Goal: Information Seeking & Learning: Learn about a topic

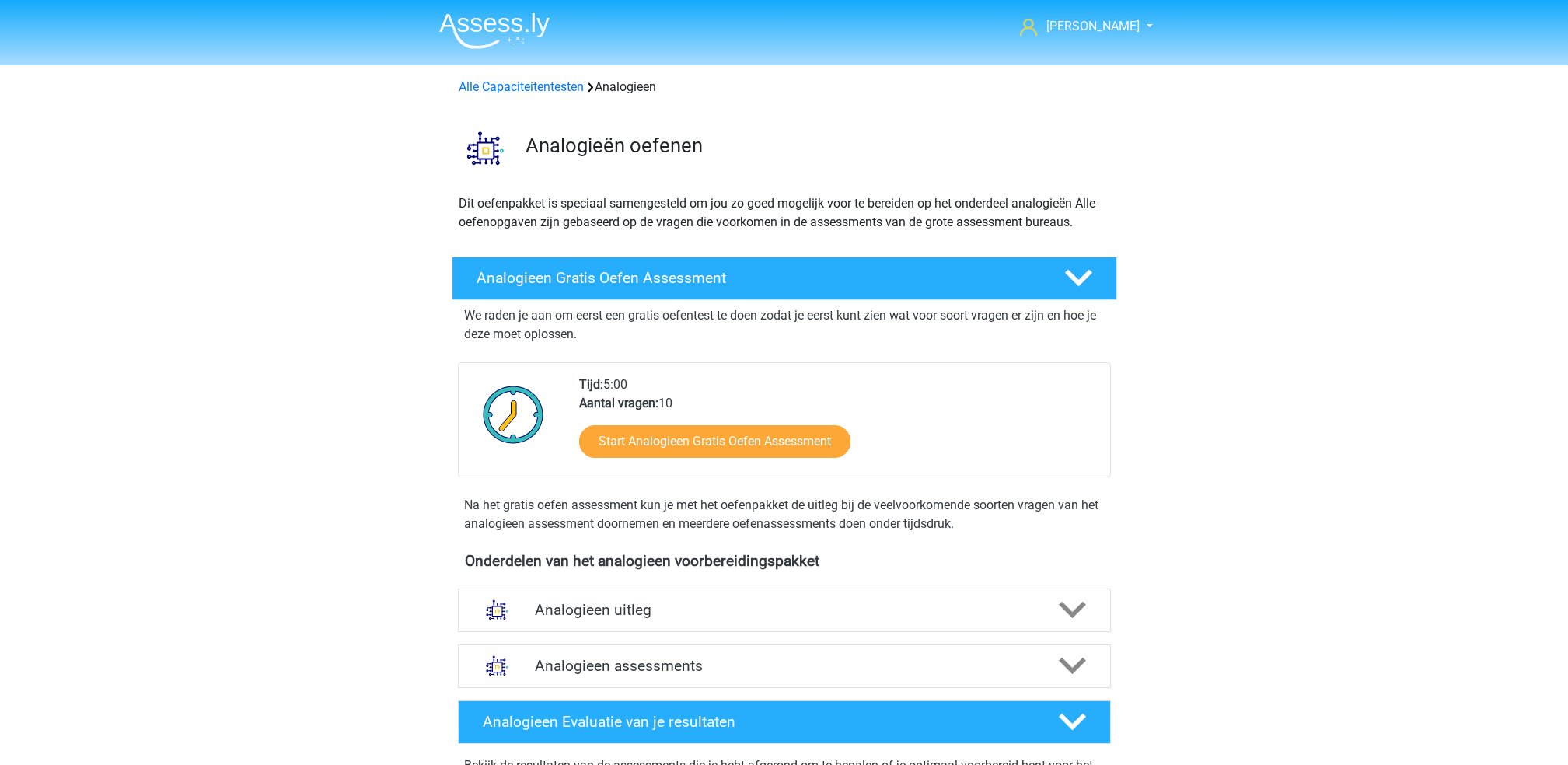
scroll to position [101, 0]
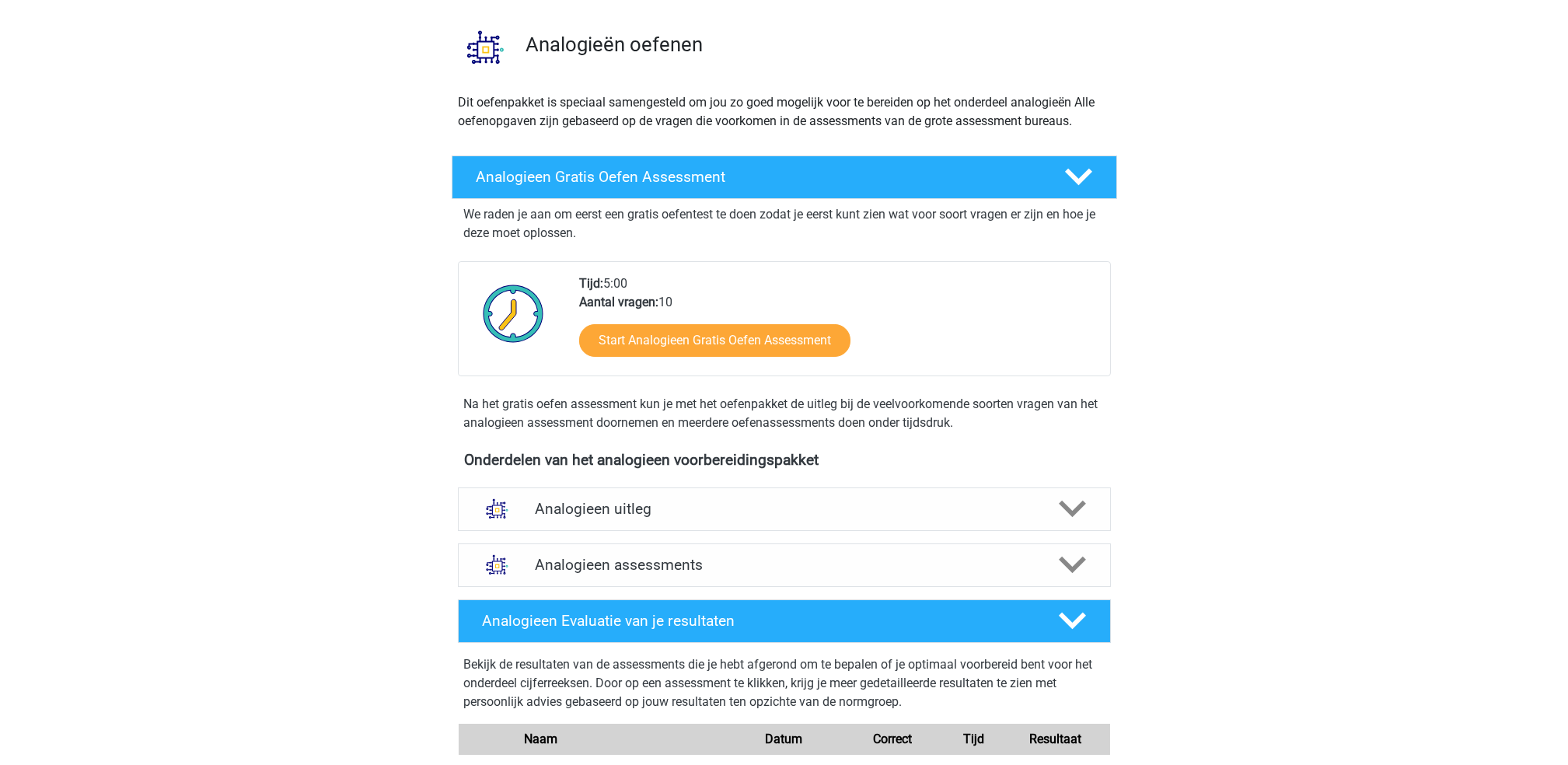
click at [510, 49] on img at bounding box center [486, 47] width 66 height 66
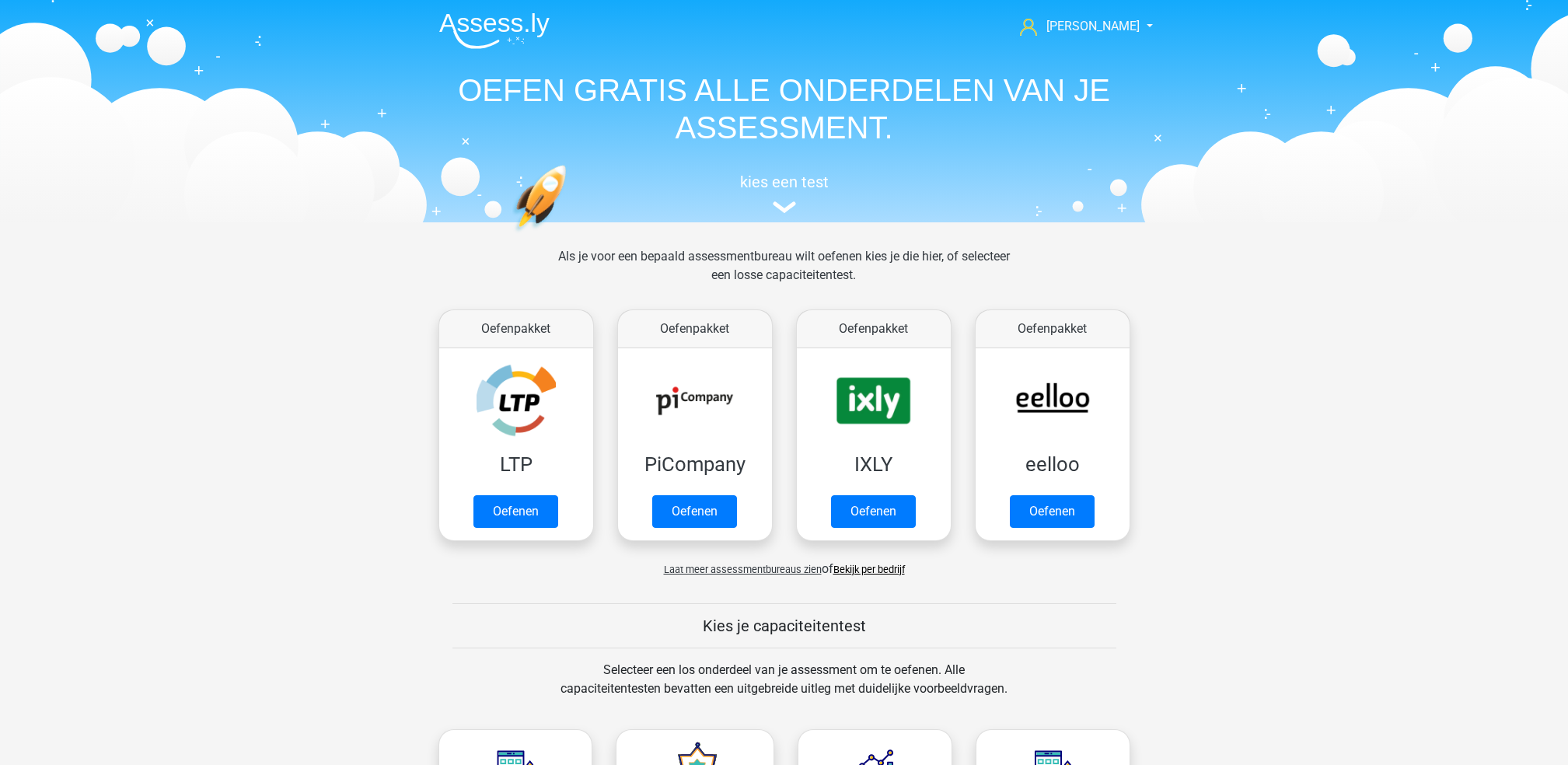
scroll to position [769, 0]
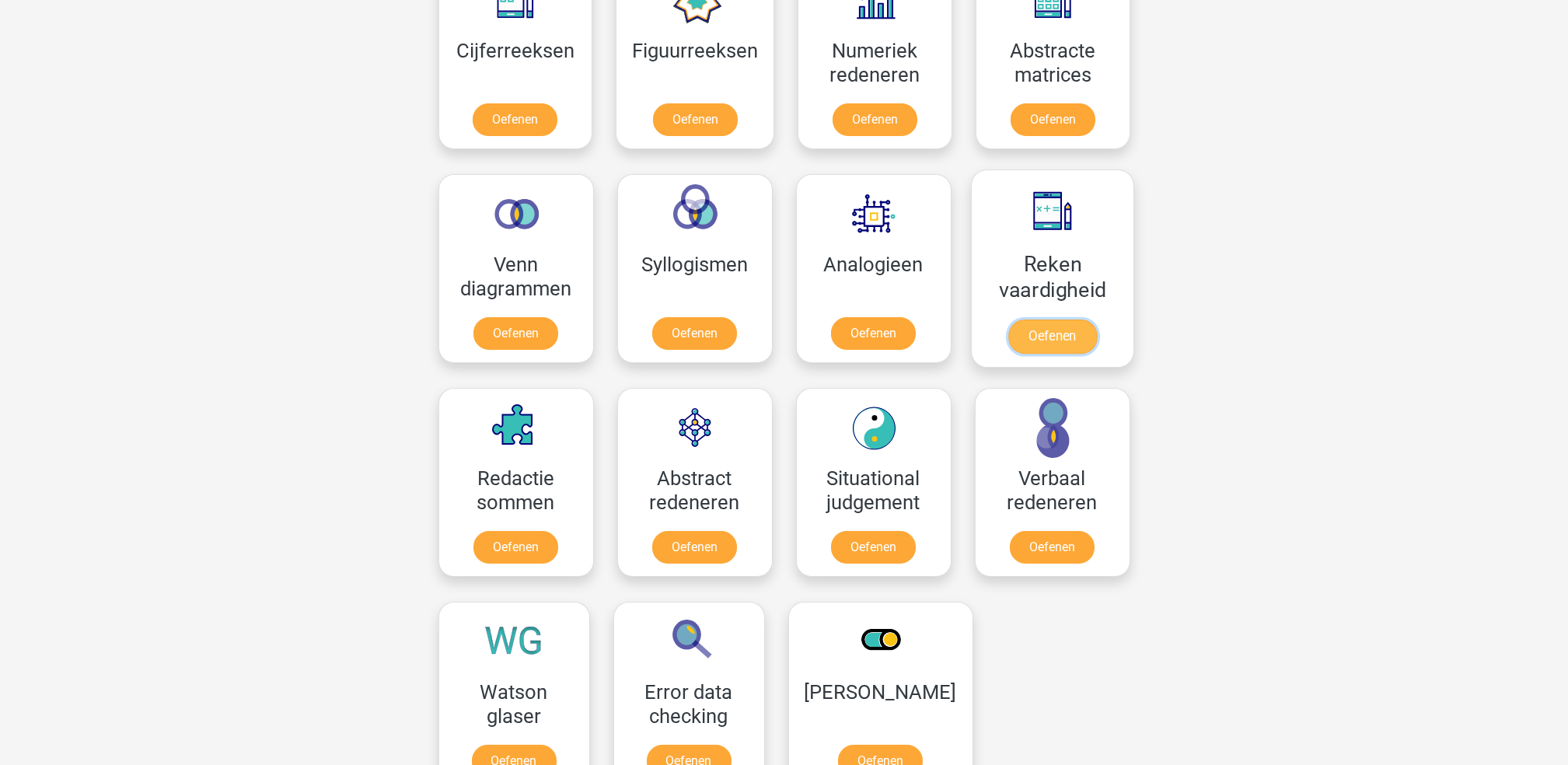
click at [1039, 322] on link "Oefenen" at bounding box center [1052, 336] width 89 height 35
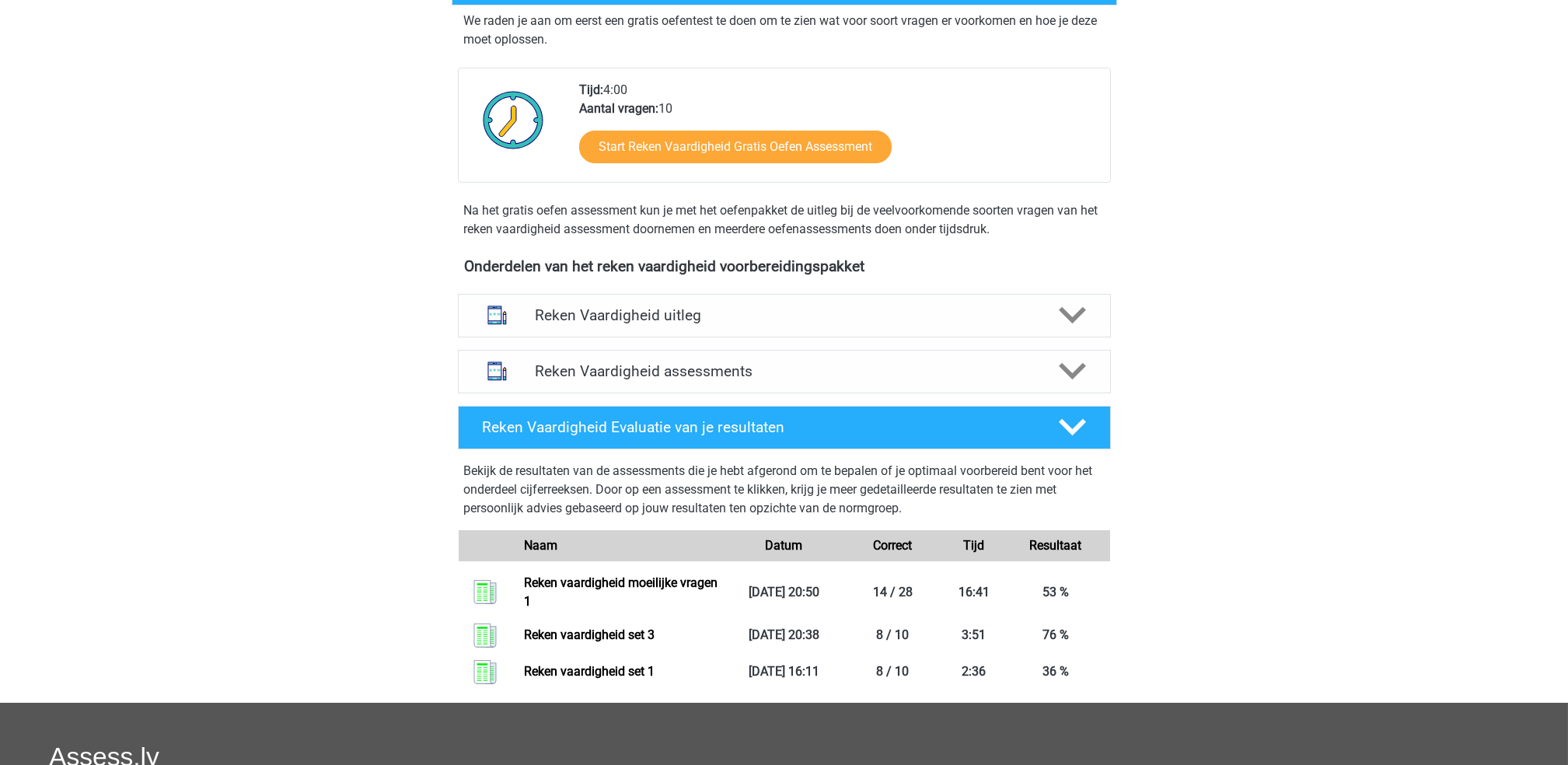
scroll to position [313, 0]
click at [847, 375] on h4 "Reken Vaardigheid assessments" at bounding box center [784, 372] width 499 height 18
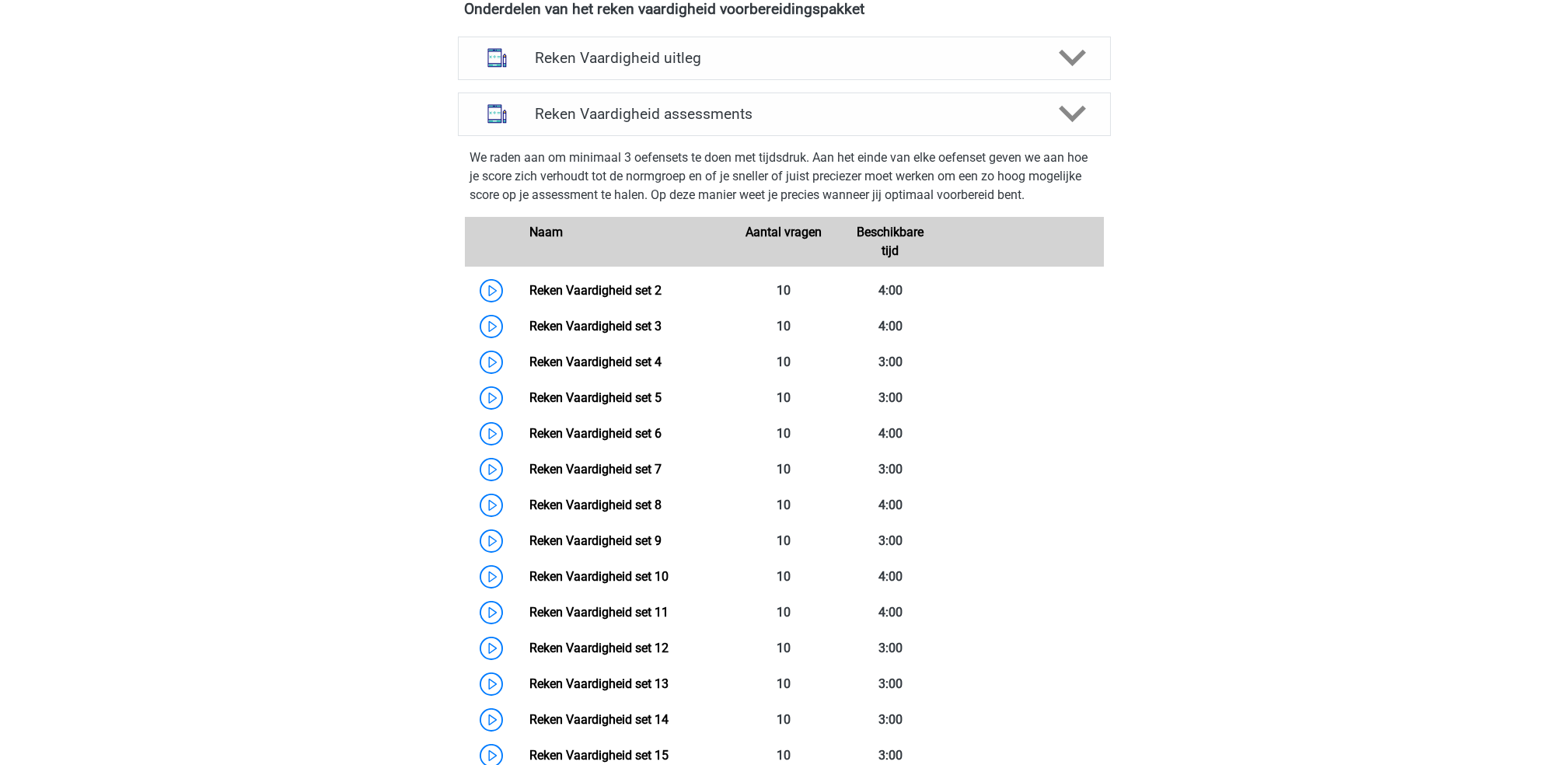
scroll to position [578, 0]
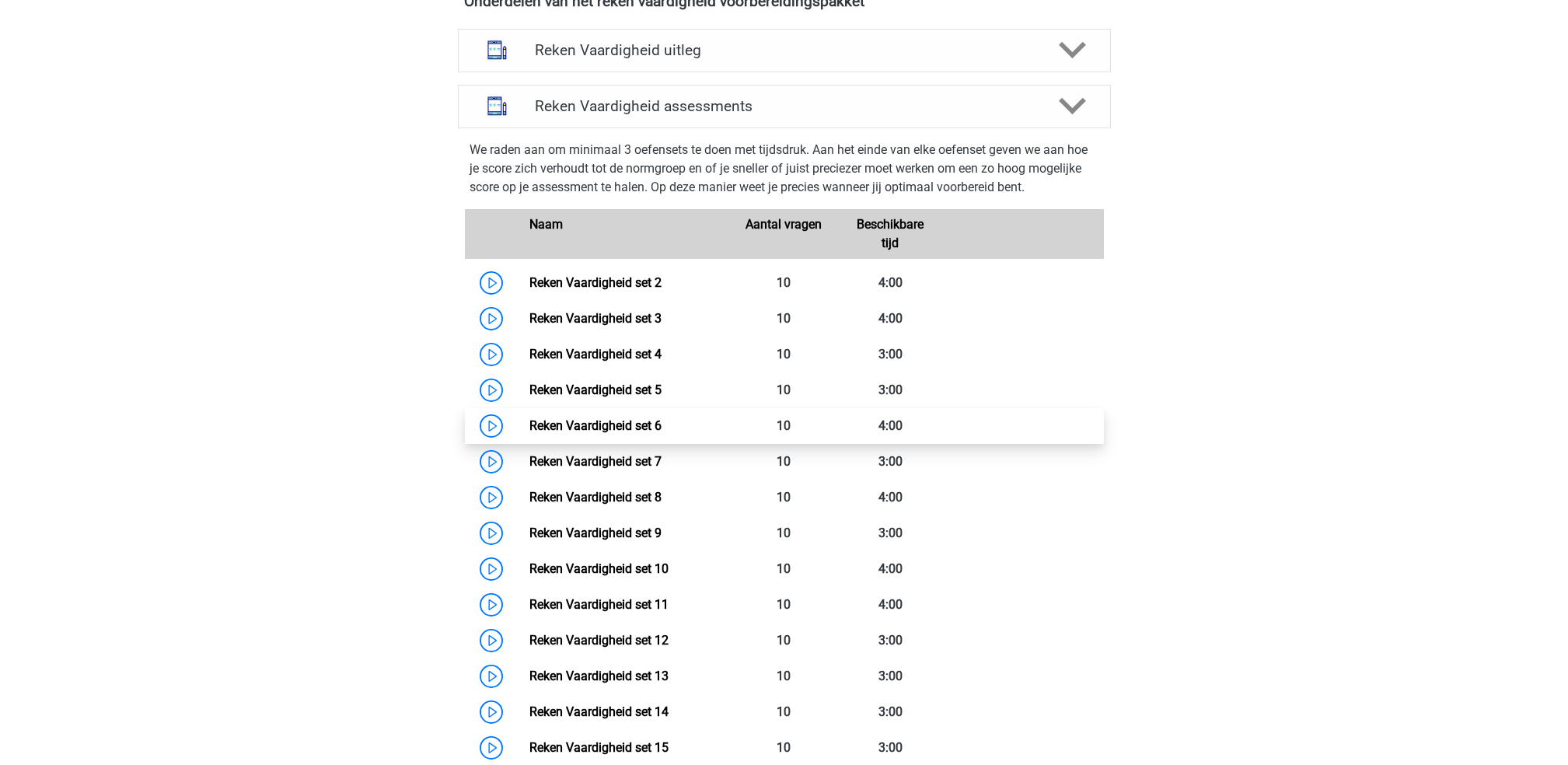
click at [530, 423] on link "Reken Vaardigheid set 6" at bounding box center [596, 426] width 133 height 15
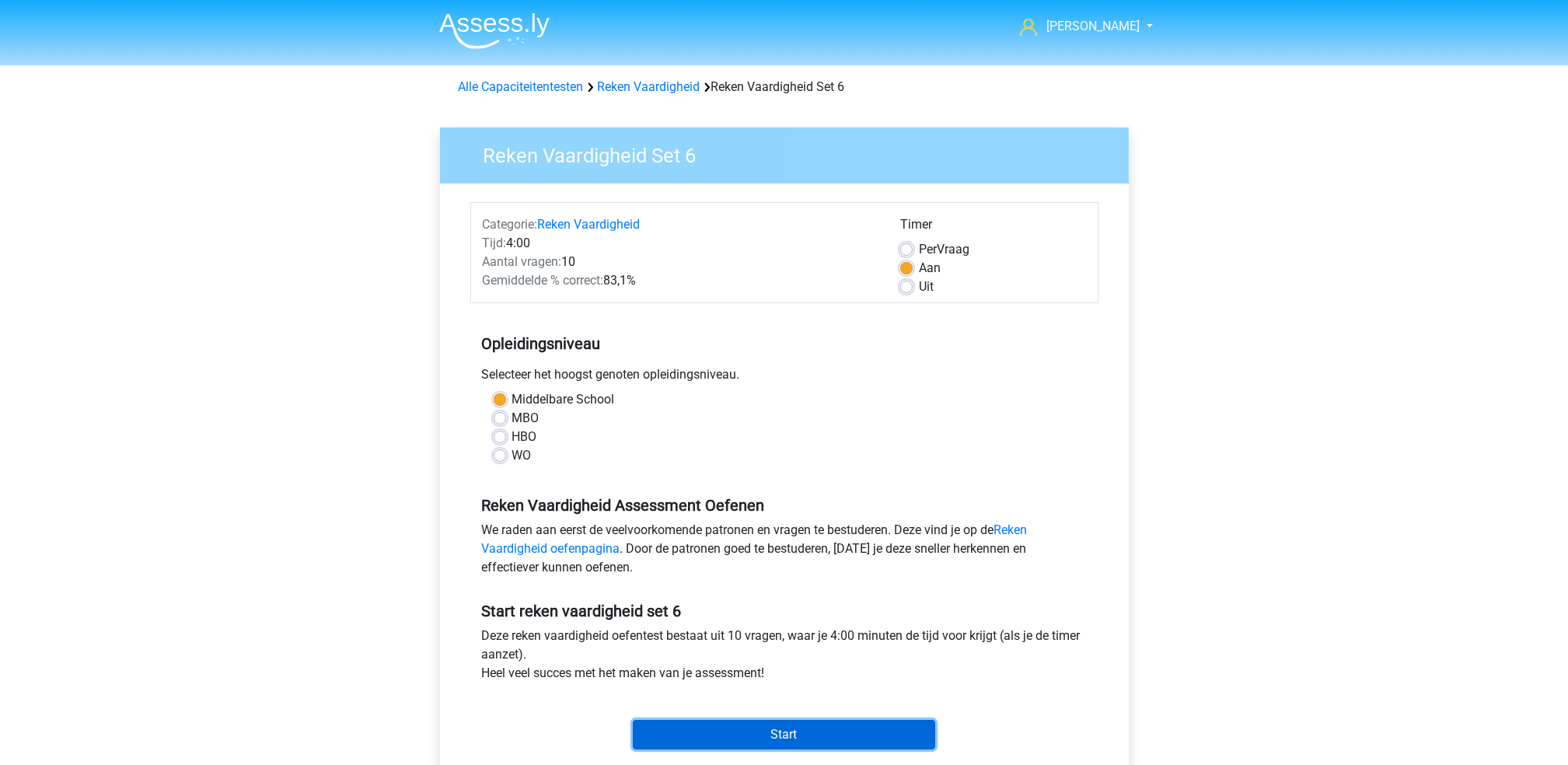
click at [773, 725] on input "Start" at bounding box center [784, 735] width 303 height 30
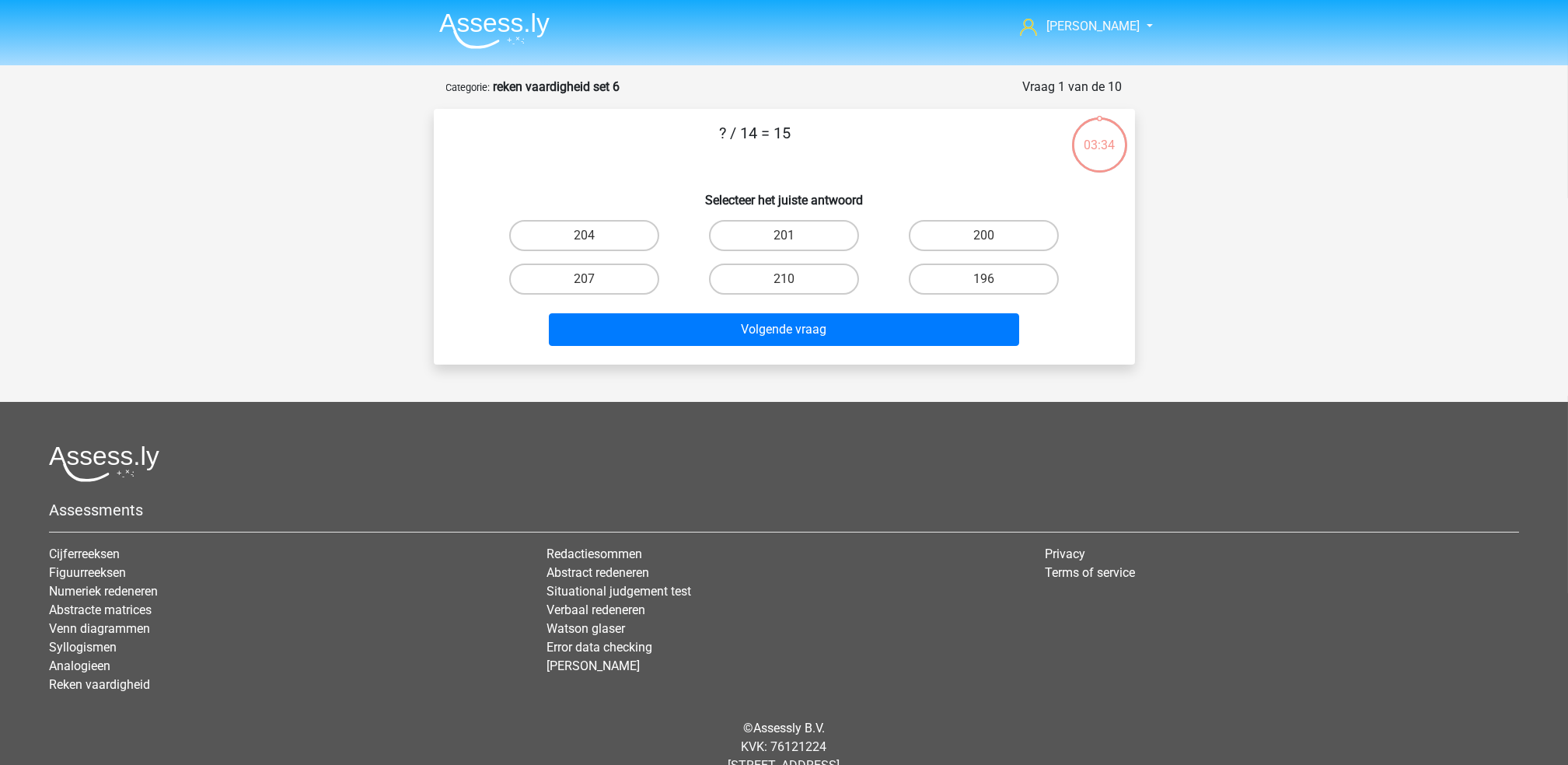
click at [803, 293] on div "210" at bounding box center [784, 279] width 200 height 44
click at [798, 274] on label "210" at bounding box center [784, 278] width 150 height 31
click at [794, 279] on input "210" at bounding box center [788, 284] width 10 height 10
radio input "true"
click at [972, 243] on label "200" at bounding box center [983, 235] width 150 height 31
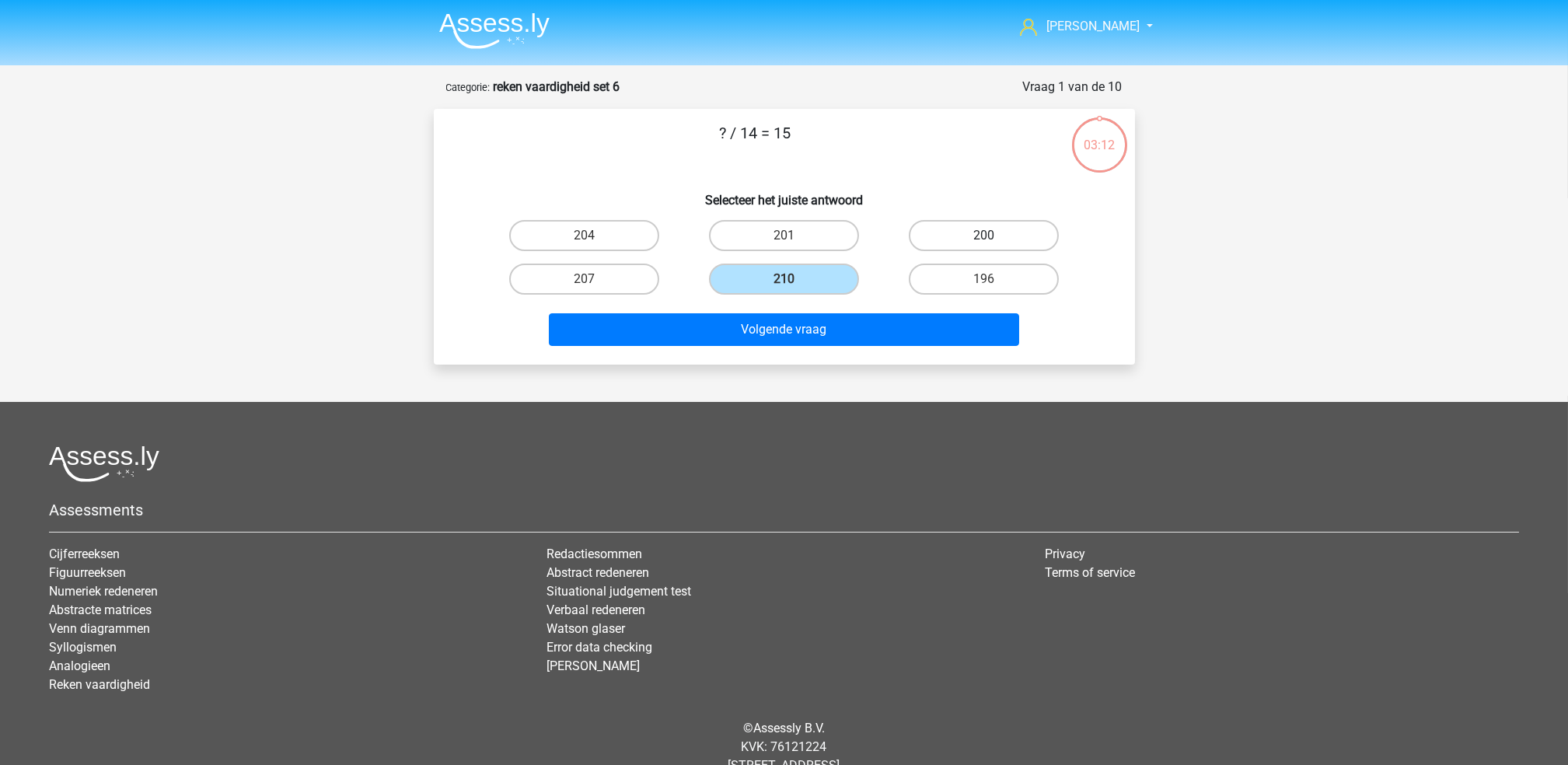
click at [984, 243] on input "200" at bounding box center [989, 240] width 10 height 10
radio input "true"
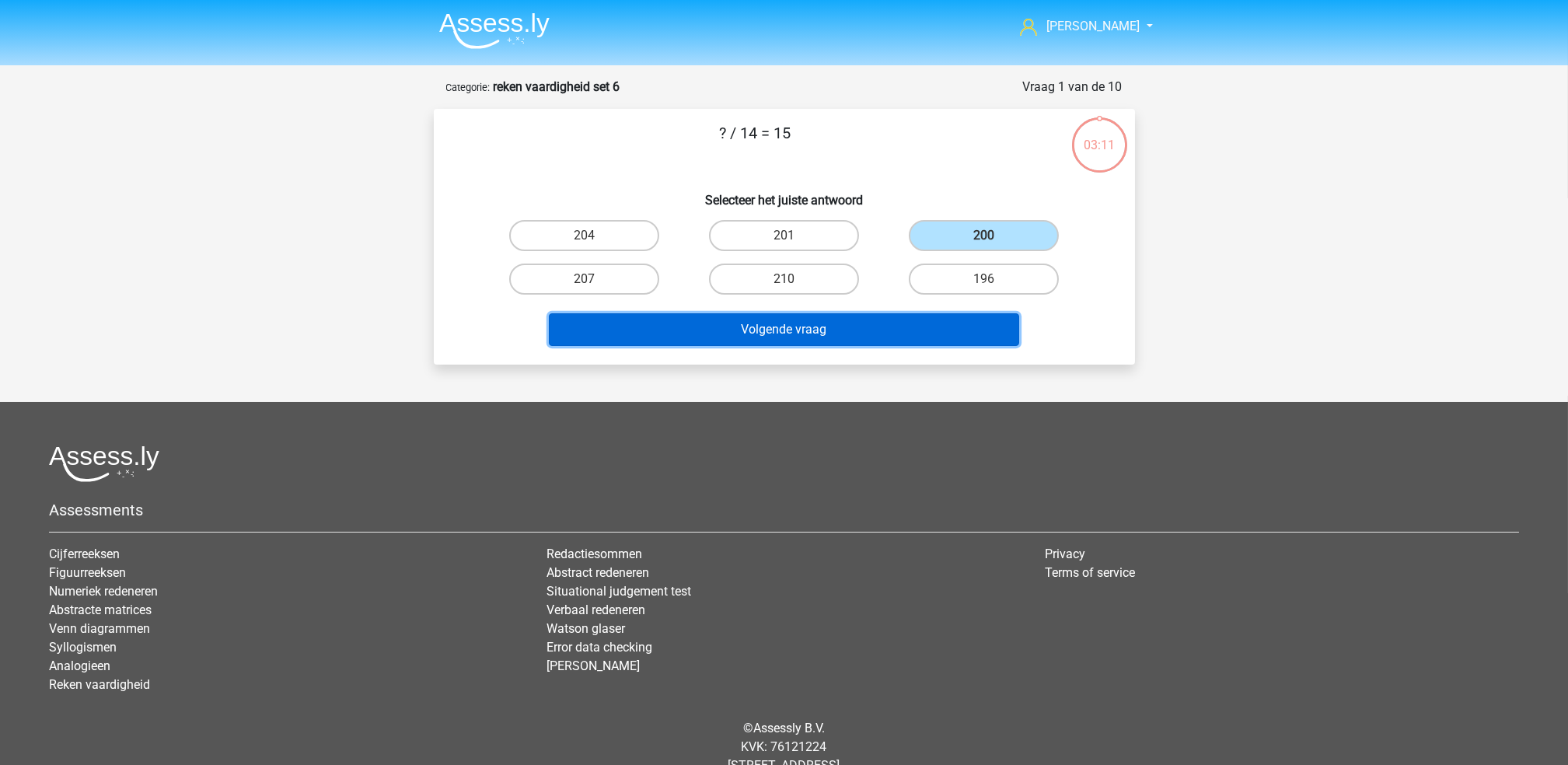
click at [904, 328] on button "Volgende vraag" at bounding box center [784, 330] width 471 height 33
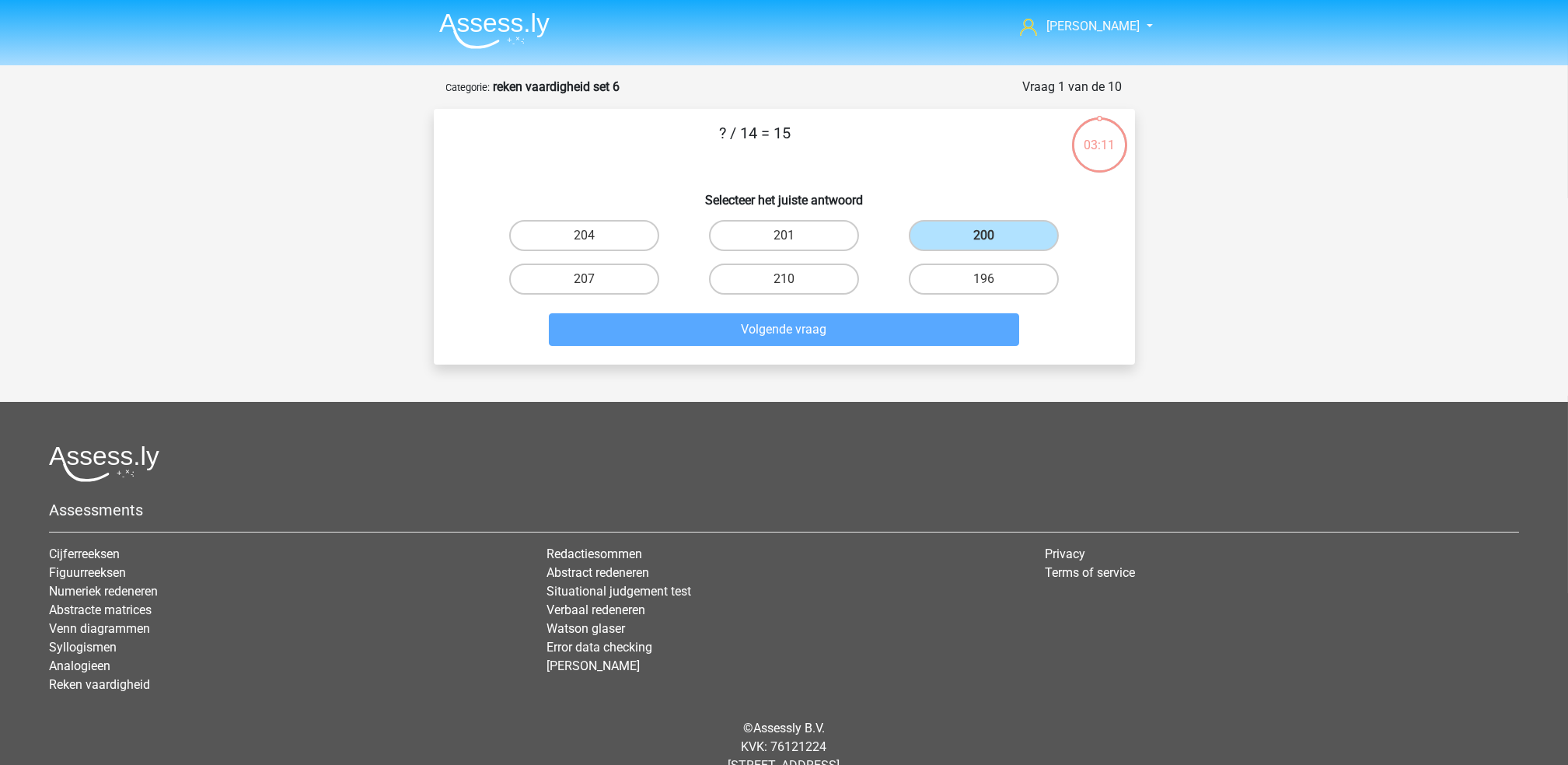
scroll to position [44, 0]
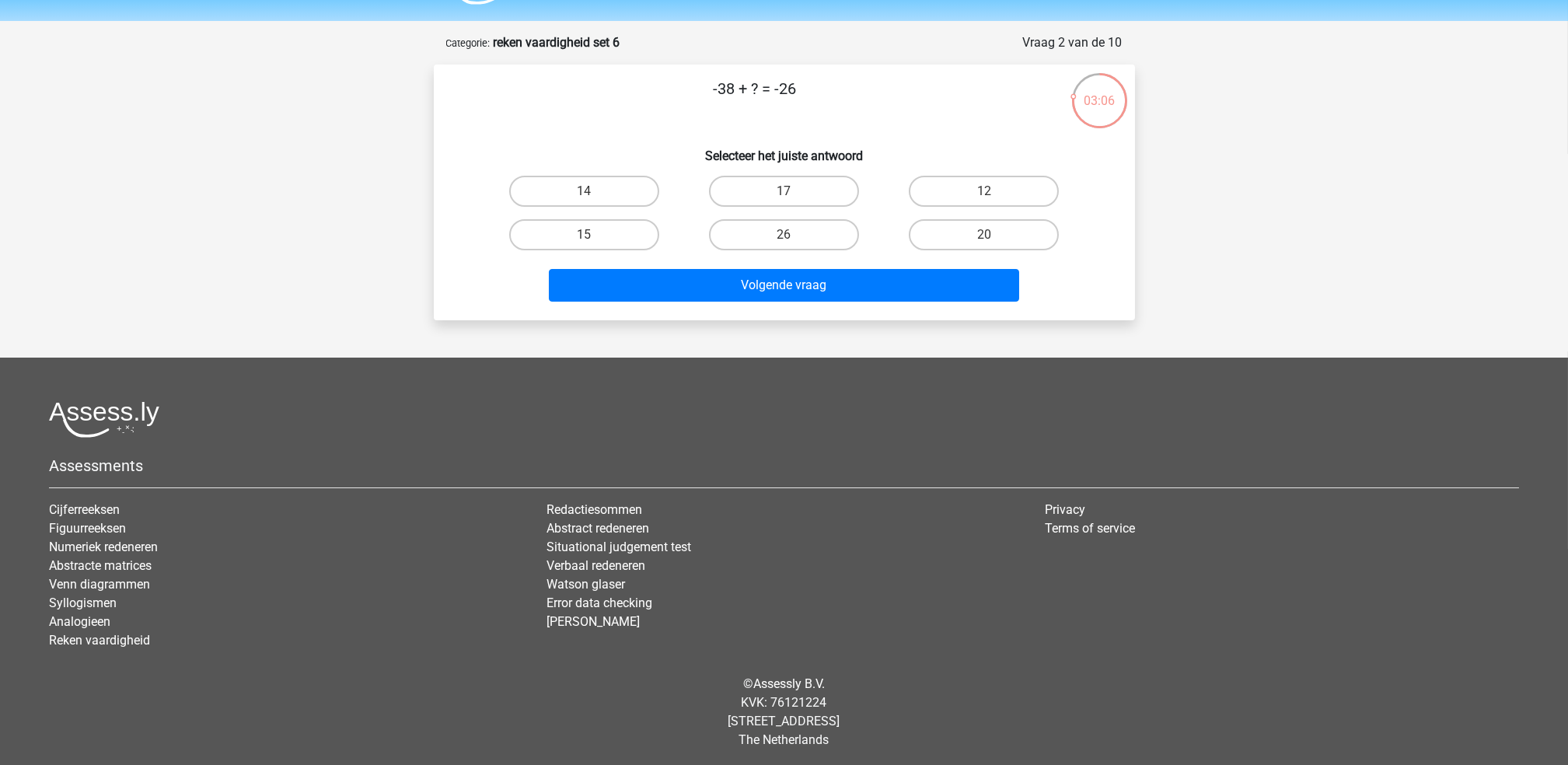
click at [984, 191] on input "12" at bounding box center [989, 196] width 10 height 10
radio input "true"
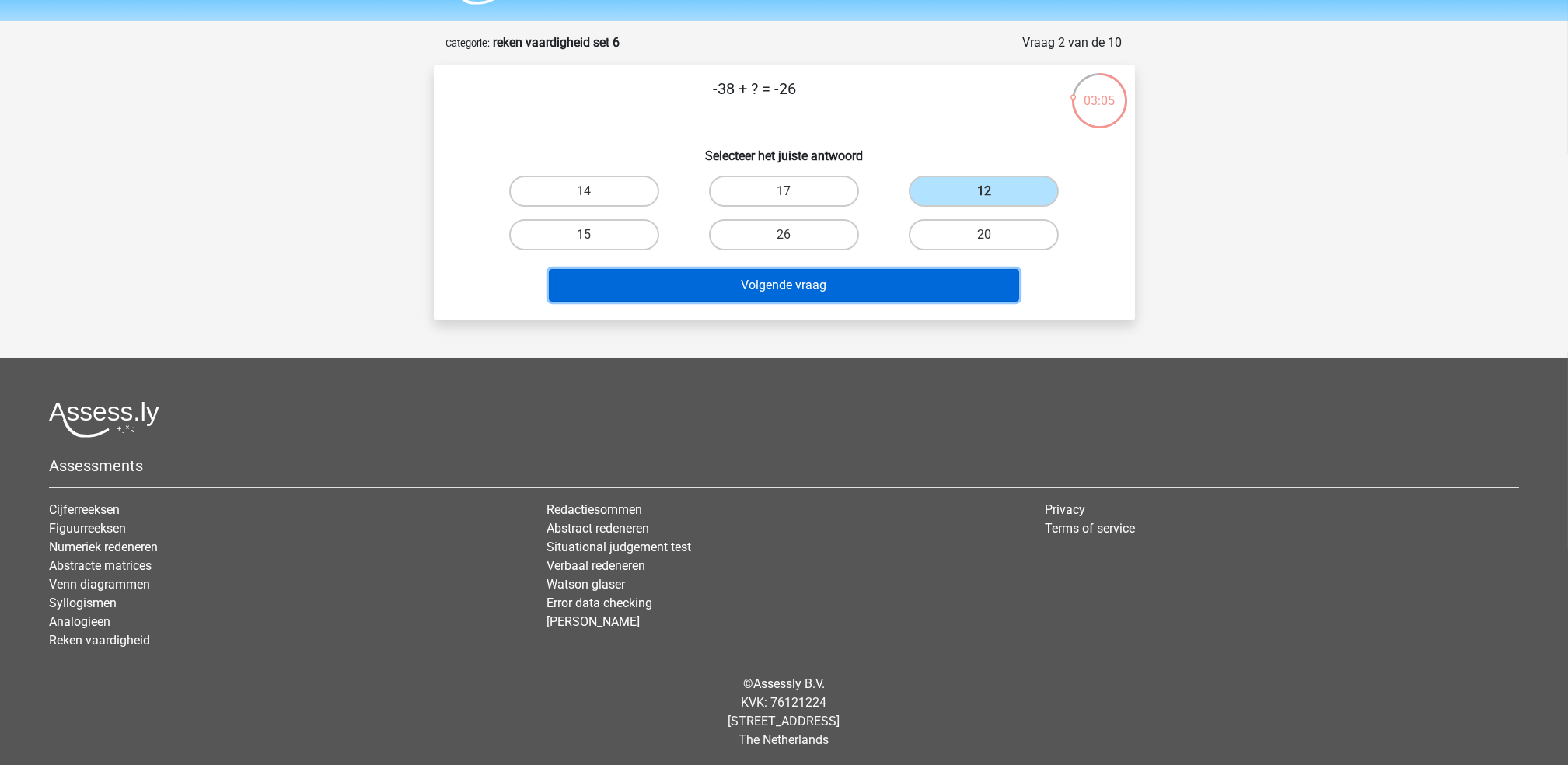
click at [930, 287] on button "Volgende vraag" at bounding box center [784, 285] width 471 height 33
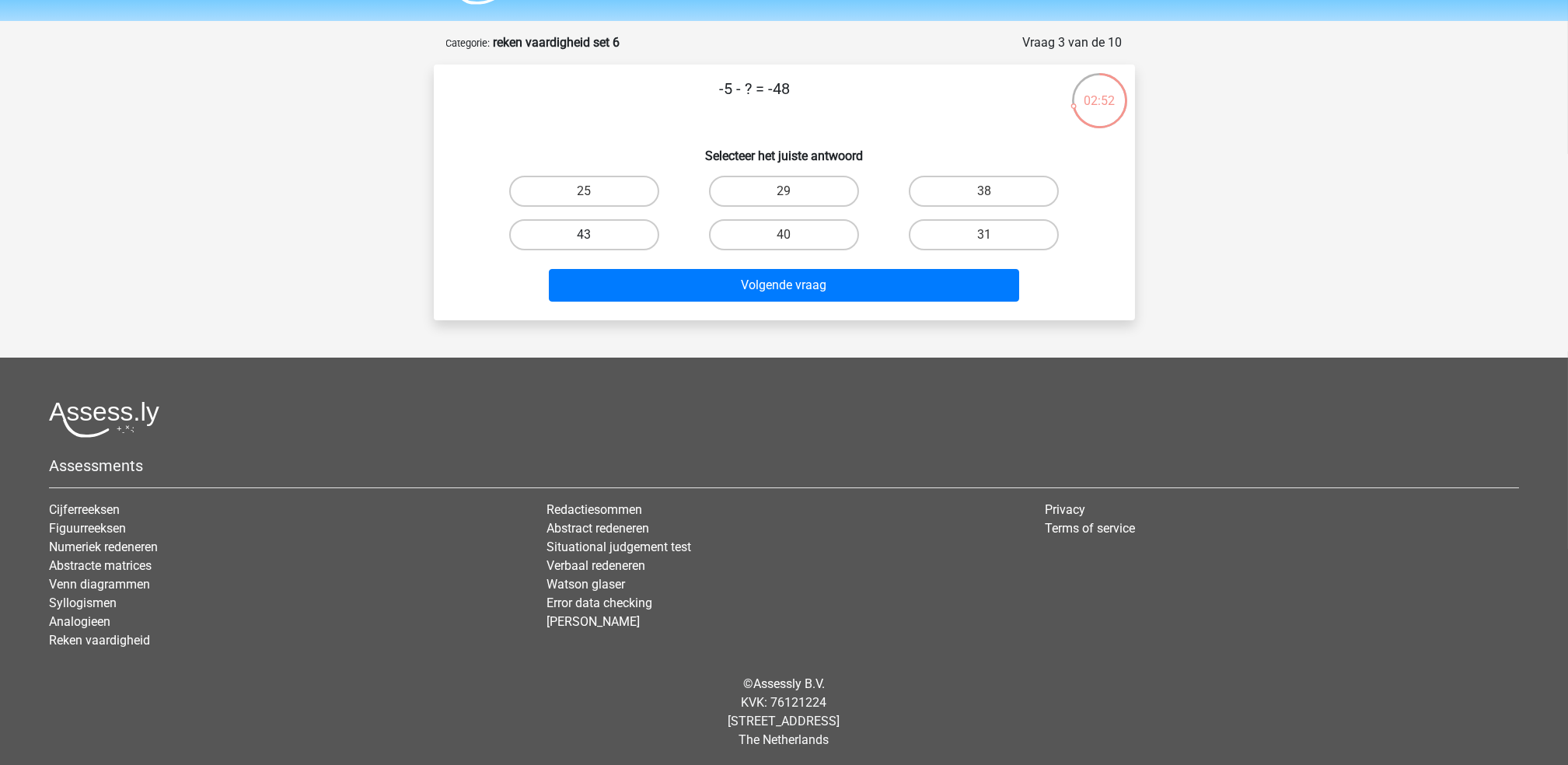
click at [604, 237] on label "43" at bounding box center [584, 234] width 150 height 31
click at [594, 237] on input "43" at bounding box center [588, 239] width 10 height 10
radio input "true"
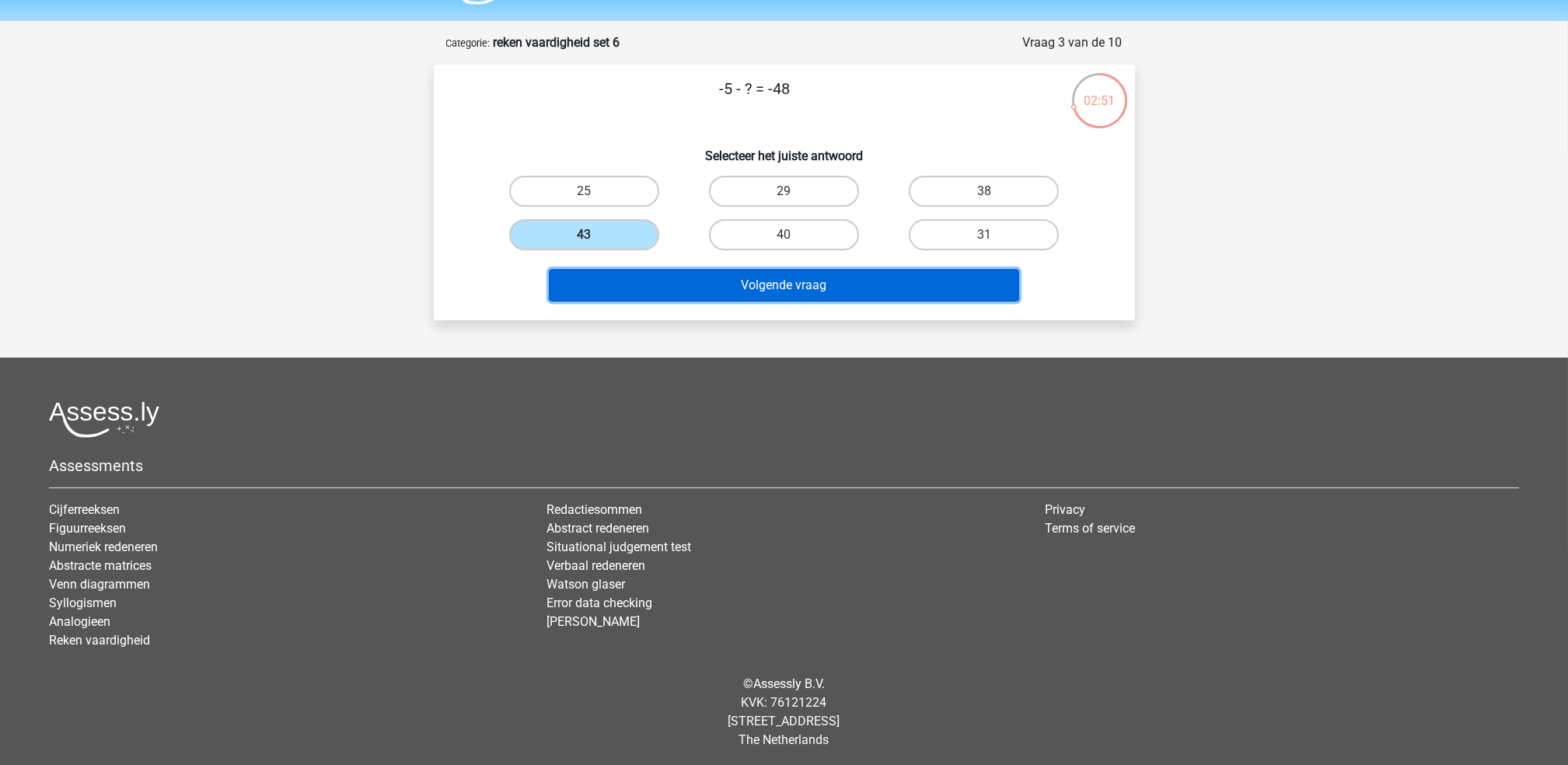
click at [713, 269] on button "Volgende vraag" at bounding box center [784, 285] width 471 height 33
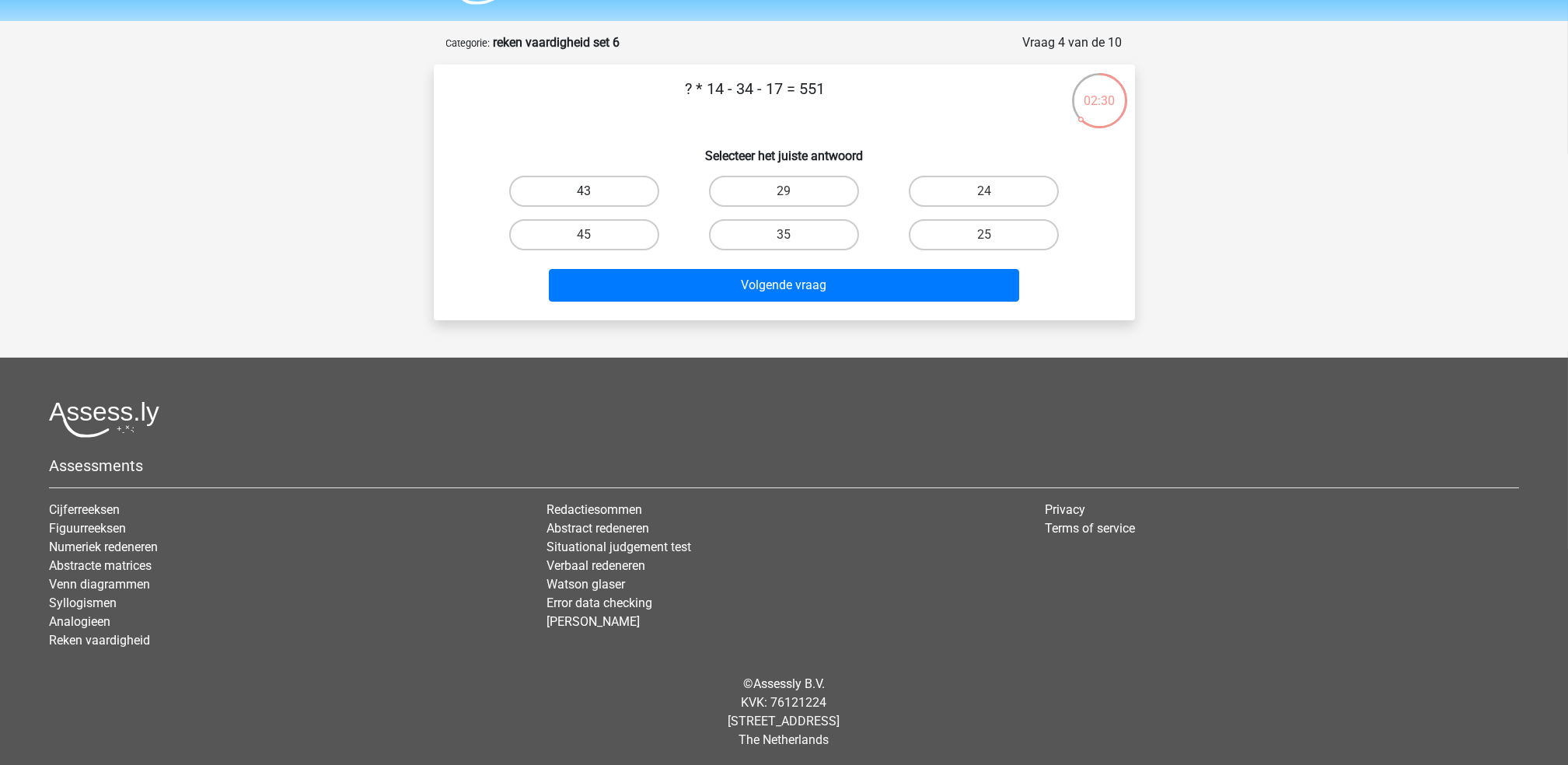
click at [599, 184] on label "43" at bounding box center [584, 191] width 150 height 31
click at [594, 191] on input "43" at bounding box center [588, 196] width 10 height 10
radio input "true"
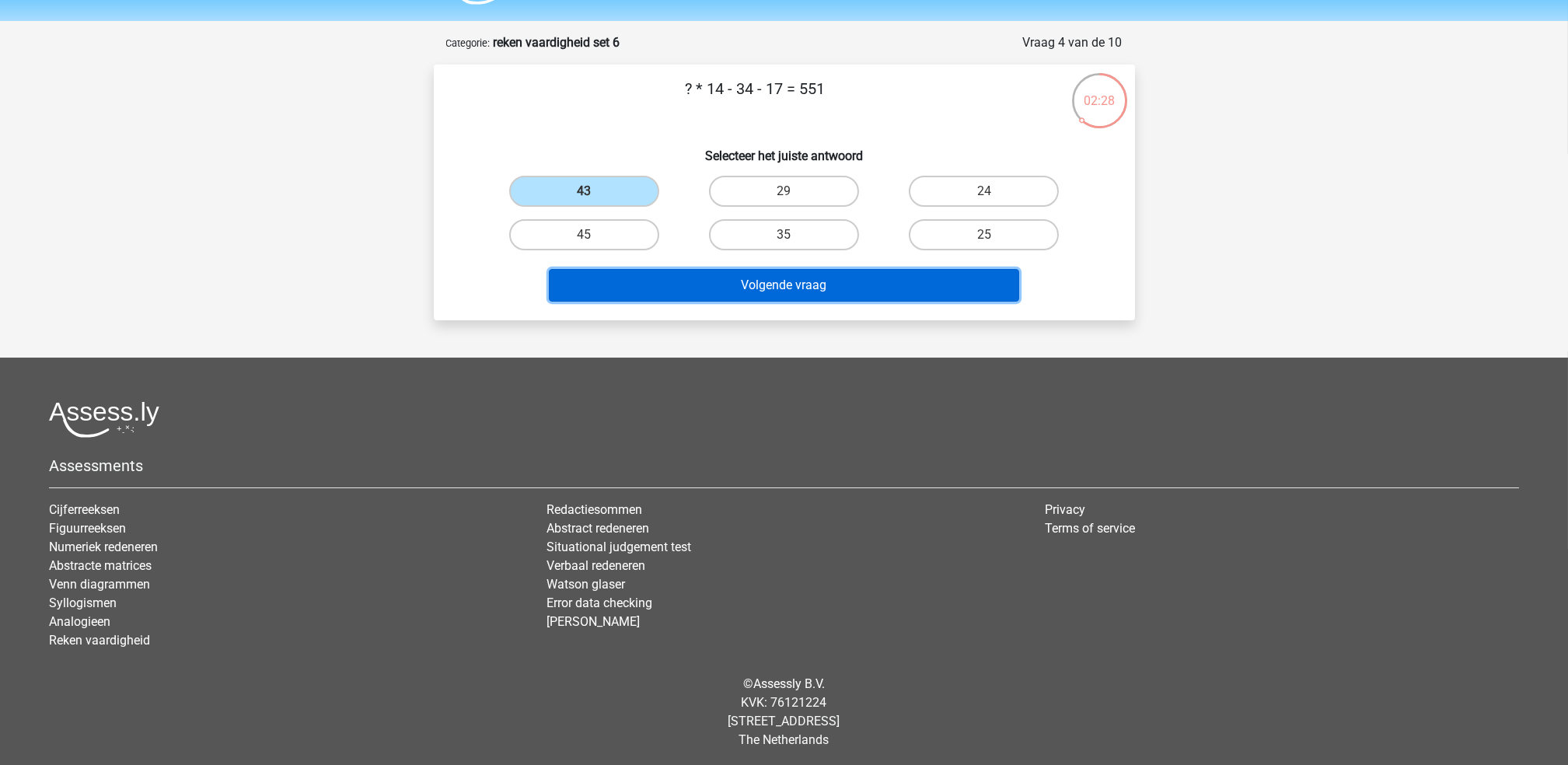
click at [778, 286] on button "Volgende vraag" at bounding box center [784, 285] width 471 height 33
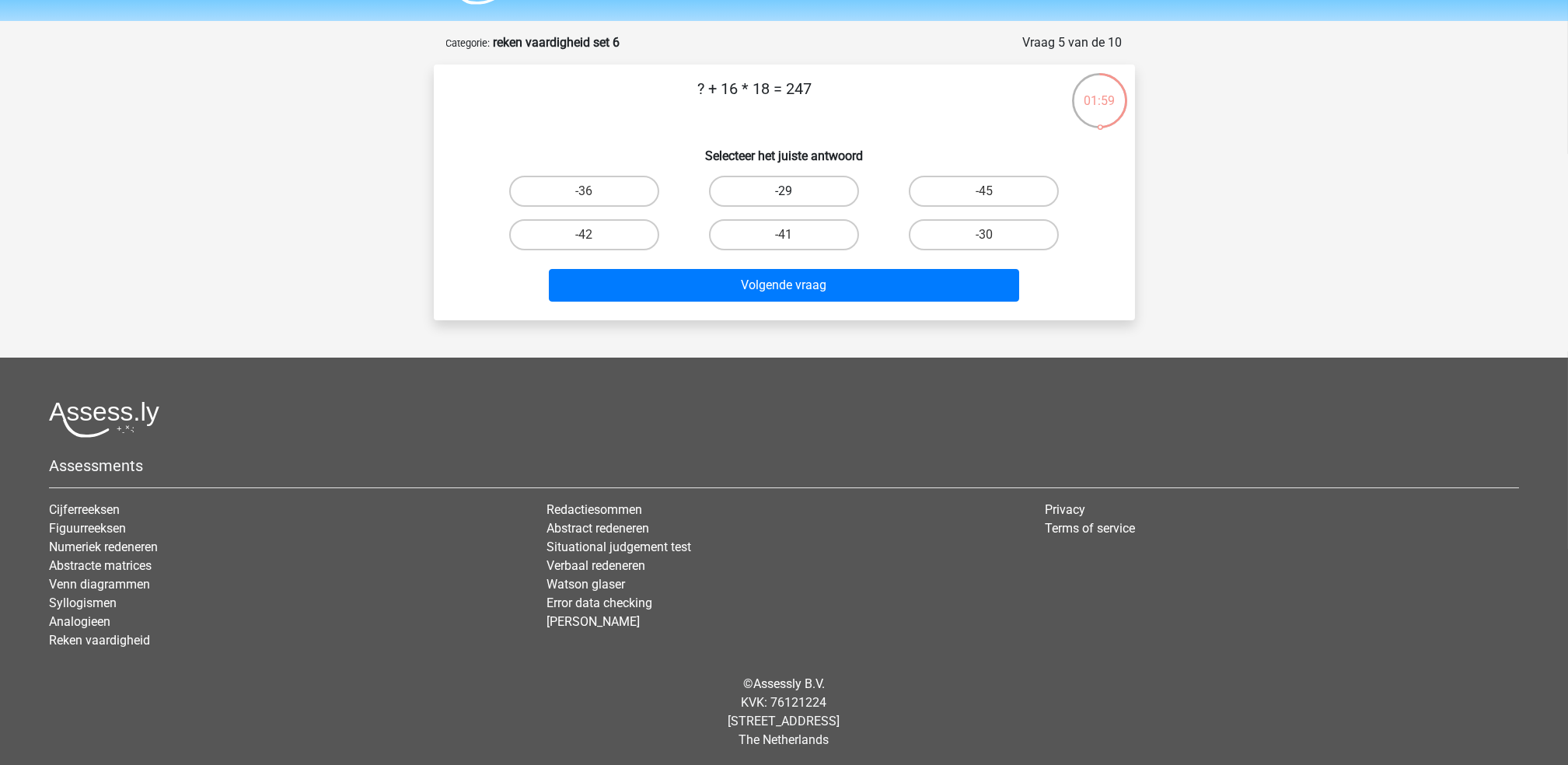
click at [803, 185] on label "-29" at bounding box center [784, 191] width 150 height 31
click at [794, 191] on input "-29" at bounding box center [788, 196] width 10 height 10
radio input "true"
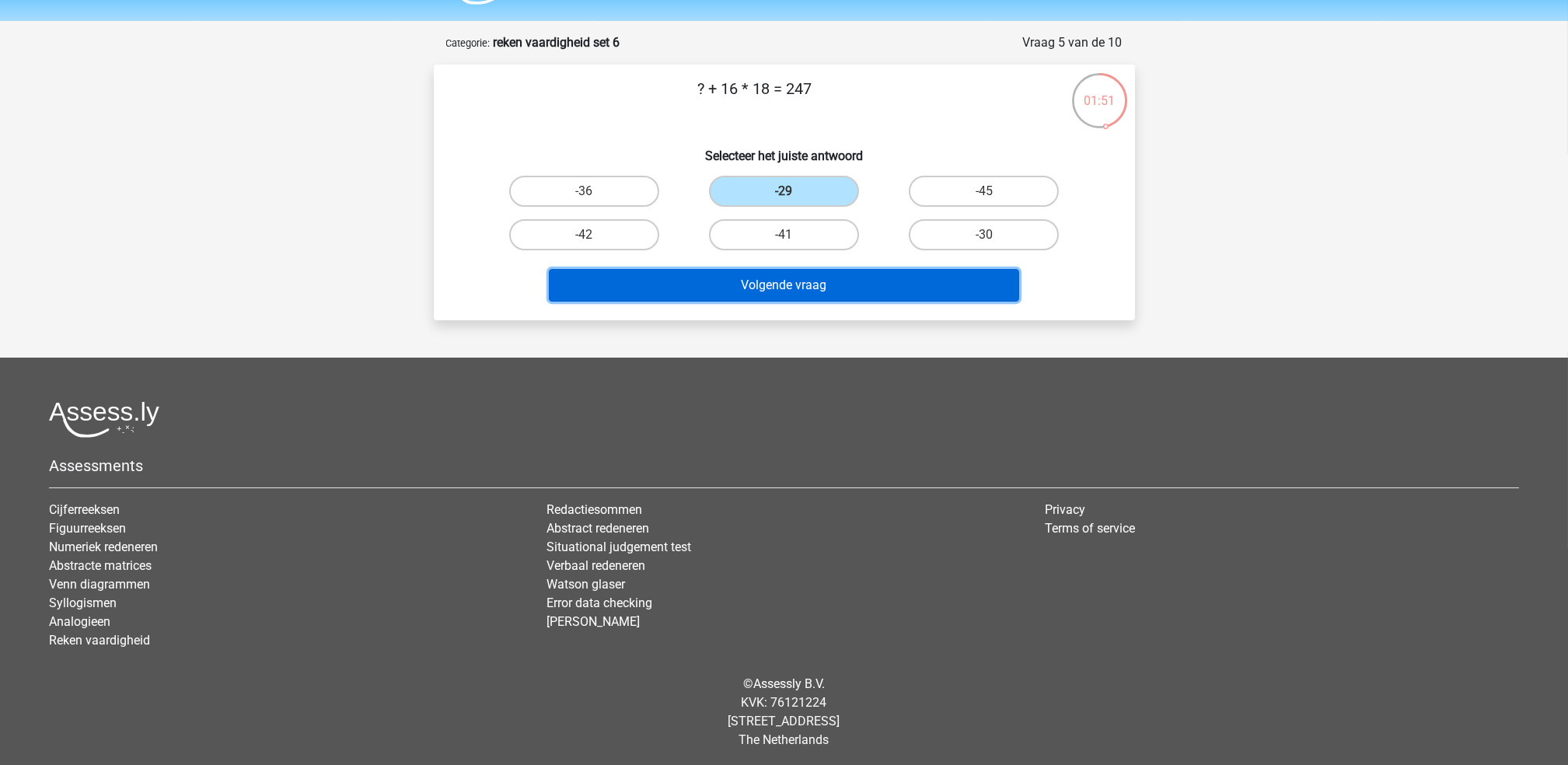
click at [844, 284] on button "Volgende vraag" at bounding box center [784, 285] width 471 height 33
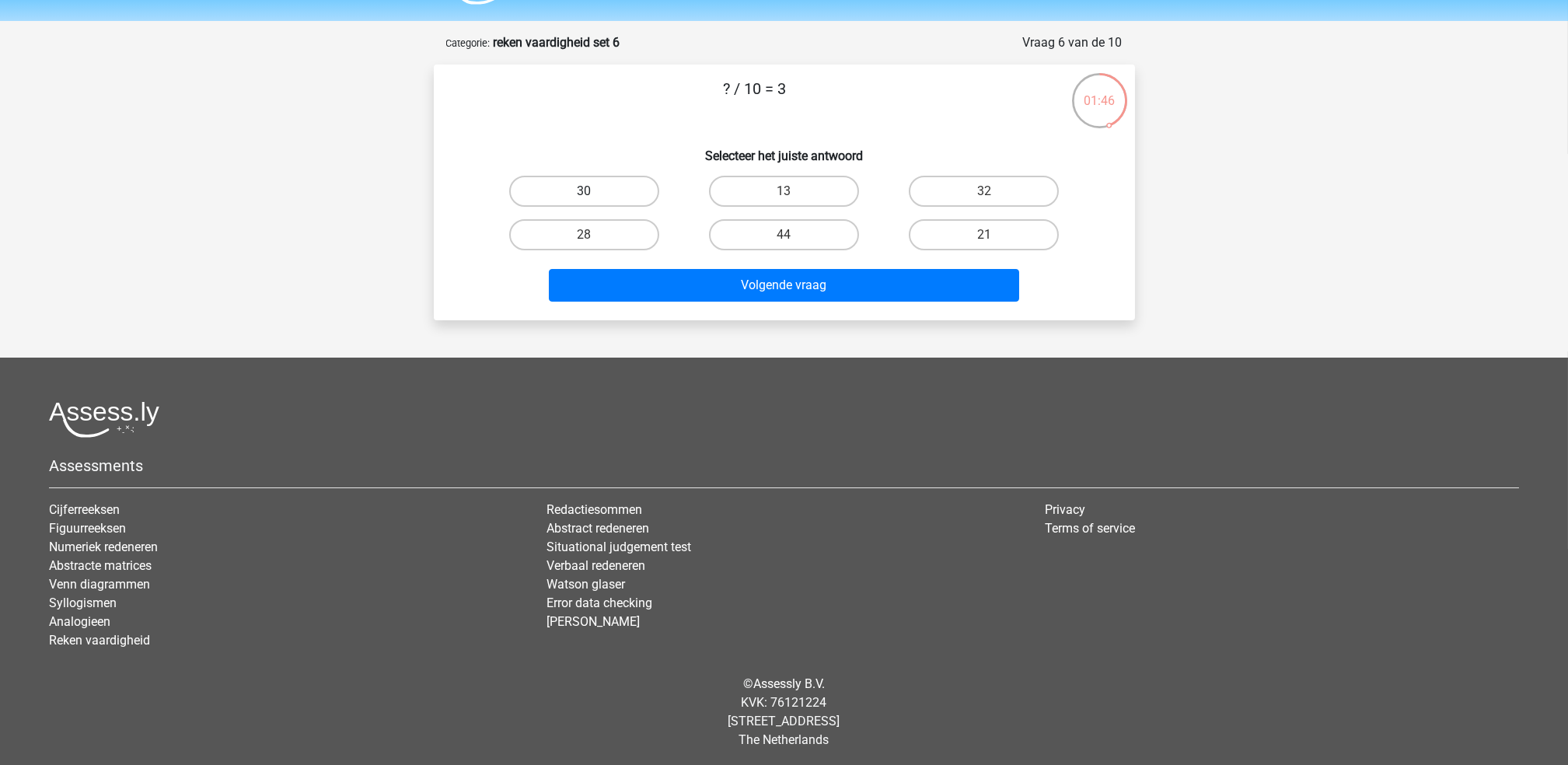
click at [629, 187] on label "30" at bounding box center [584, 191] width 150 height 31
click at [594, 191] on input "30" at bounding box center [588, 196] width 10 height 10
radio input "true"
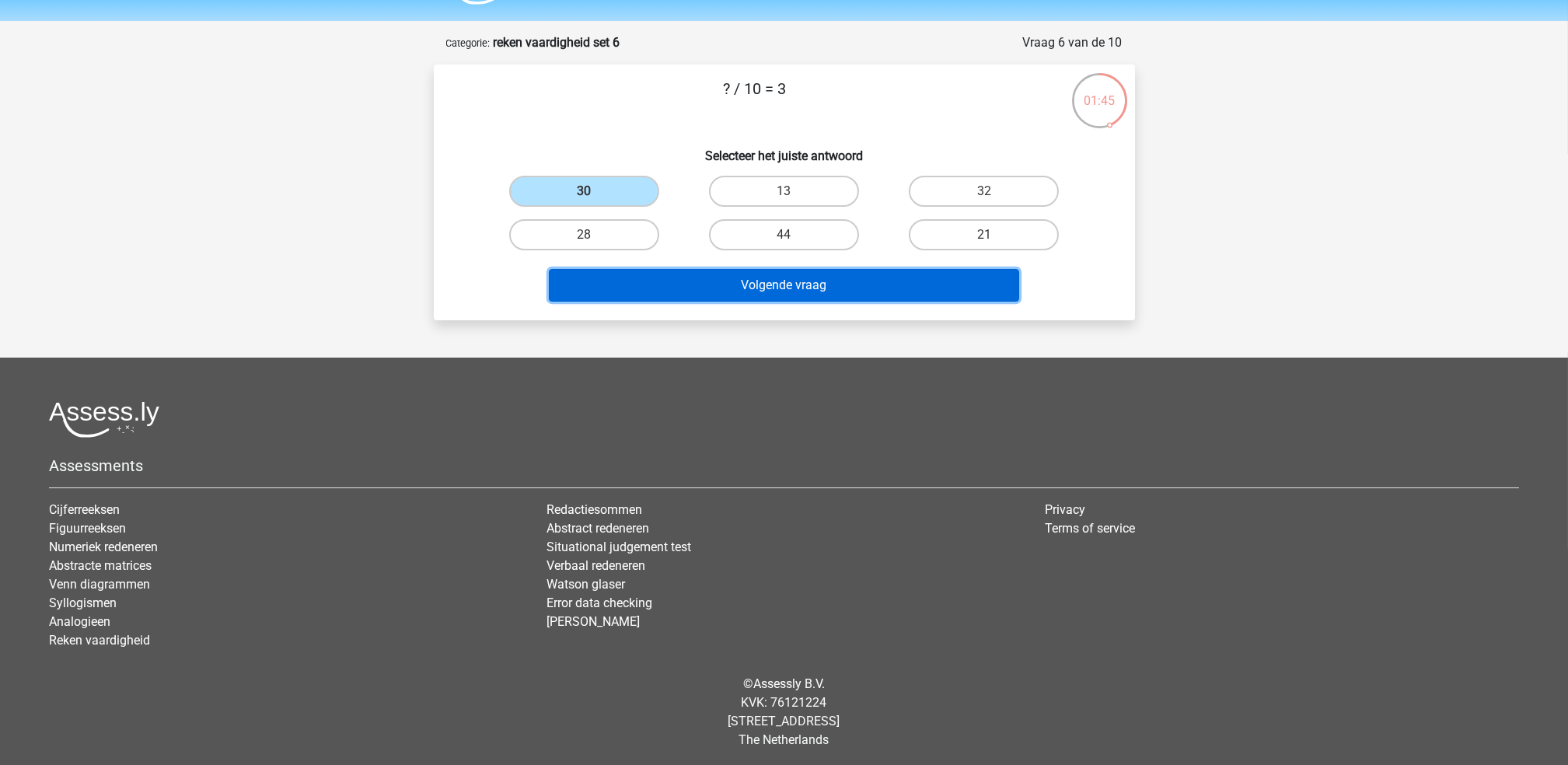
click at [742, 269] on button "Volgende vraag" at bounding box center [784, 285] width 471 height 33
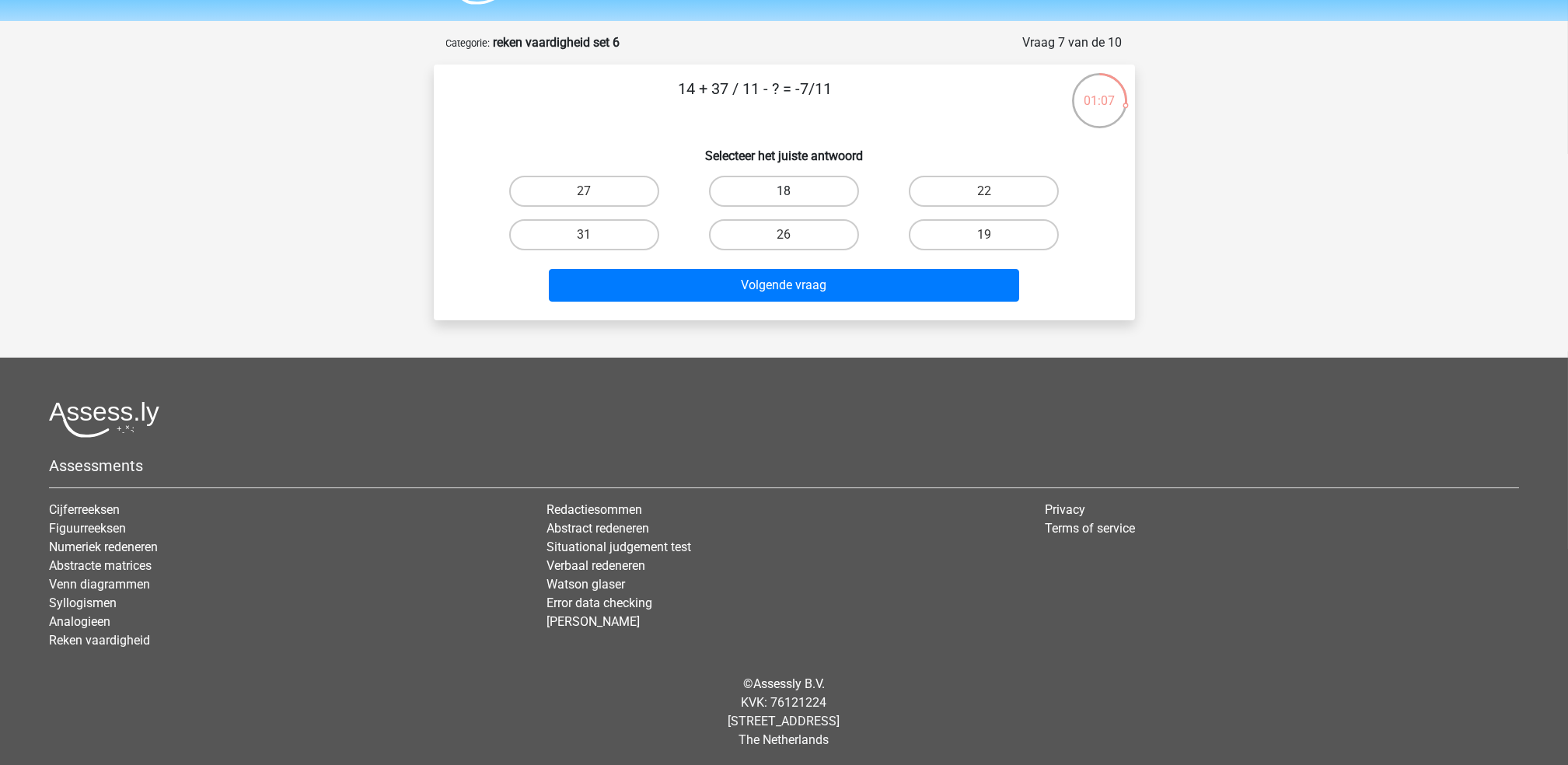
click at [813, 186] on label "18" at bounding box center [784, 191] width 150 height 31
click at [794, 191] on input "18" at bounding box center [788, 196] width 10 height 10
radio input "true"
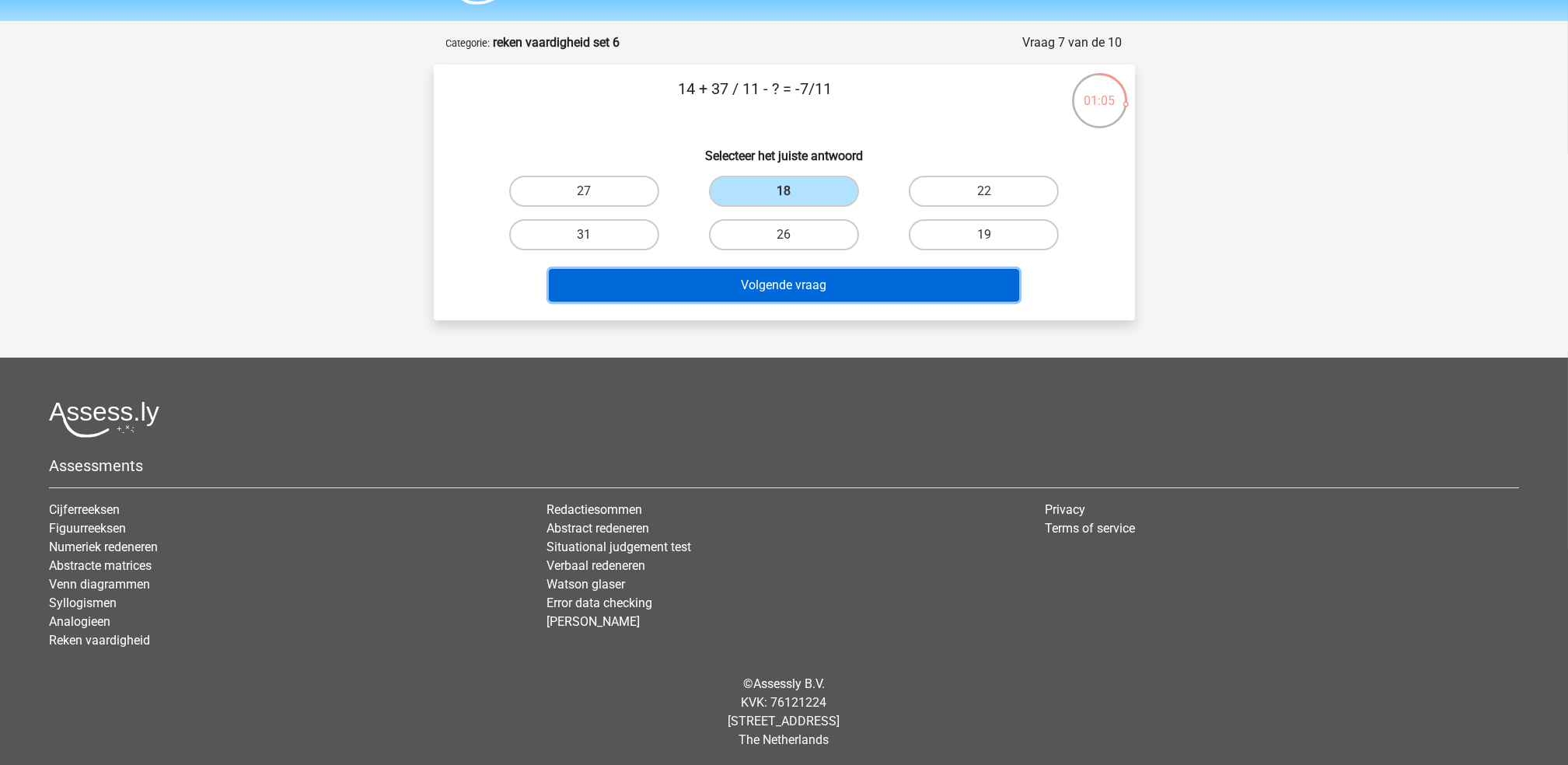
click at [838, 288] on button "Volgende vraag" at bounding box center [784, 285] width 471 height 33
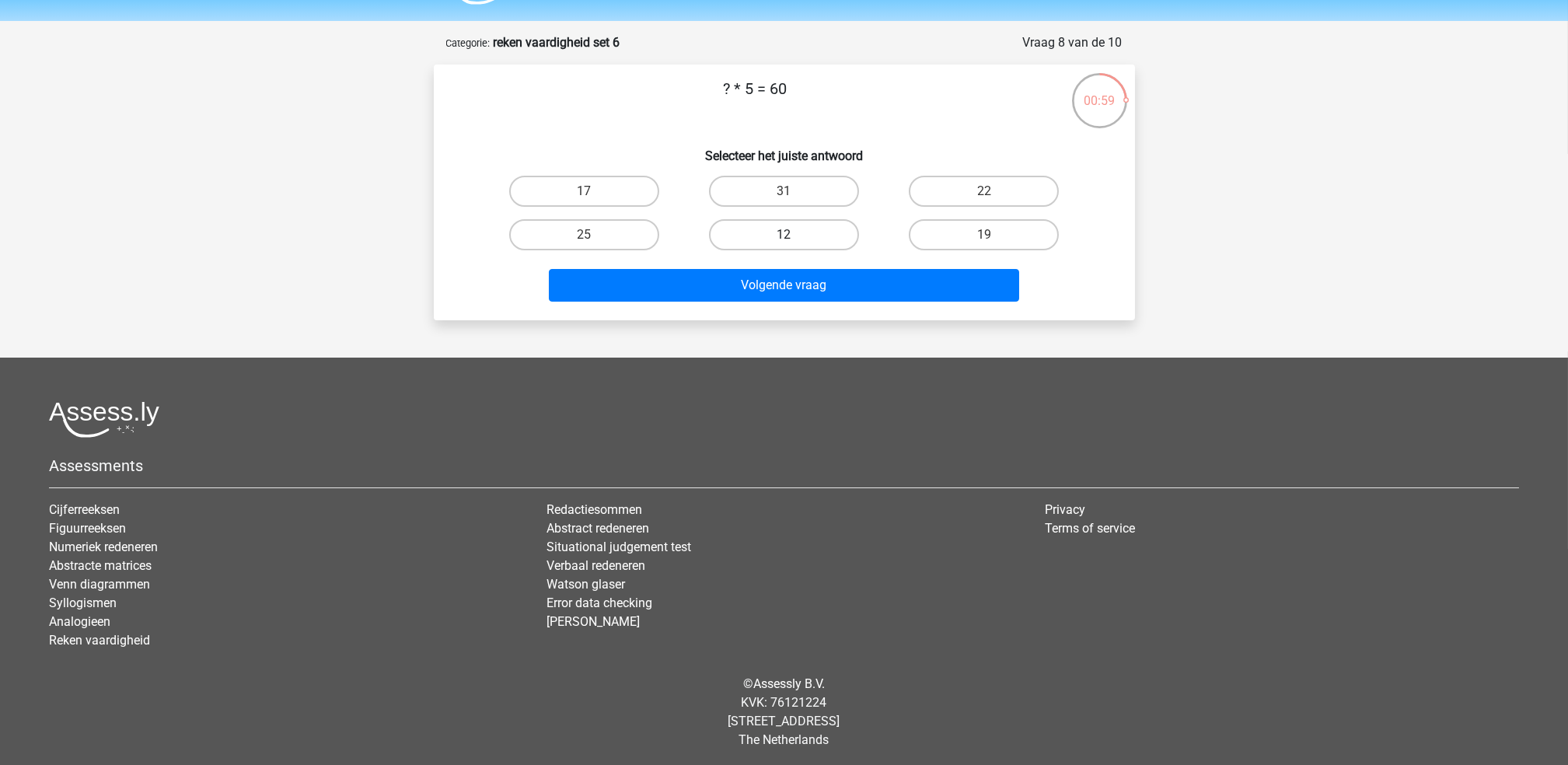
click at [749, 237] on label "12" at bounding box center [784, 234] width 150 height 31
click at [784, 237] on input "12" at bounding box center [788, 239] width 10 height 10
radio input "true"
click at [760, 302] on div "Volgende vraag" at bounding box center [784, 289] width 600 height 39
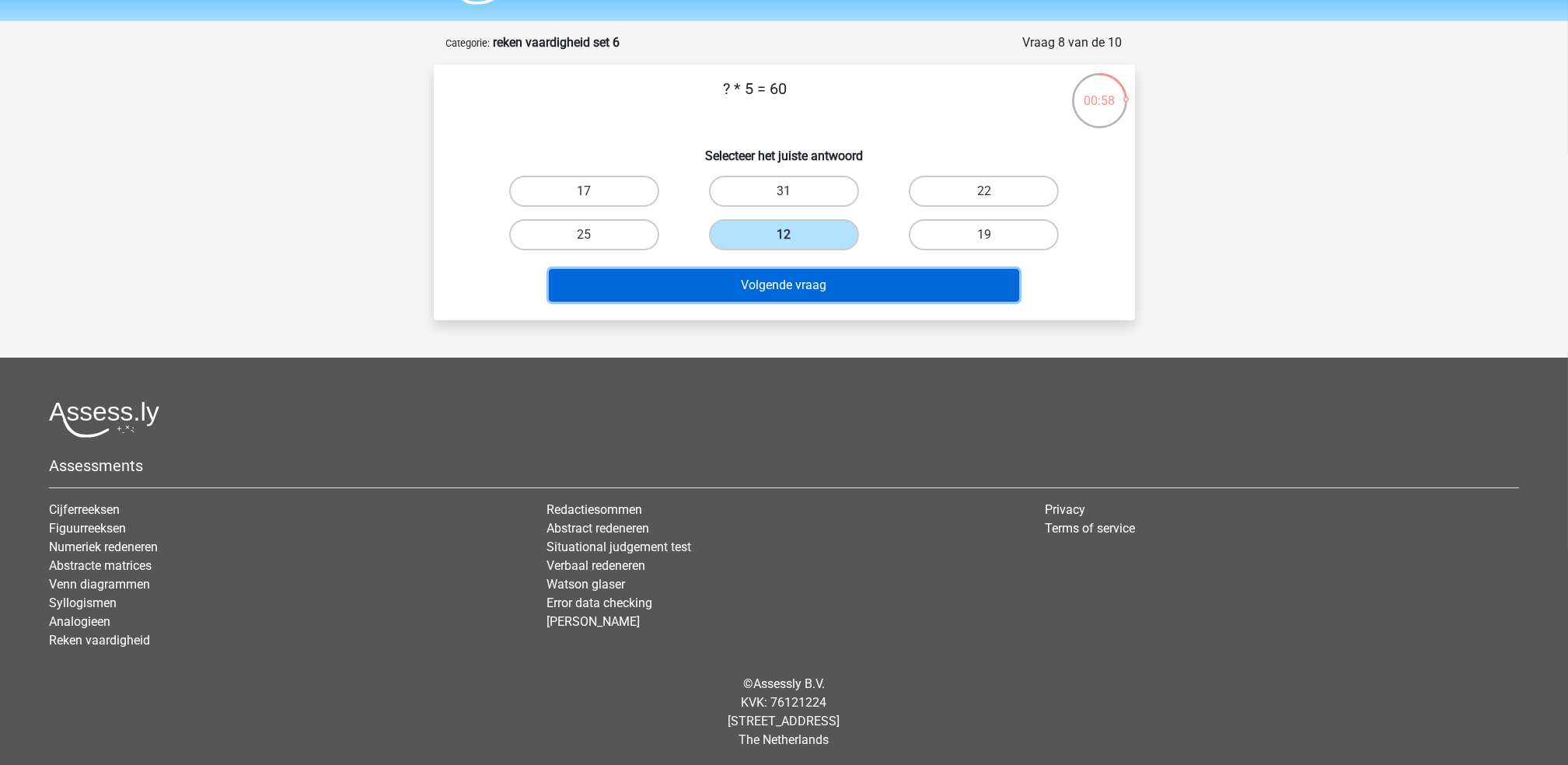
click at [750, 272] on button "Volgende vraag" at bounding box center [784, 285] width 471 height 33
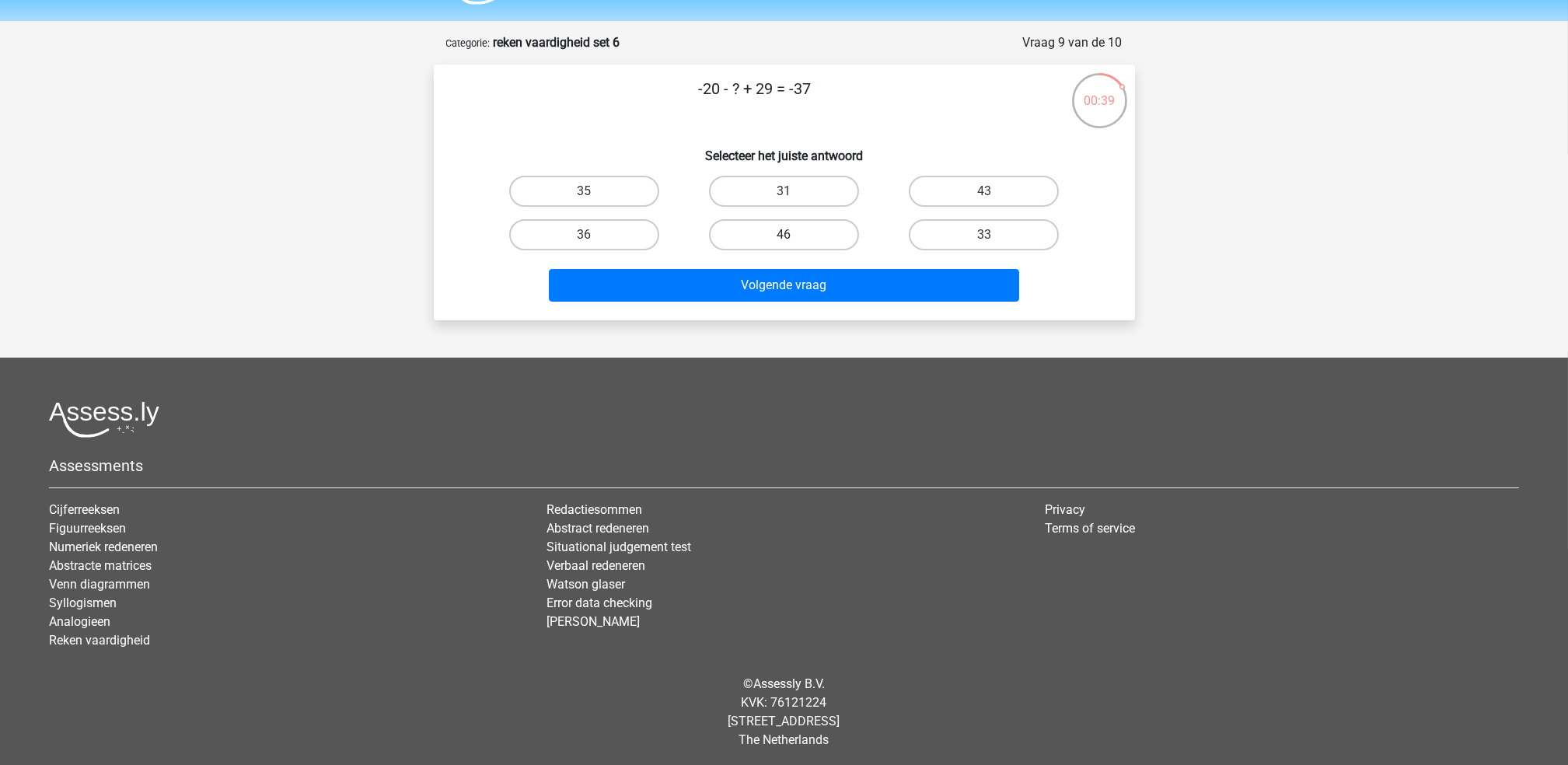
click at [778, 234] on label "46" at bounding box center [784, 234] width 150 height 31
click at [784, 234] on input "46" at bounding box center [788, 239] width 10 height 10
radio input "true"
click at [778, 262] on div "Volgende vraag" at bounding box center [784, 282] width 652 height 51
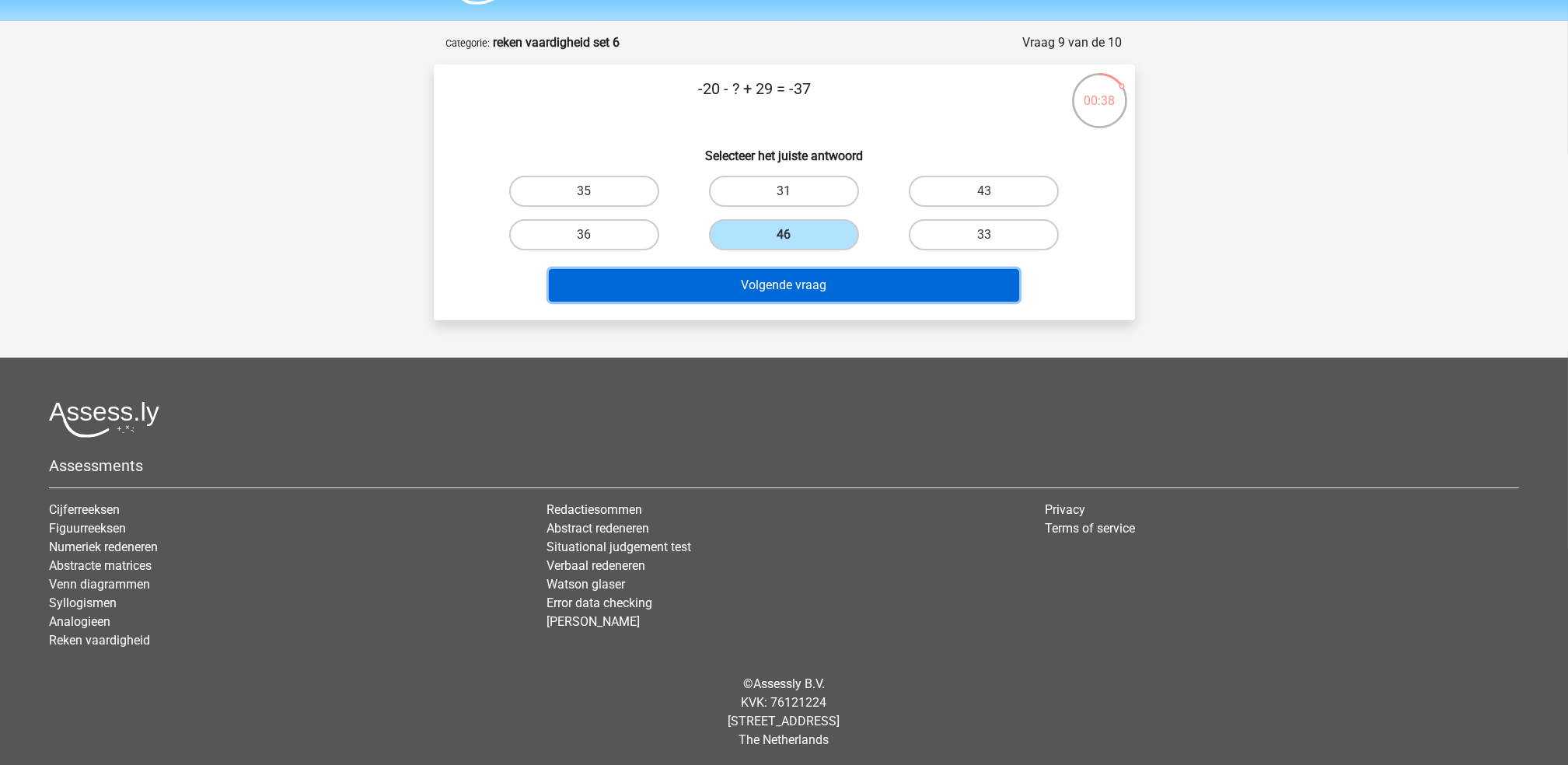
click at [777, 281] on button "Volgende vraag" at bounding box center [784, 285] width 471 height 33
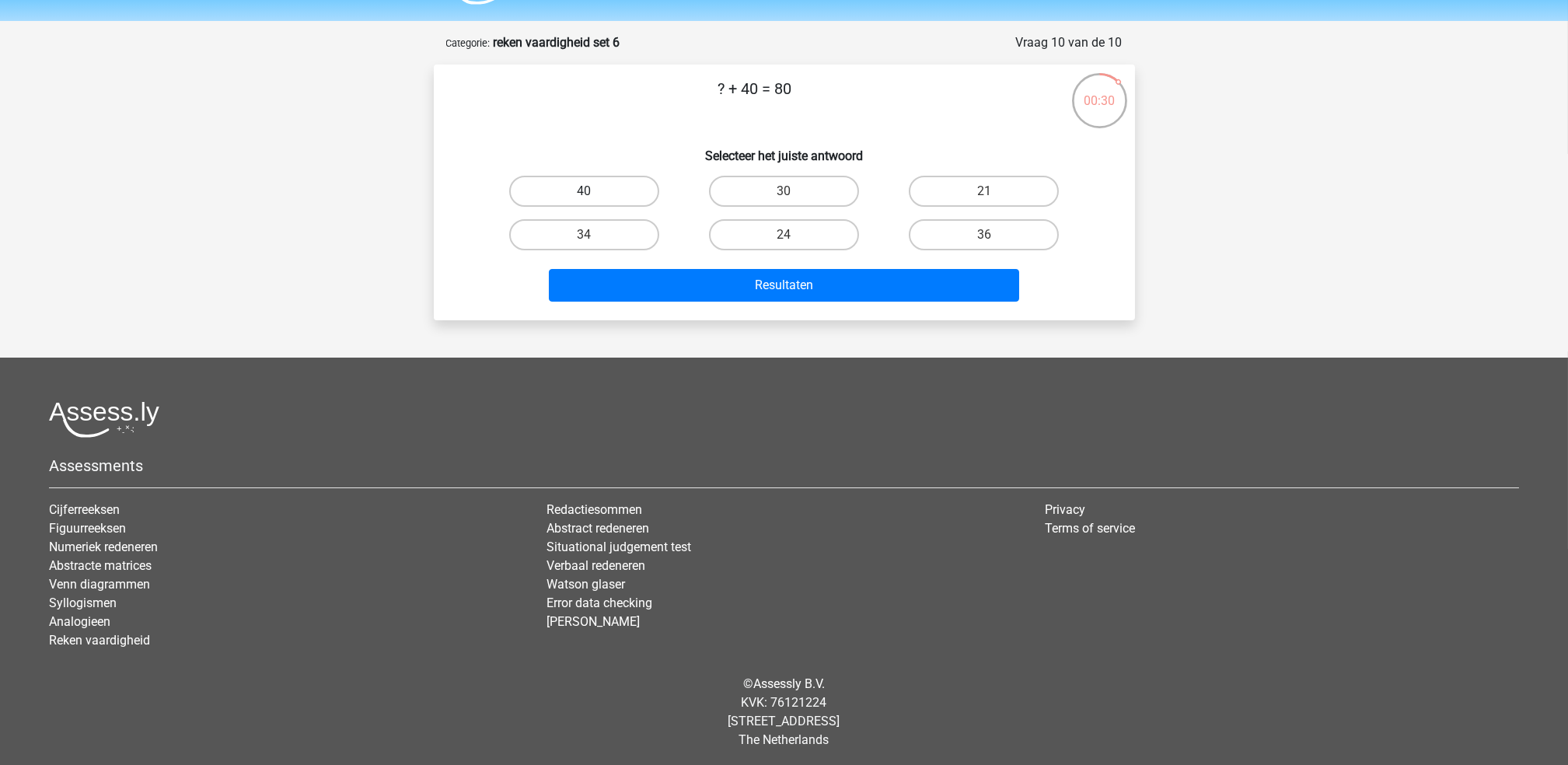
click at [629, 191] on label "40" at bounding box center [584, 191] width 150 height 31
click at [594, 191] on input "40" at bounding box center [588, 196] width 10 height 10
radio input "true"
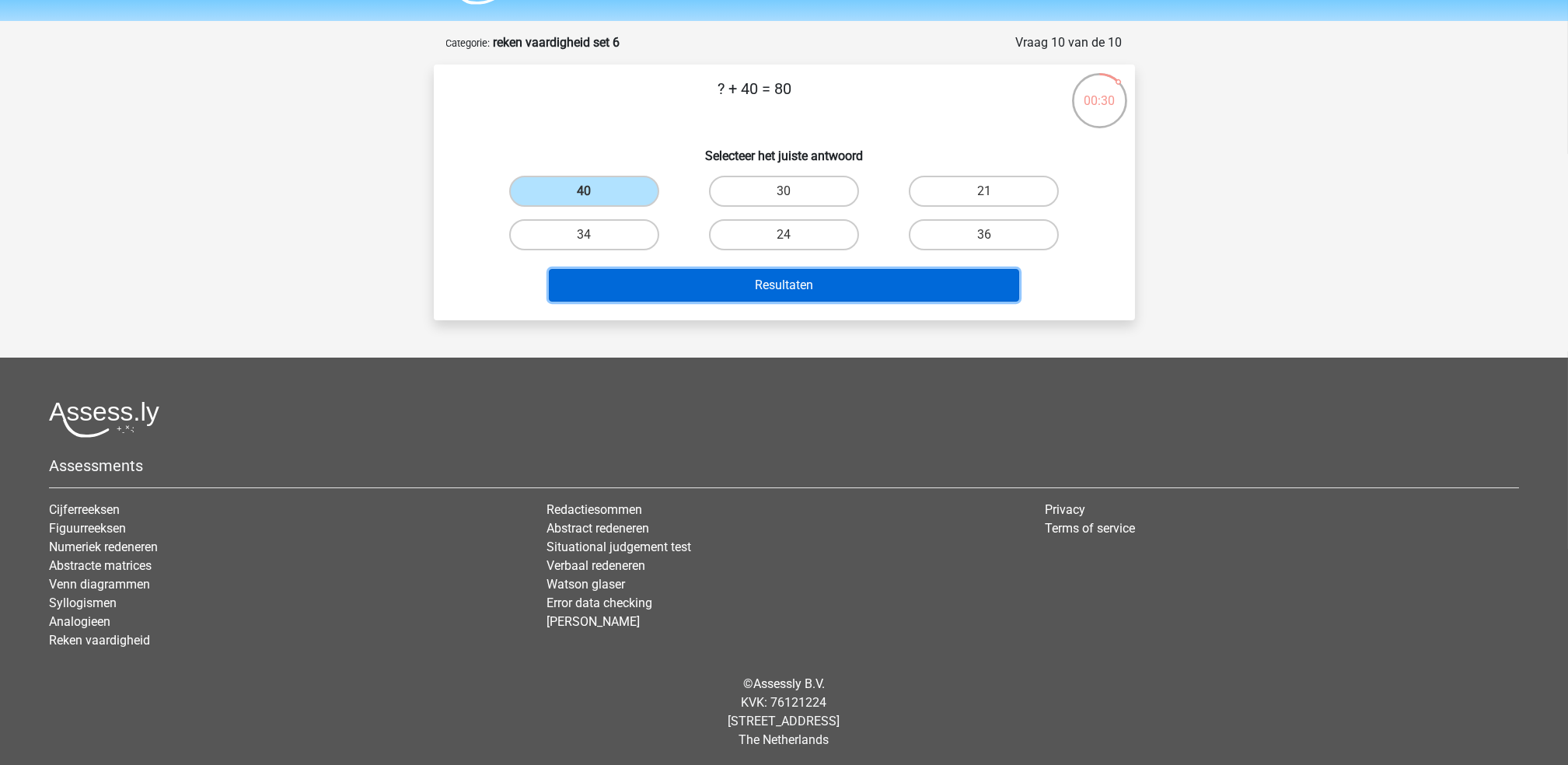
click at [679, 280] on button "Resultaten" at bounding box center [784, 285] width 471 height 33
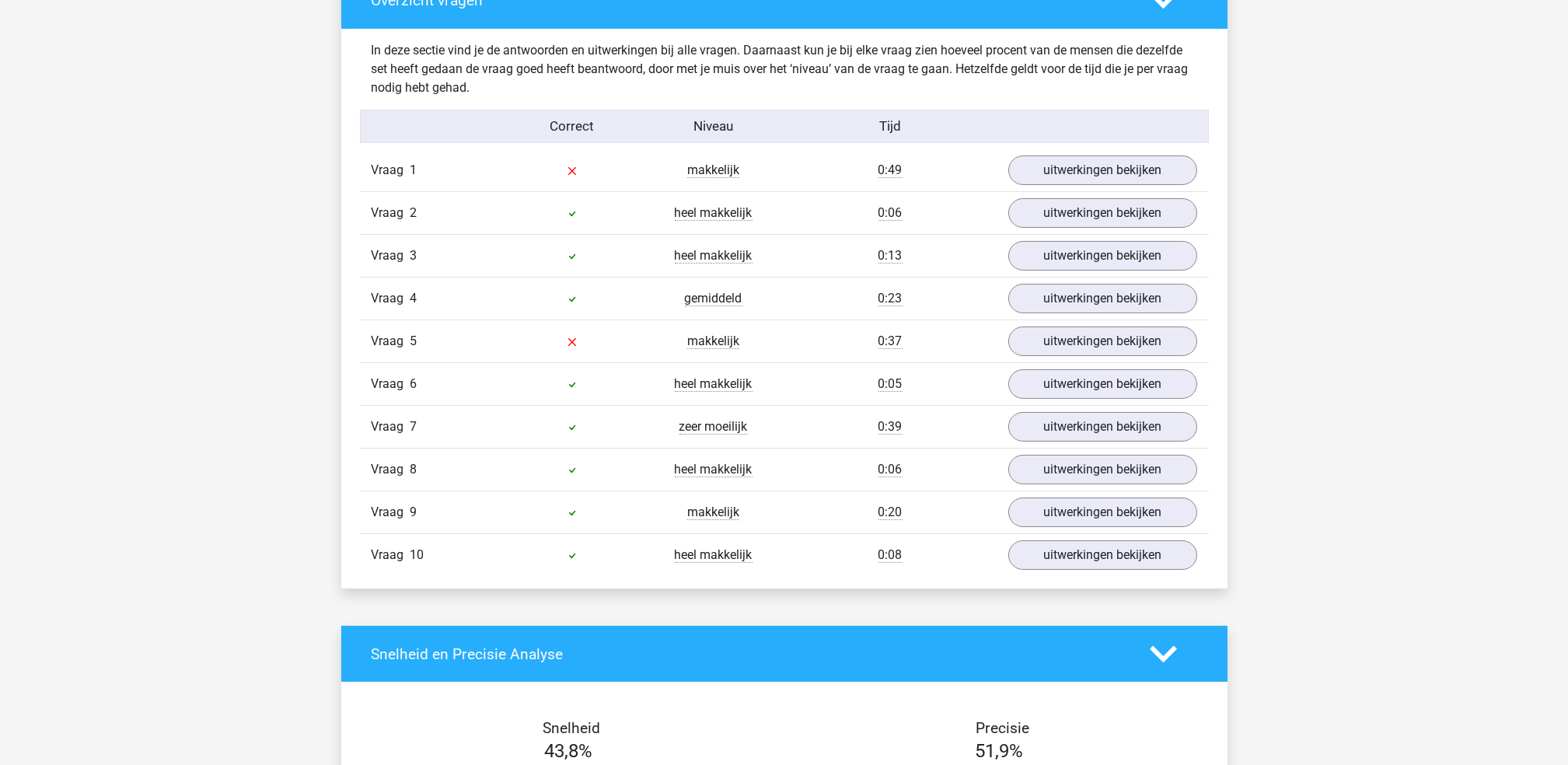
scroll to position [940, 0]
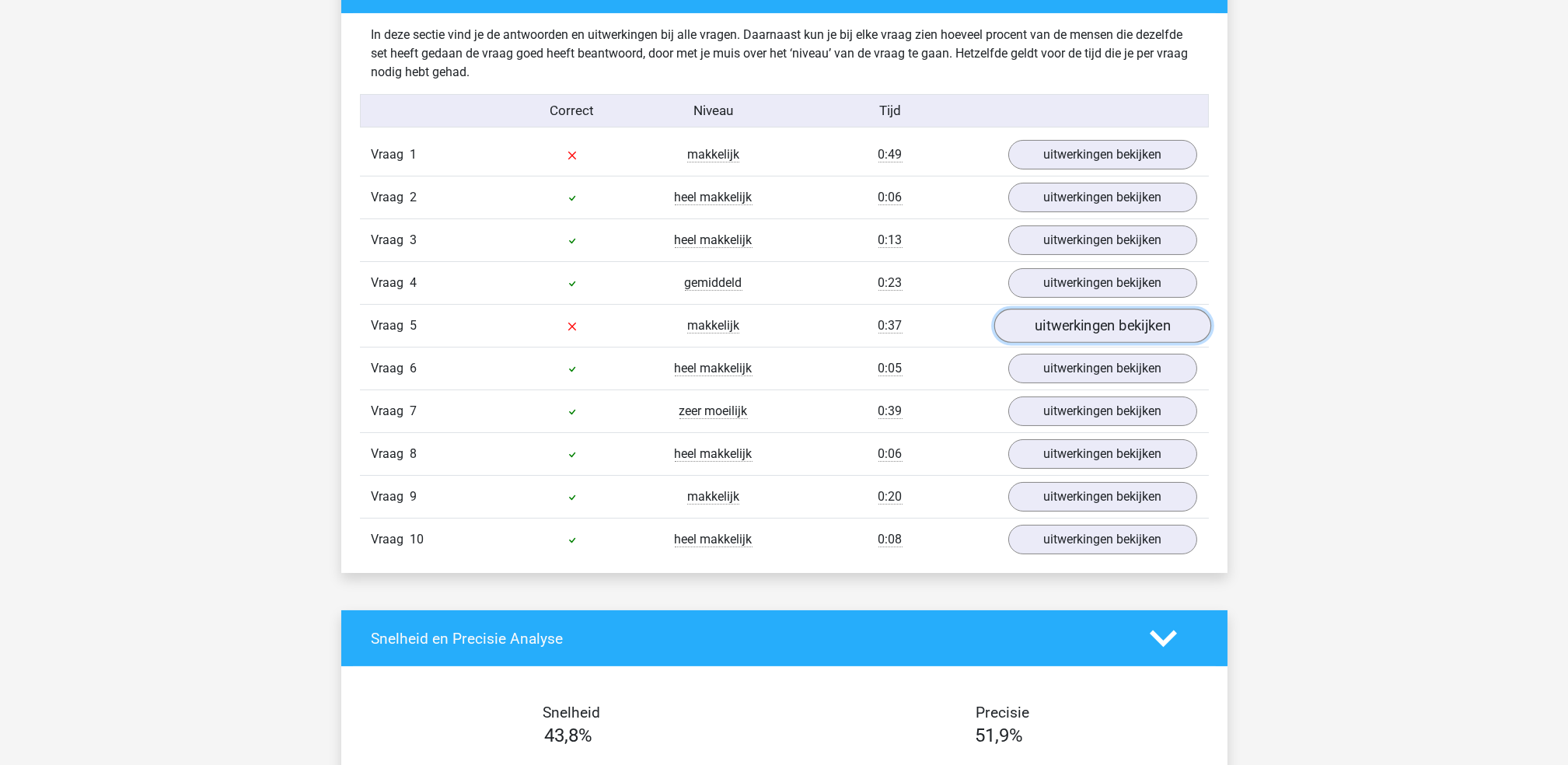
click at [1033, 339] on link "uitwerkingen bekijken" at bounding box center [1102, 326] width 217 height 35
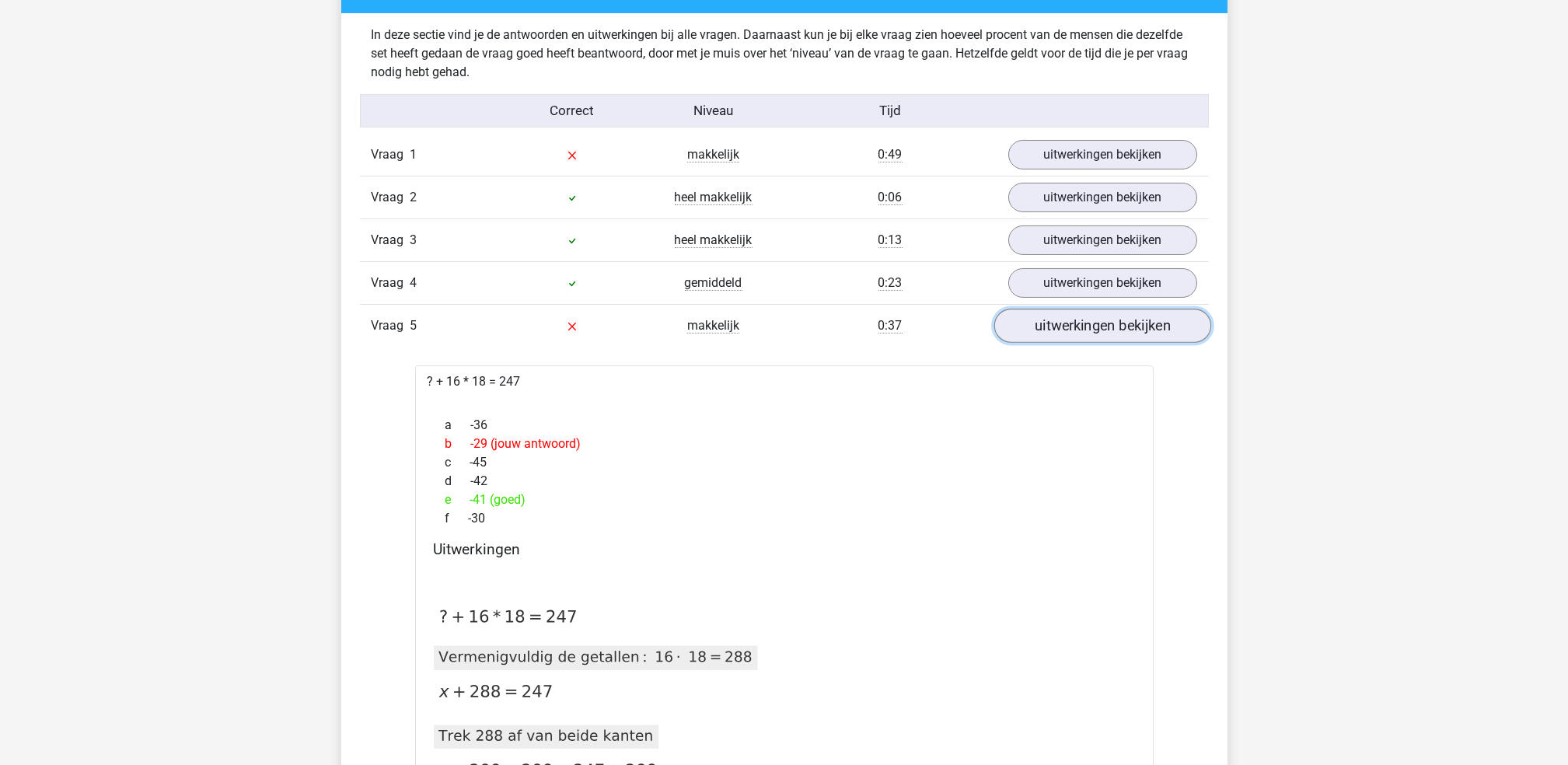
click at [1033, 339] on link "uitwerkingen bekijken" at bounding box center [1102, 326] width 217 height 35
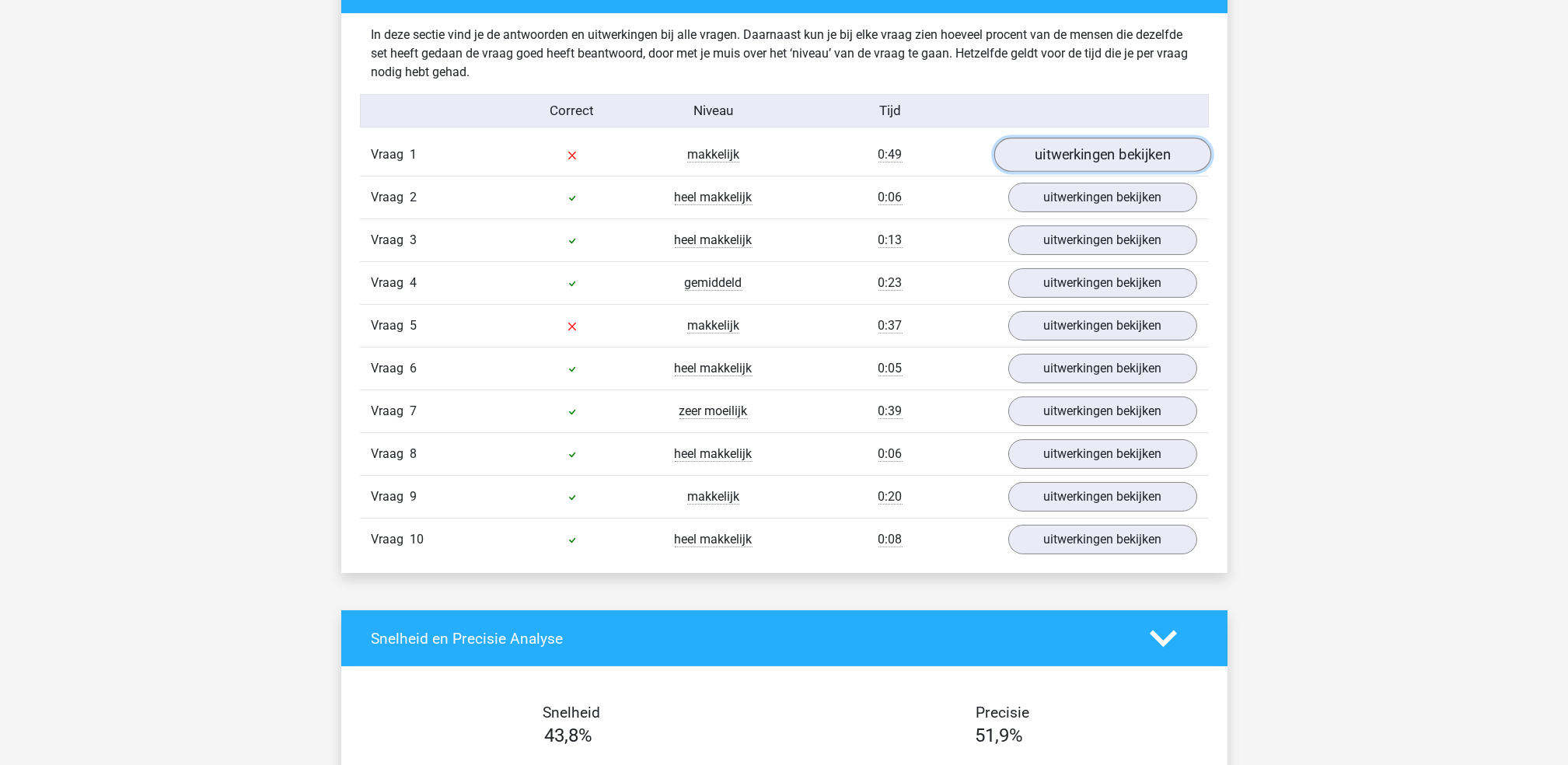
click at [1080, 148] on link "uitwerkingen bekijken" at bounding box center [1102, 155] width 217 height 35
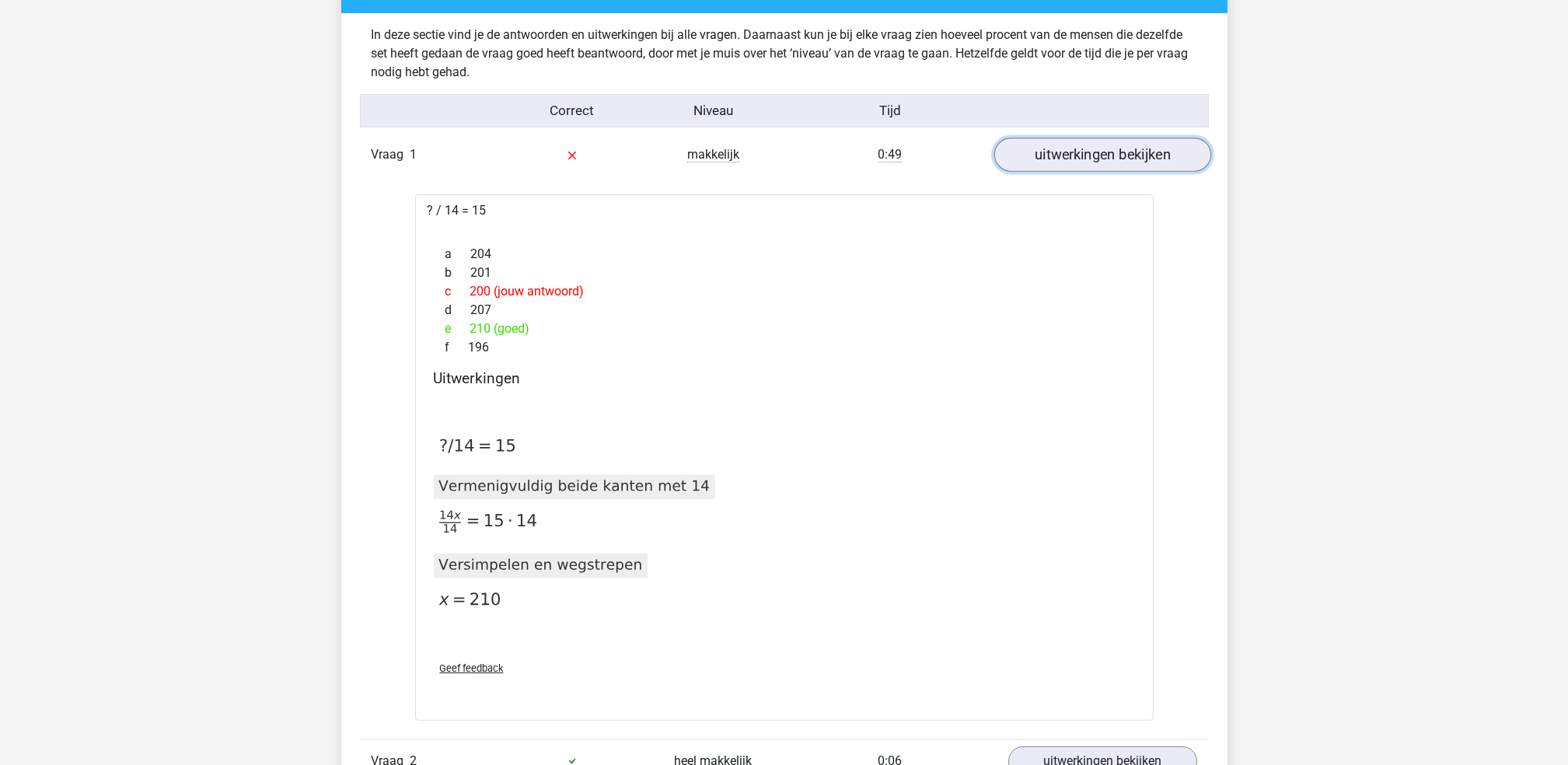
click at [1080, 148] on link "uitwerkingen bekijken" at bounding box center [1102, 155] width 217 height 35
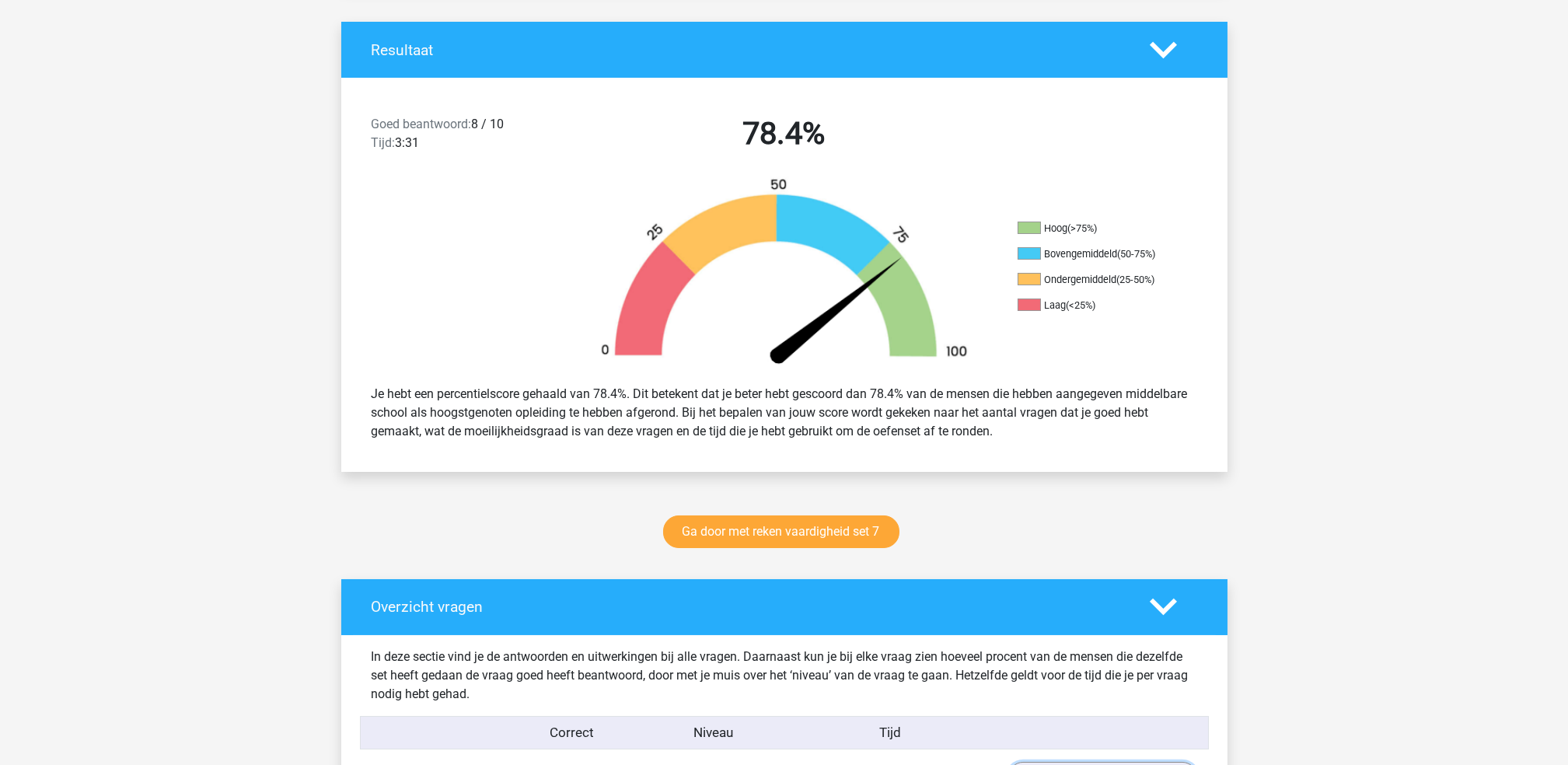
scroll to position [0, 0]
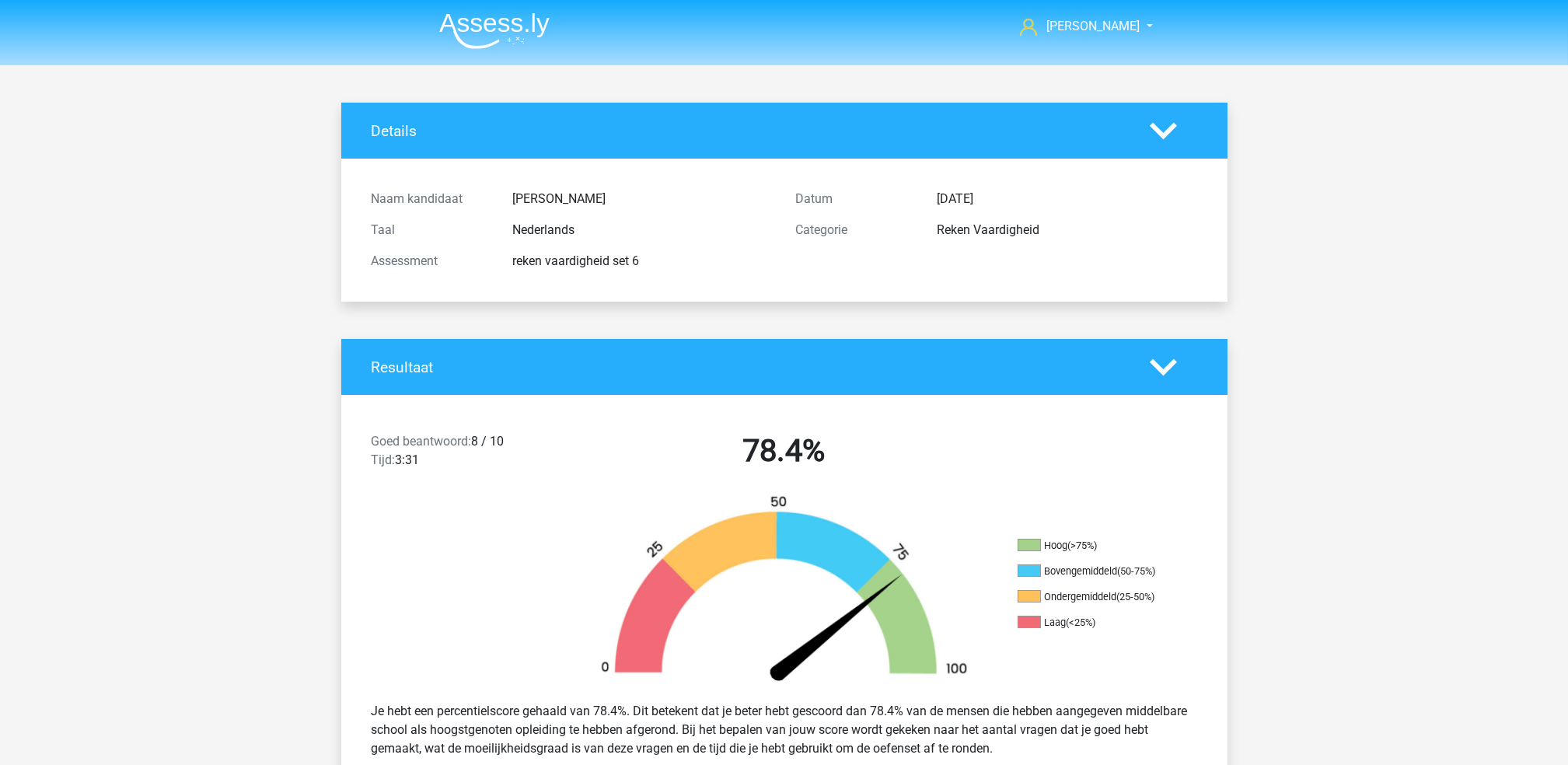
click at [501, 8] on li at bounding box center [488, 28] width 123 height 43
click at [501, 26] on img at bounding box center [494, 30] width 110 height 36
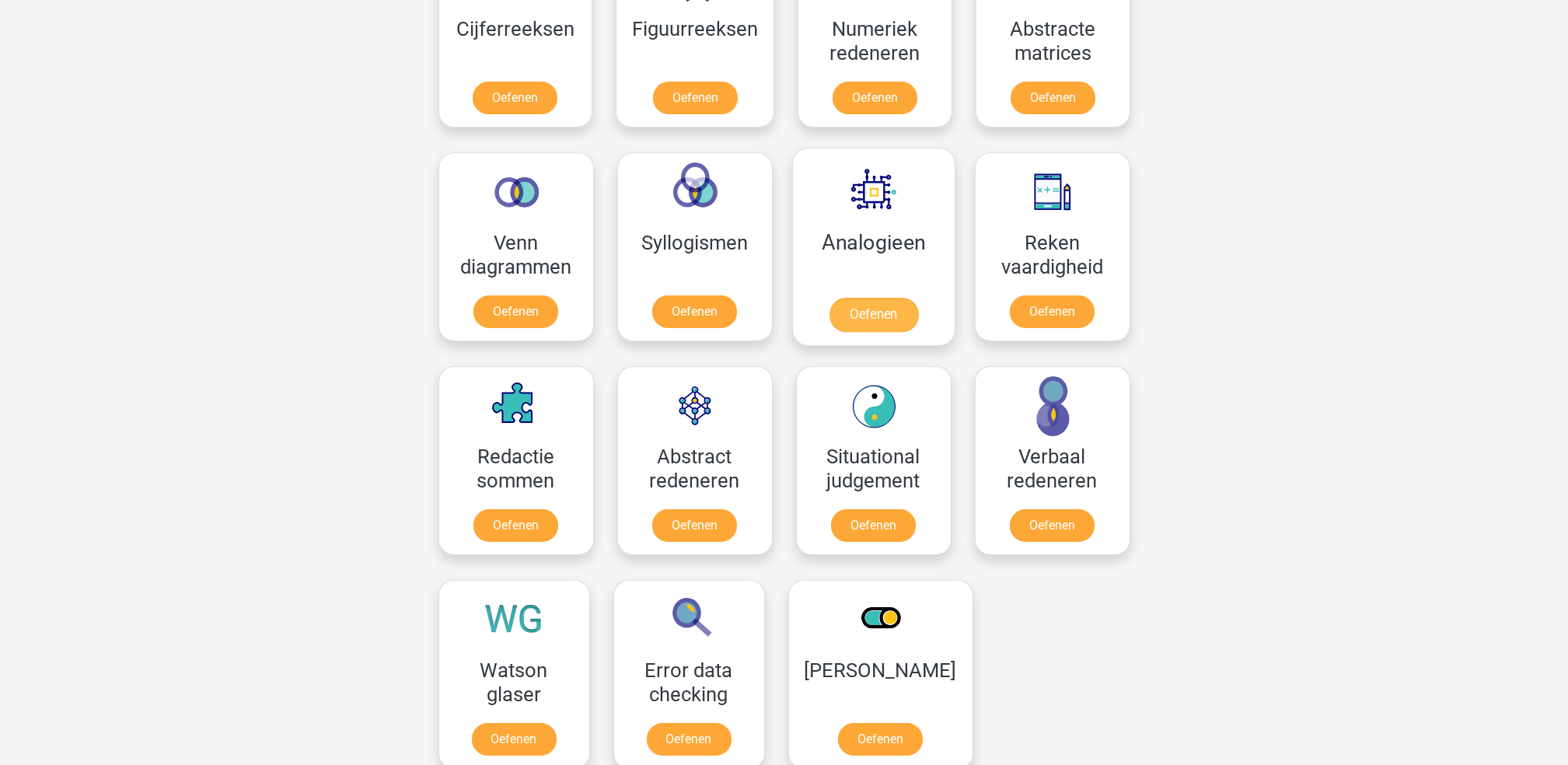
scroll to position [794, 0]
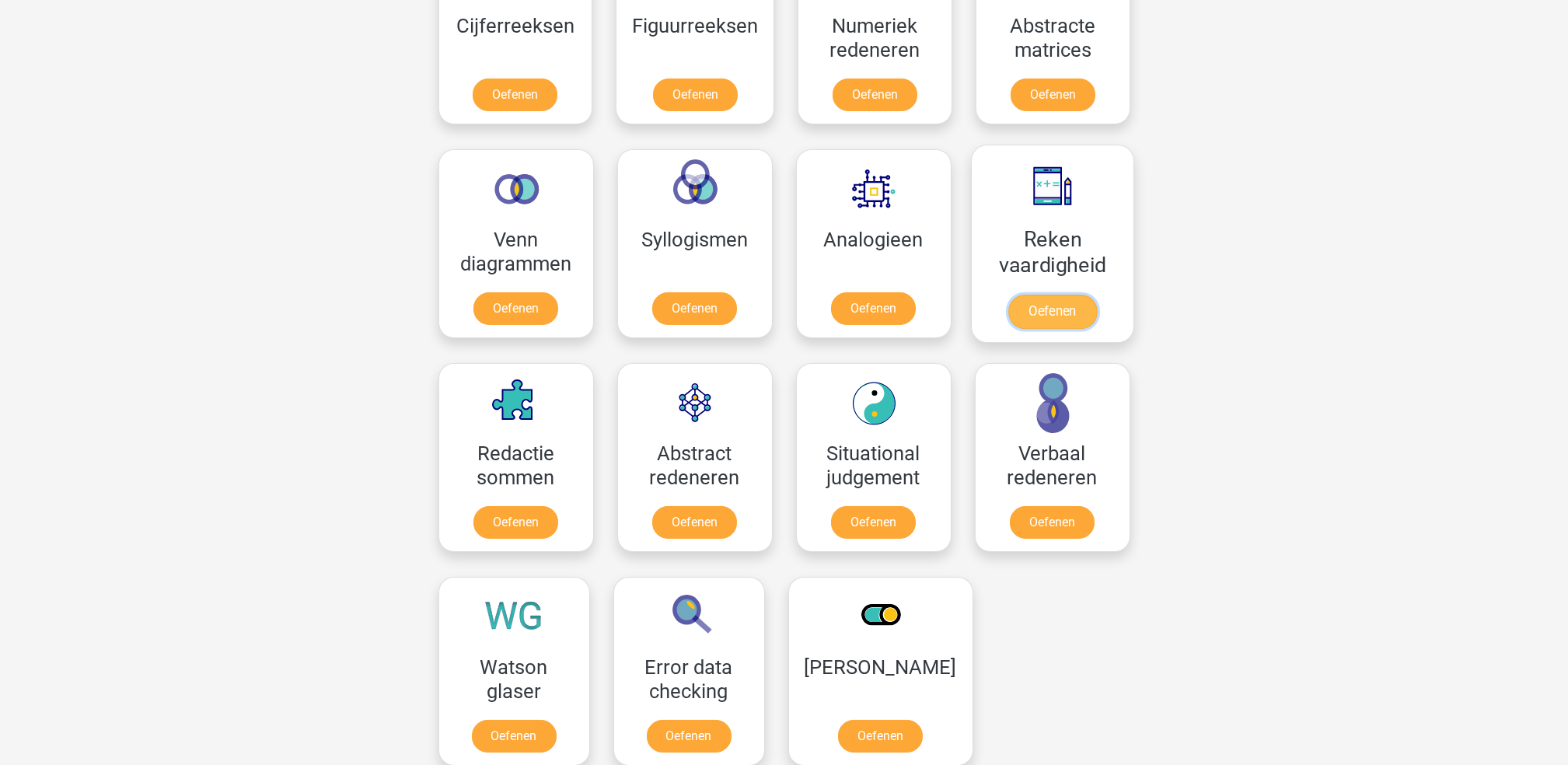
click at [1057, 323] on link "Oefenen" at bounding box center [1052, 312] width 89 height 35
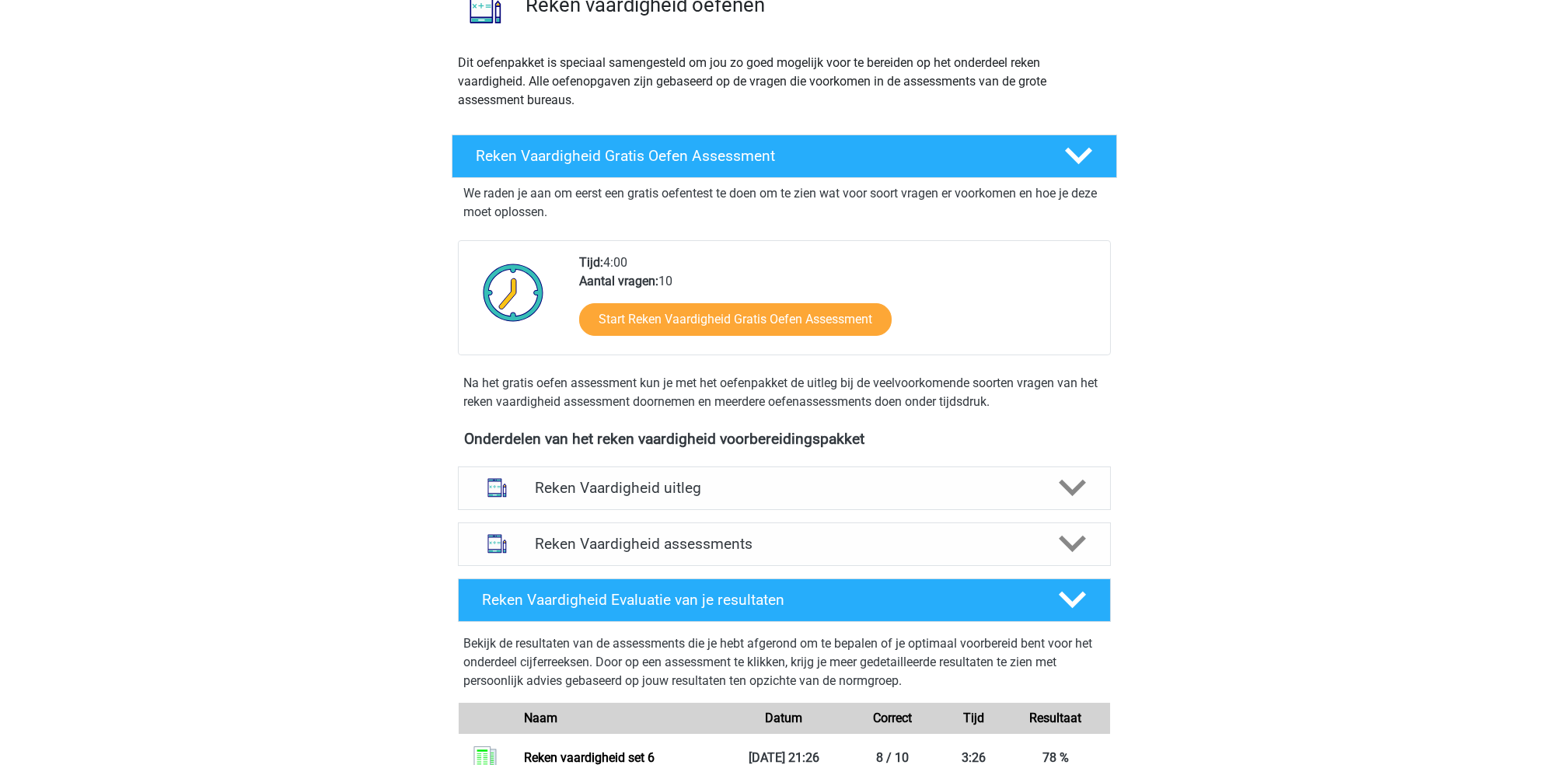
scroll to position [143, 0]
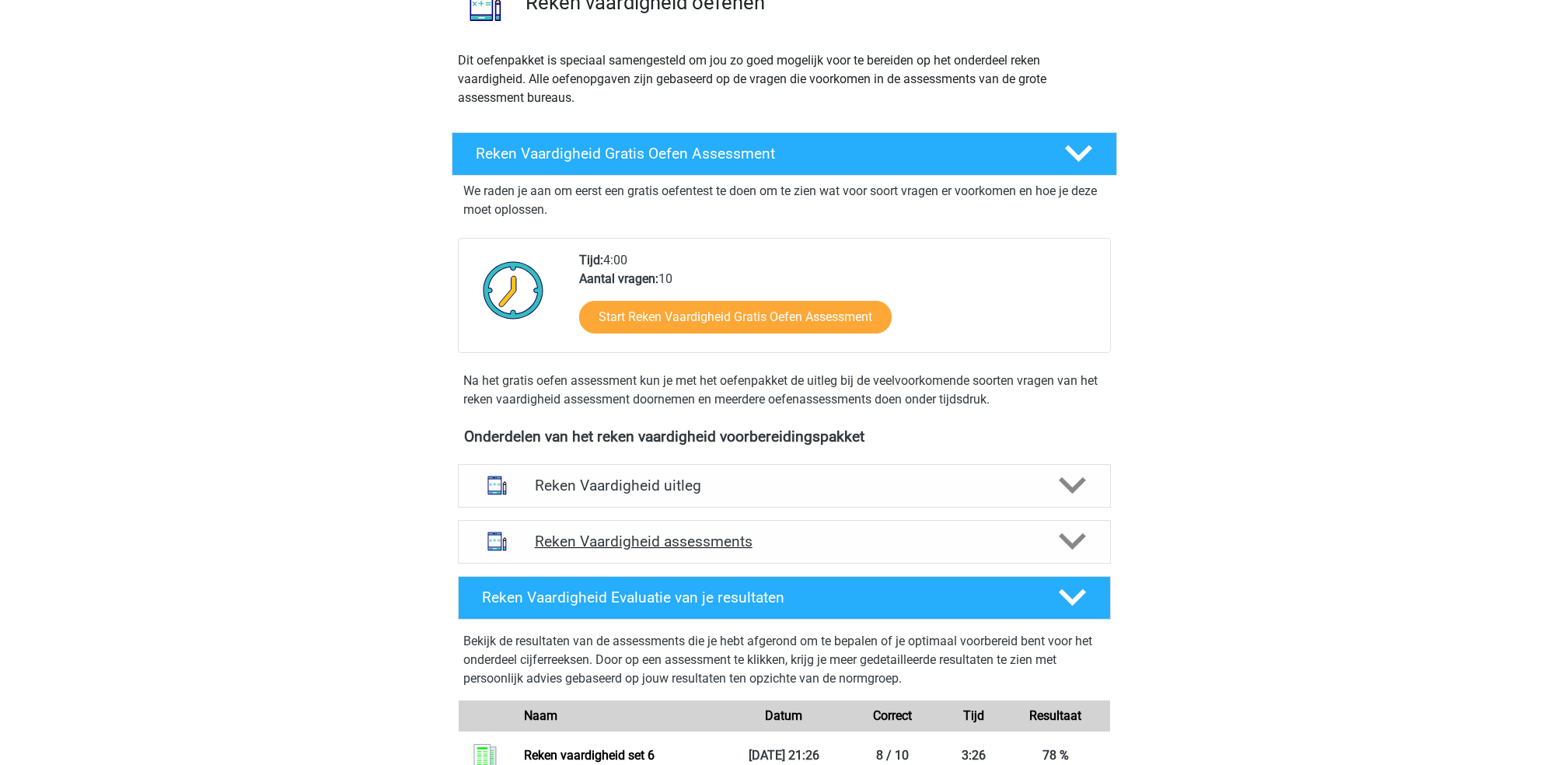
click at [880, 560] on div "Reken Vaardigheid assessments" at bounding box center [784, 542] width 653 height 44
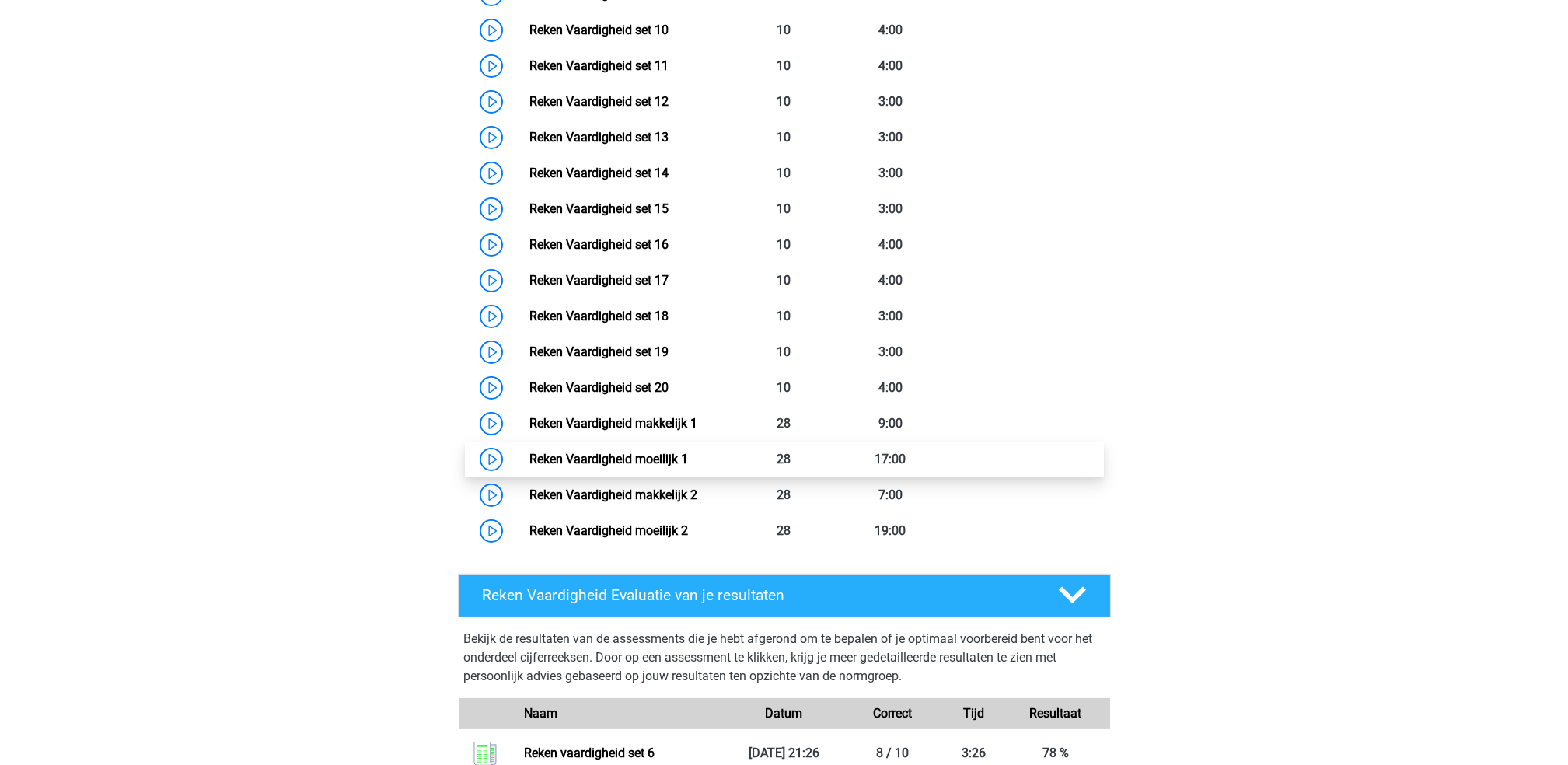
scroll to position [1112, 0]
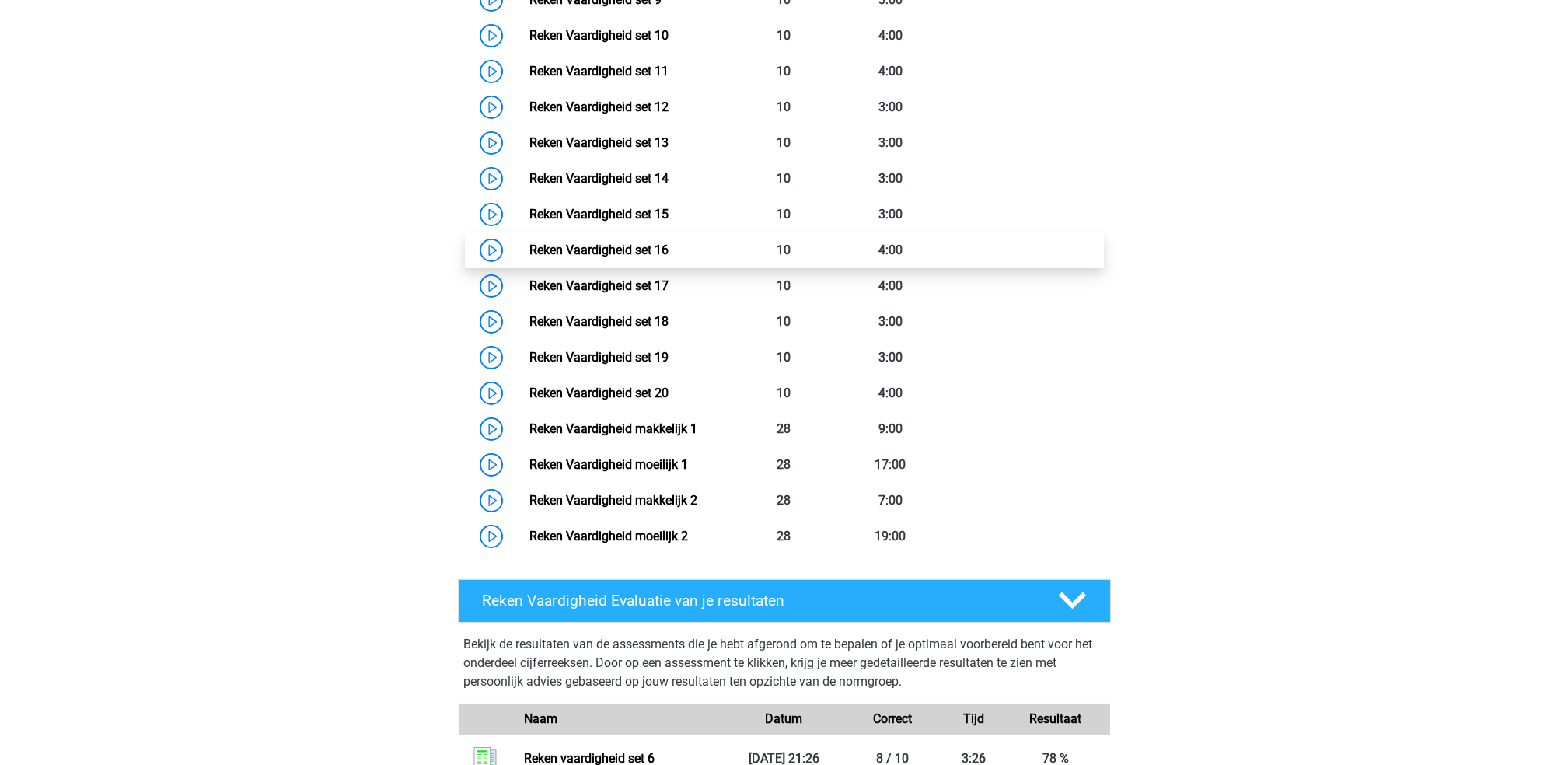
click at [530, 243] on link "Reken Vaardigheid set 16" at bounding box center [599, 250] width 139 height 15
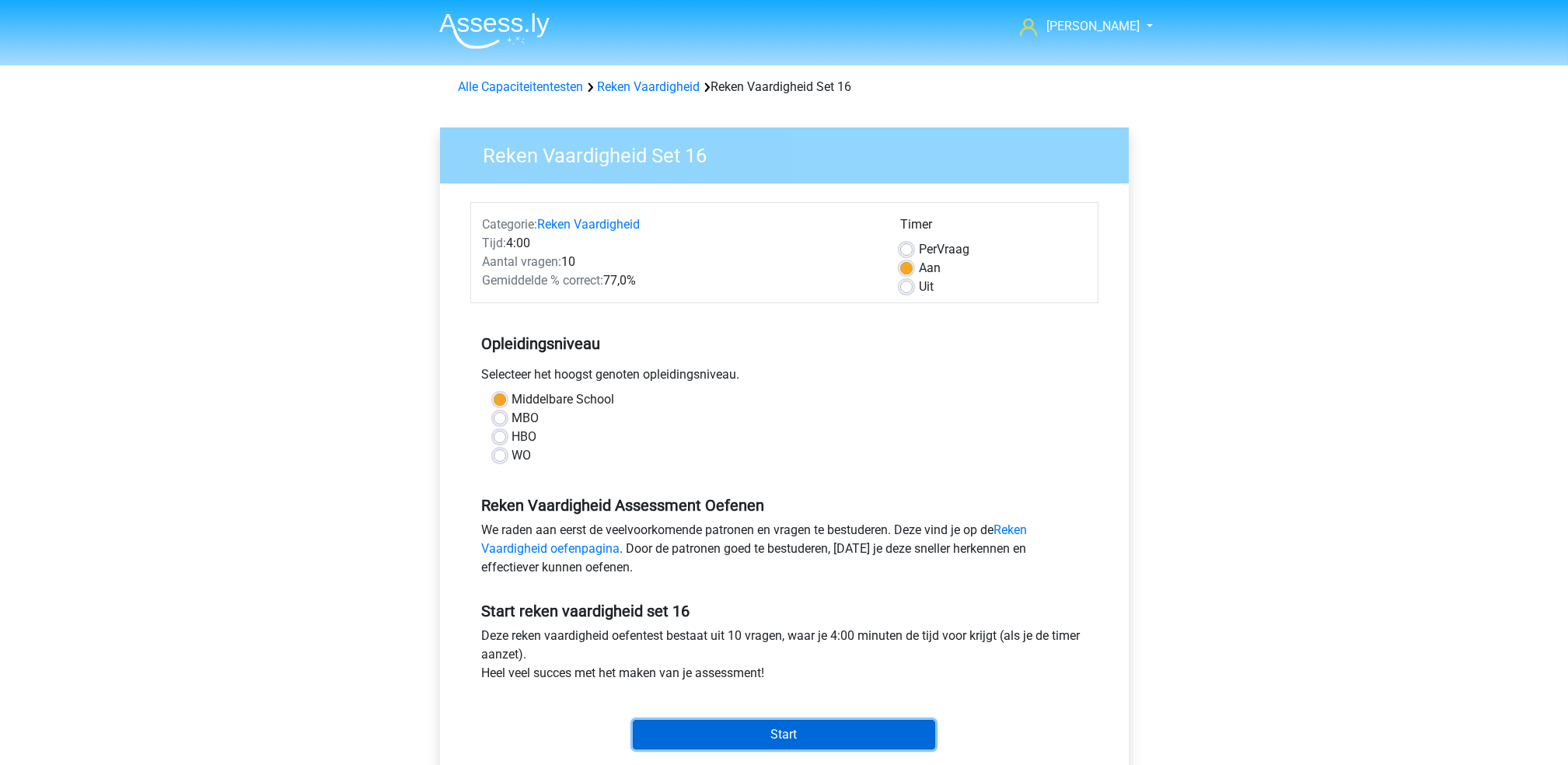
click at [759, 733] on input "Start" at bounding box center [784, 735] width 303 height 30
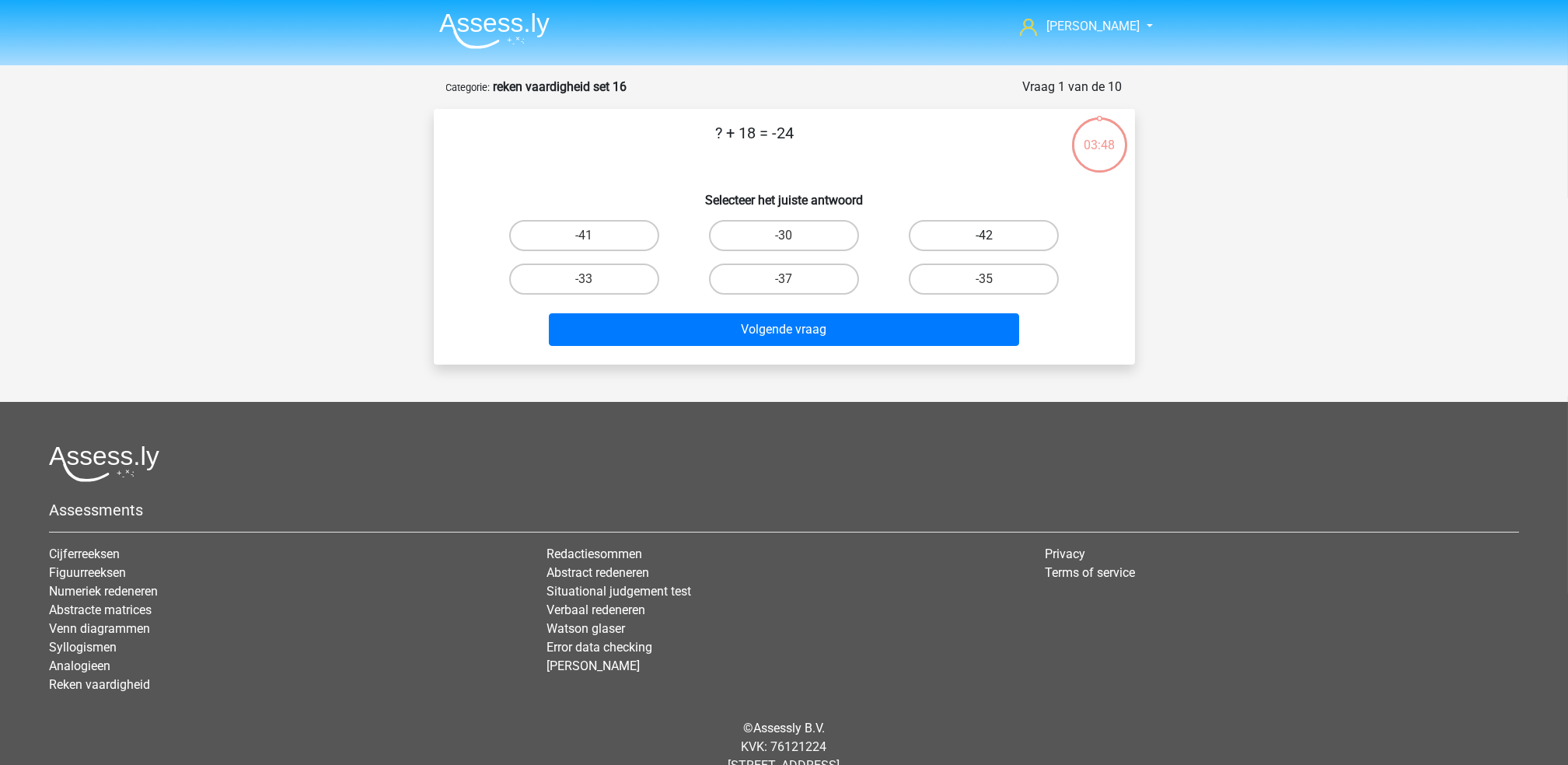
click at [953, 234] on label "-42" at bounding box center [983, 235] width 150 height 31
click at [984, 235] on input "-42" at bounding box center [989, 240] width 10 height 10
radio input "true"
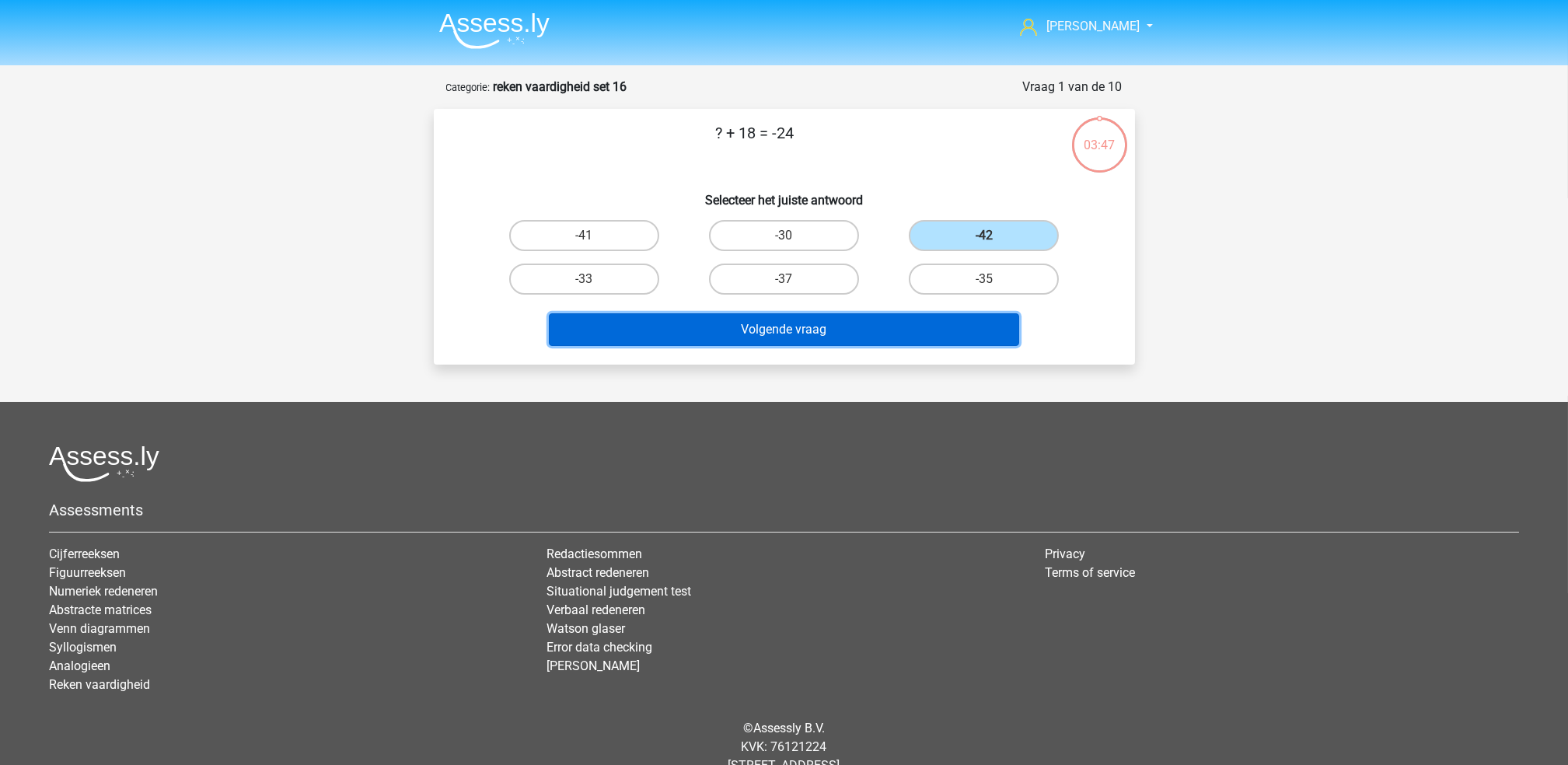
click at [914, 339] on button "Volgende vraag" at bounding box center [784, 330] width 471 height 33
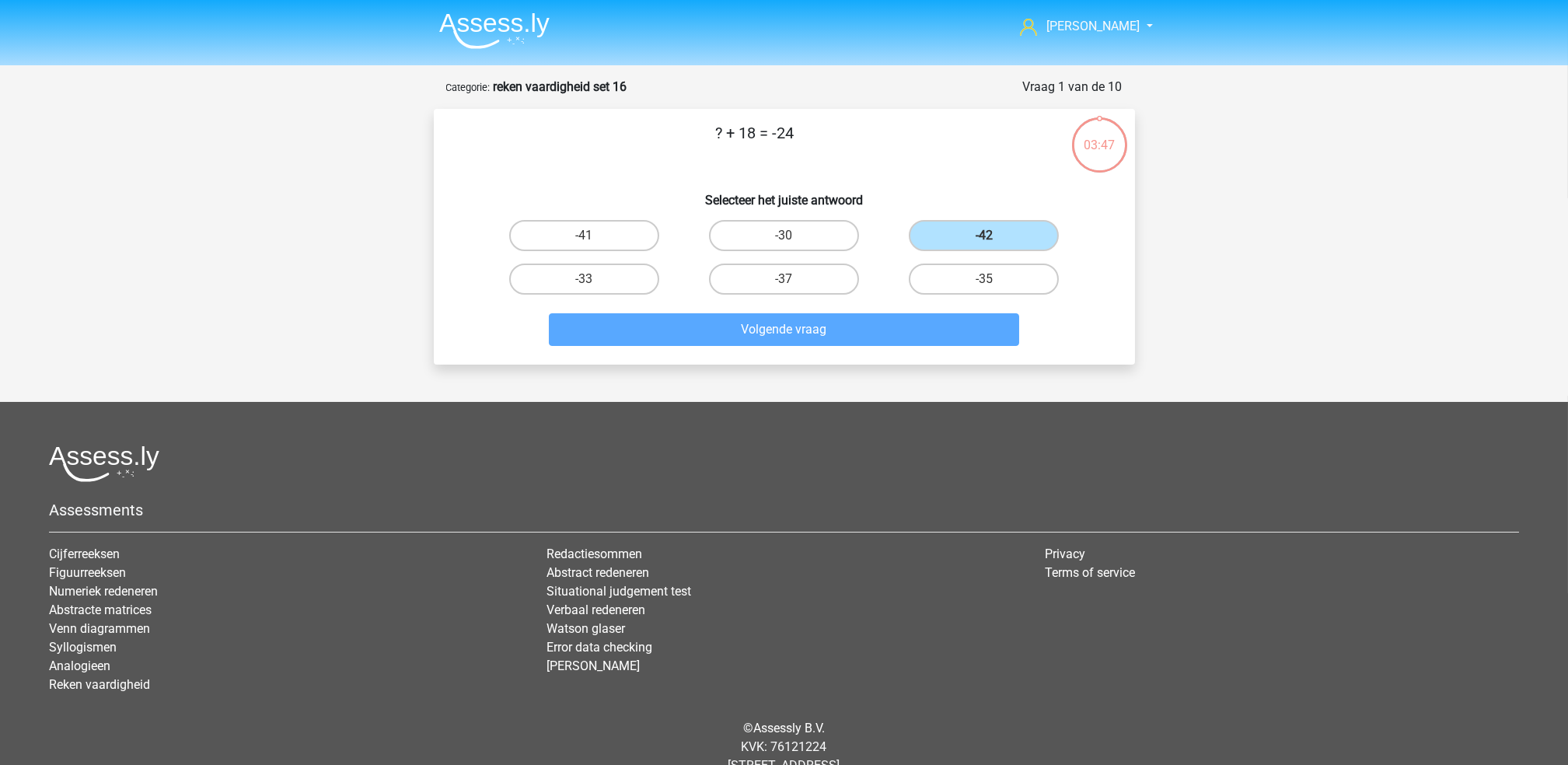
scroll to position [44, 0]
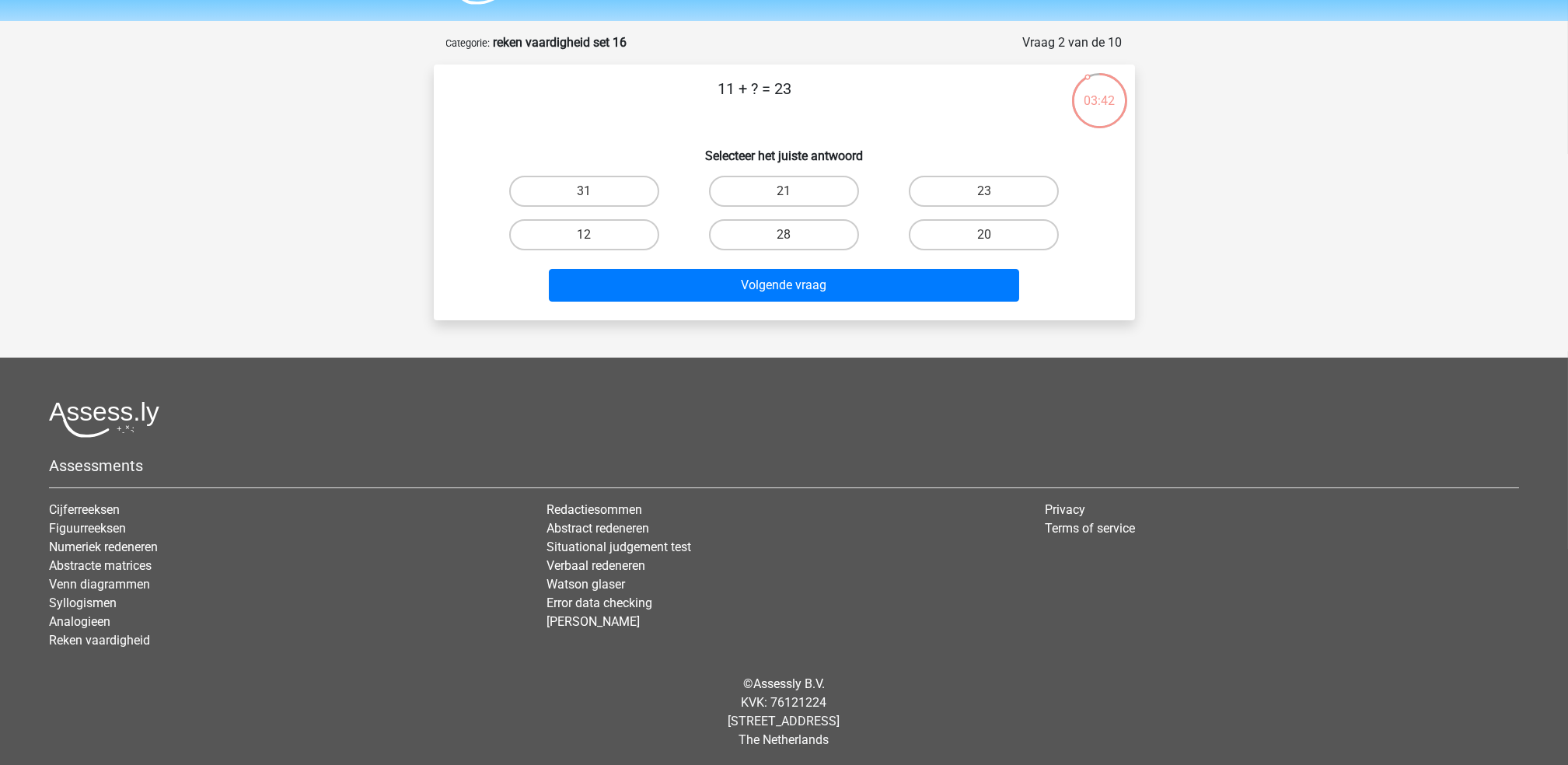
click at [615, 252] on div "12" at bounding box center [585, 234] width 200 height 44
click at [617, 240] on label "12" at bounding box center [584, 234] width 150 height 31
click at [594, 240] on input "12" at bounding box center [588, 239] width 10 height 10
radio input "true"
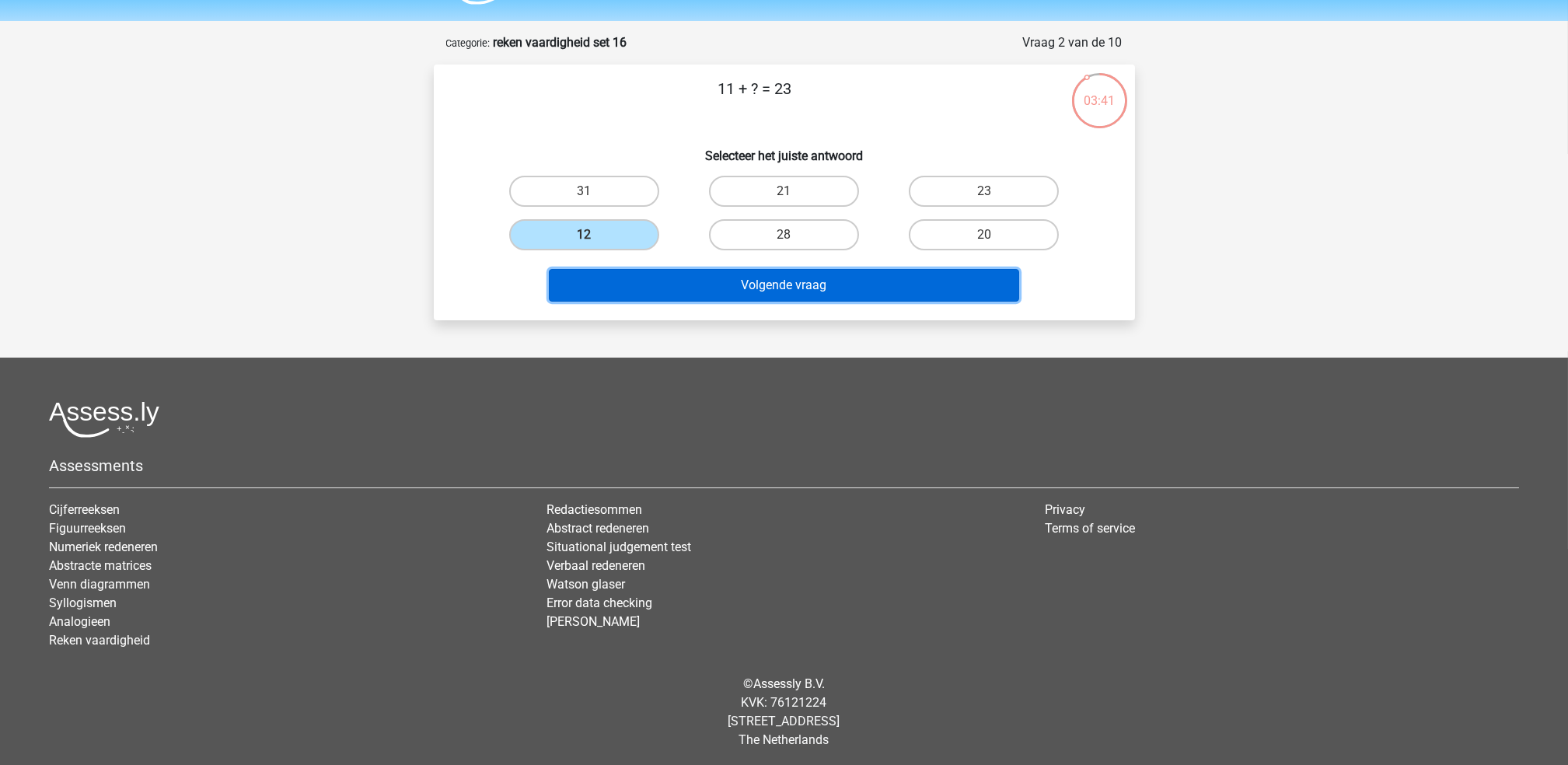
click at [668, 278] on button "Volgende vraag" at bounding box center [784, 285] width 471 height 33
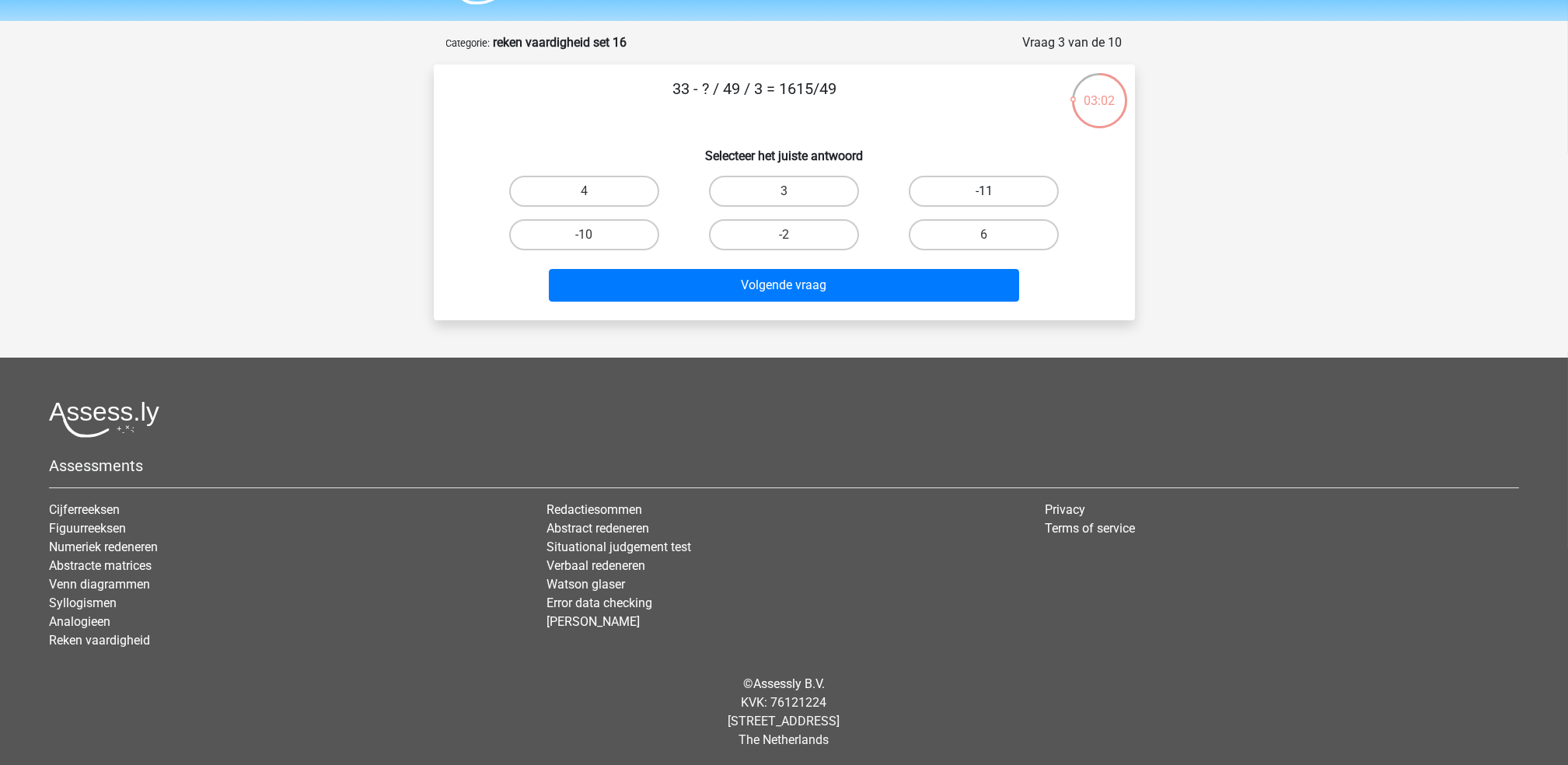
click at [972, 190] on label "-11" at bounding box center [983, 191] width 150 height 31
click at [984, 191] on input "-11" at bounding box center [989, 196] width 10 height 10
radio input "true"
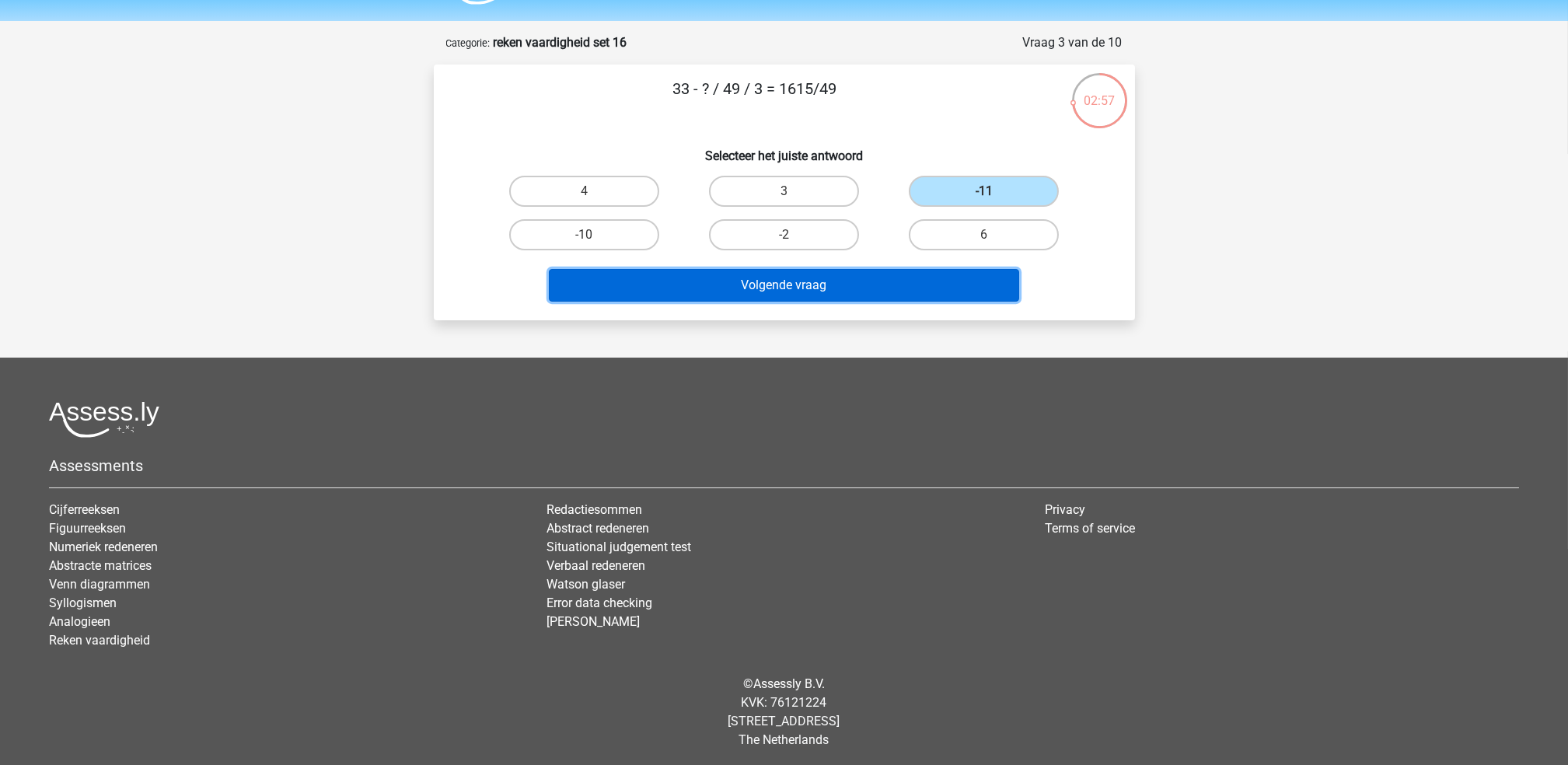
click at [948, 285] on button "Volgende vraag" at bounding box center [784, 285] width 471 height 33
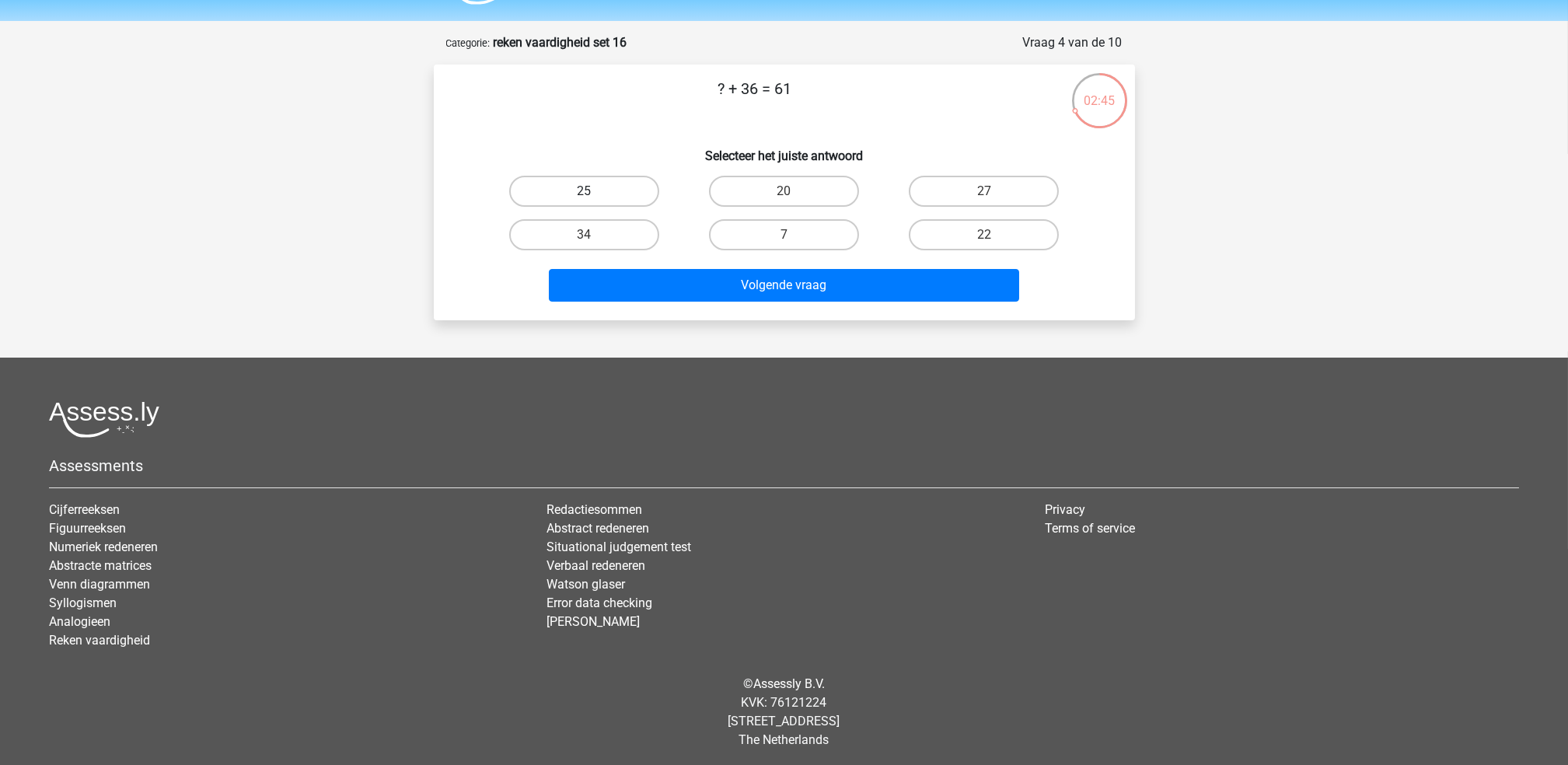
click at [604, 197] on label "25" at bounding box center [584, 191] width 150 height 31
click at [594, 197] on input "25" at bounding box center [588, 196] width 10 height 10
radio input "true"
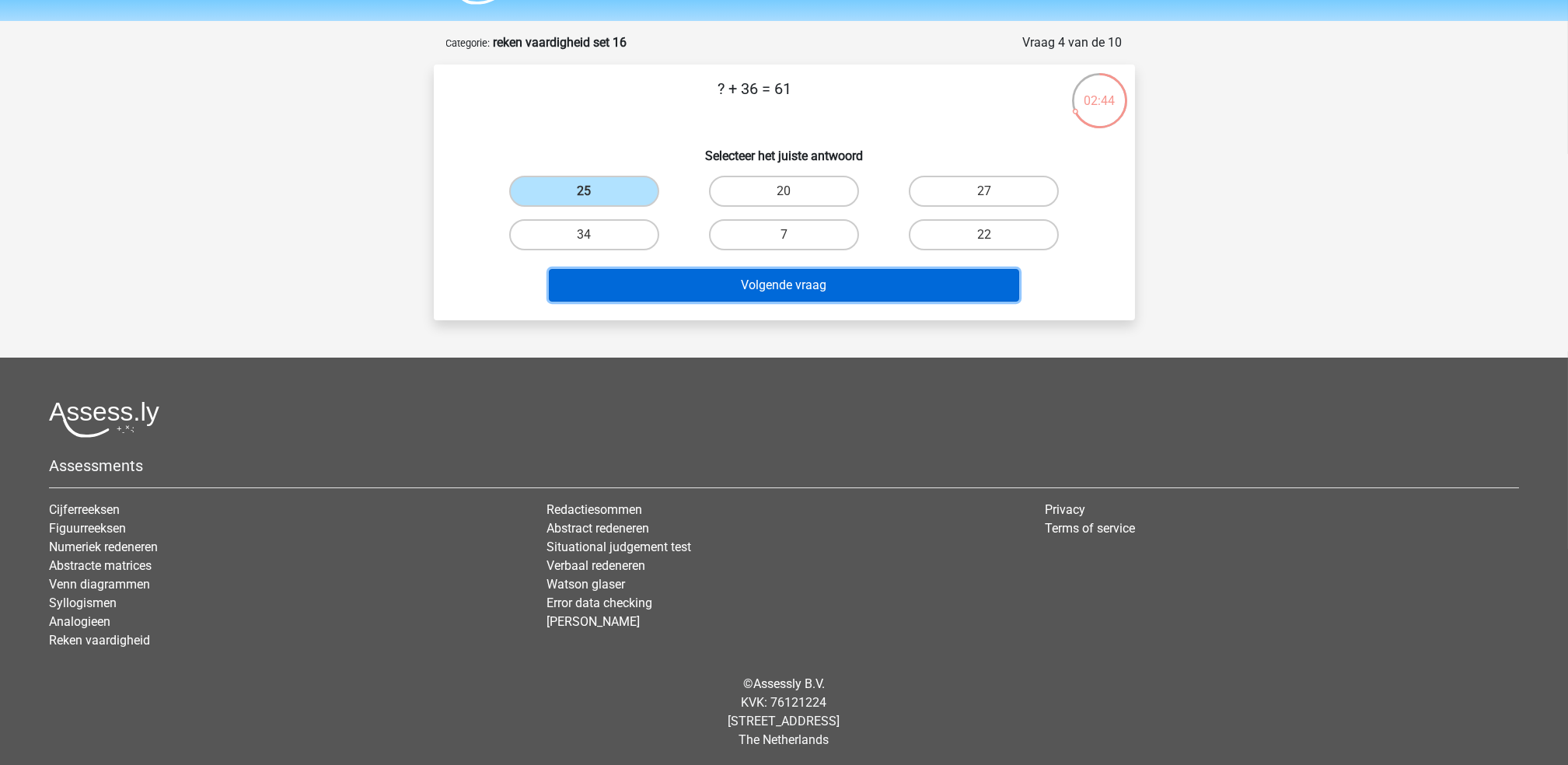
click at [748, 282] on button "Volgende vraag" at bounding box center [784, 285] width 471 height 33
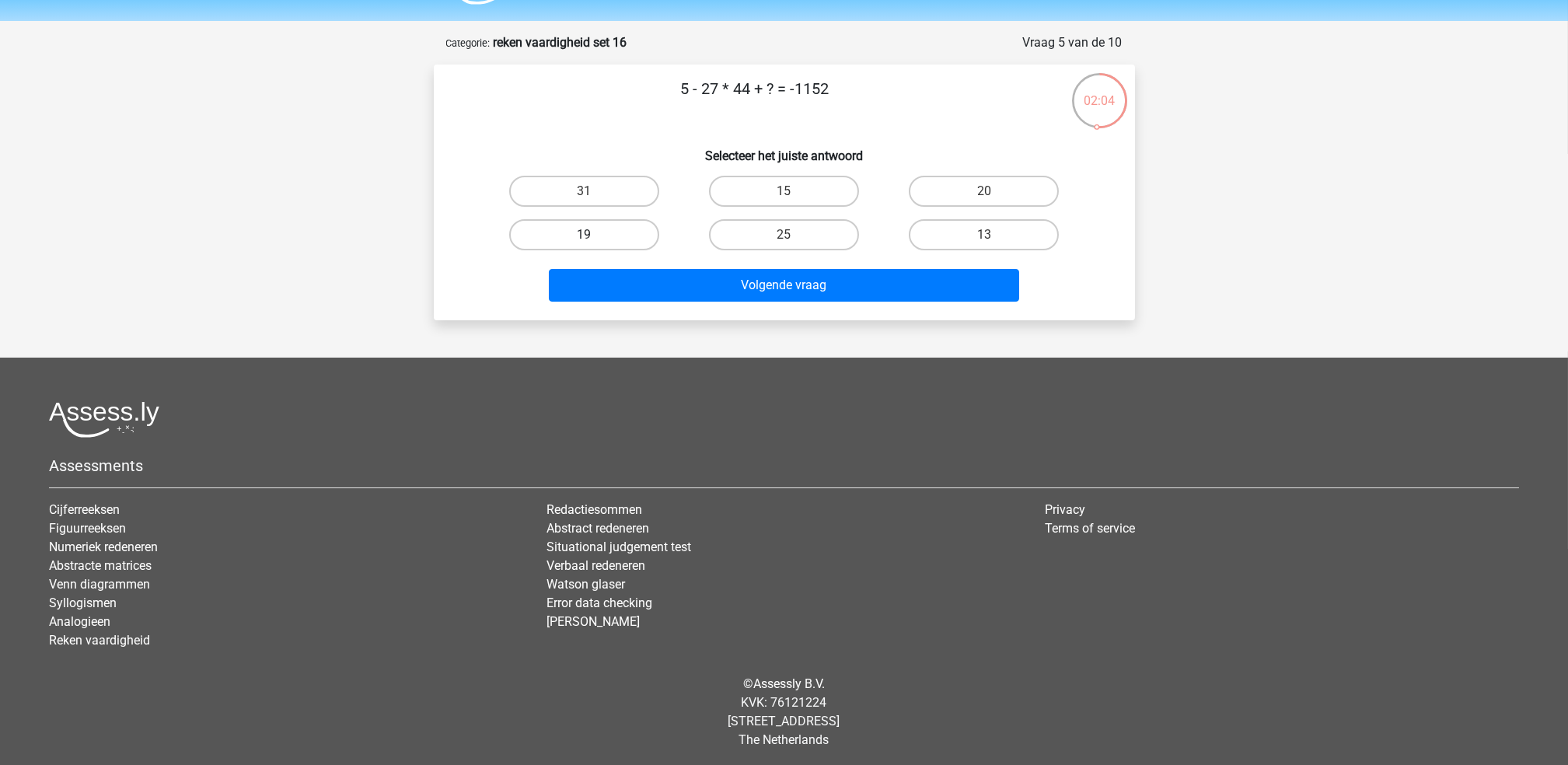
click at [636, 237] on label "19" at bounding box center [584, 234] width 150 height 31
click at [594, 237] on input "19" at bounding box center [588, 239] width 10 height 10
radio input "true"
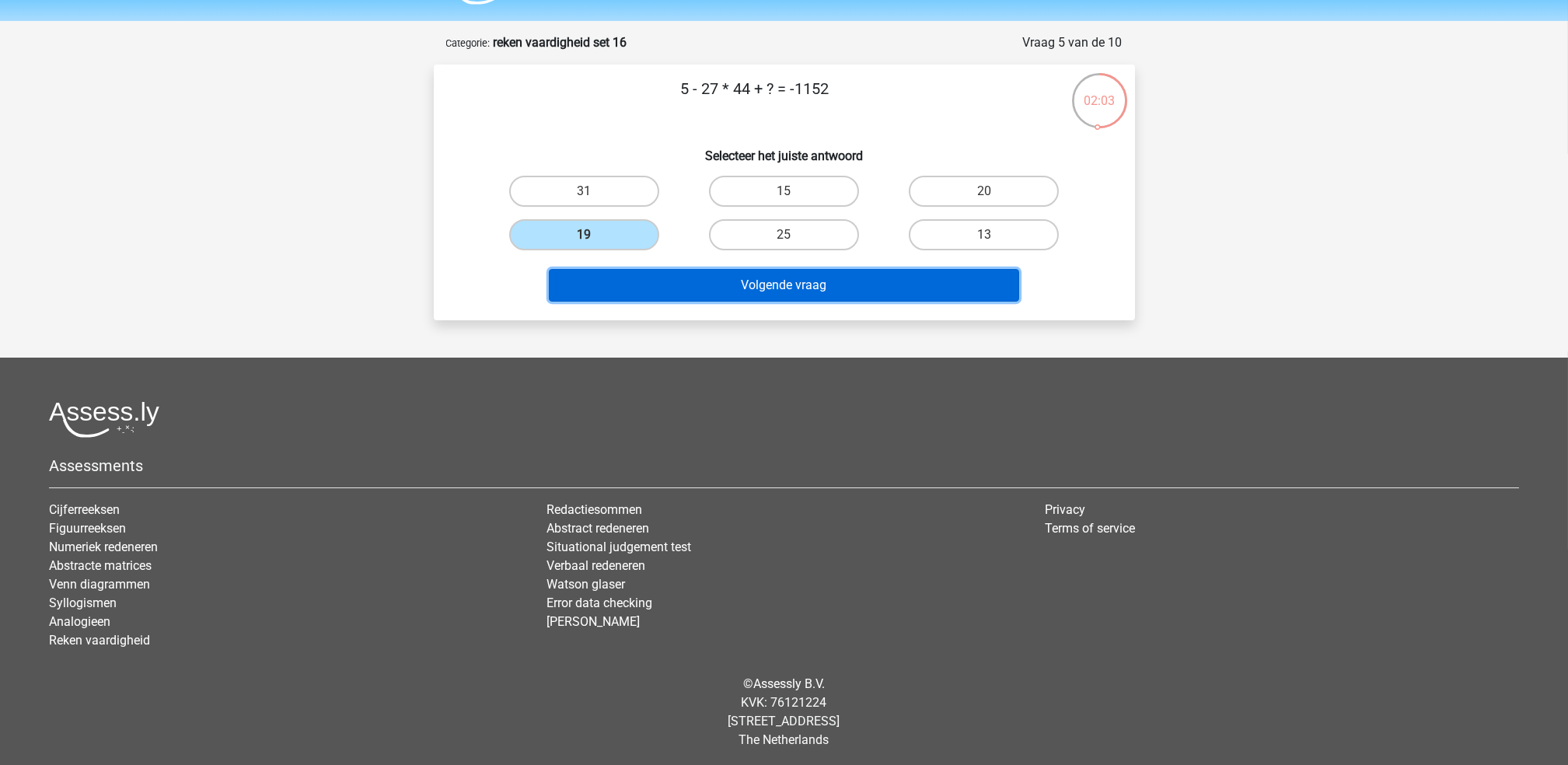
click at [692, 276] on button "Volgende vraag" at bounding box center [784, 285] width 471 height 33
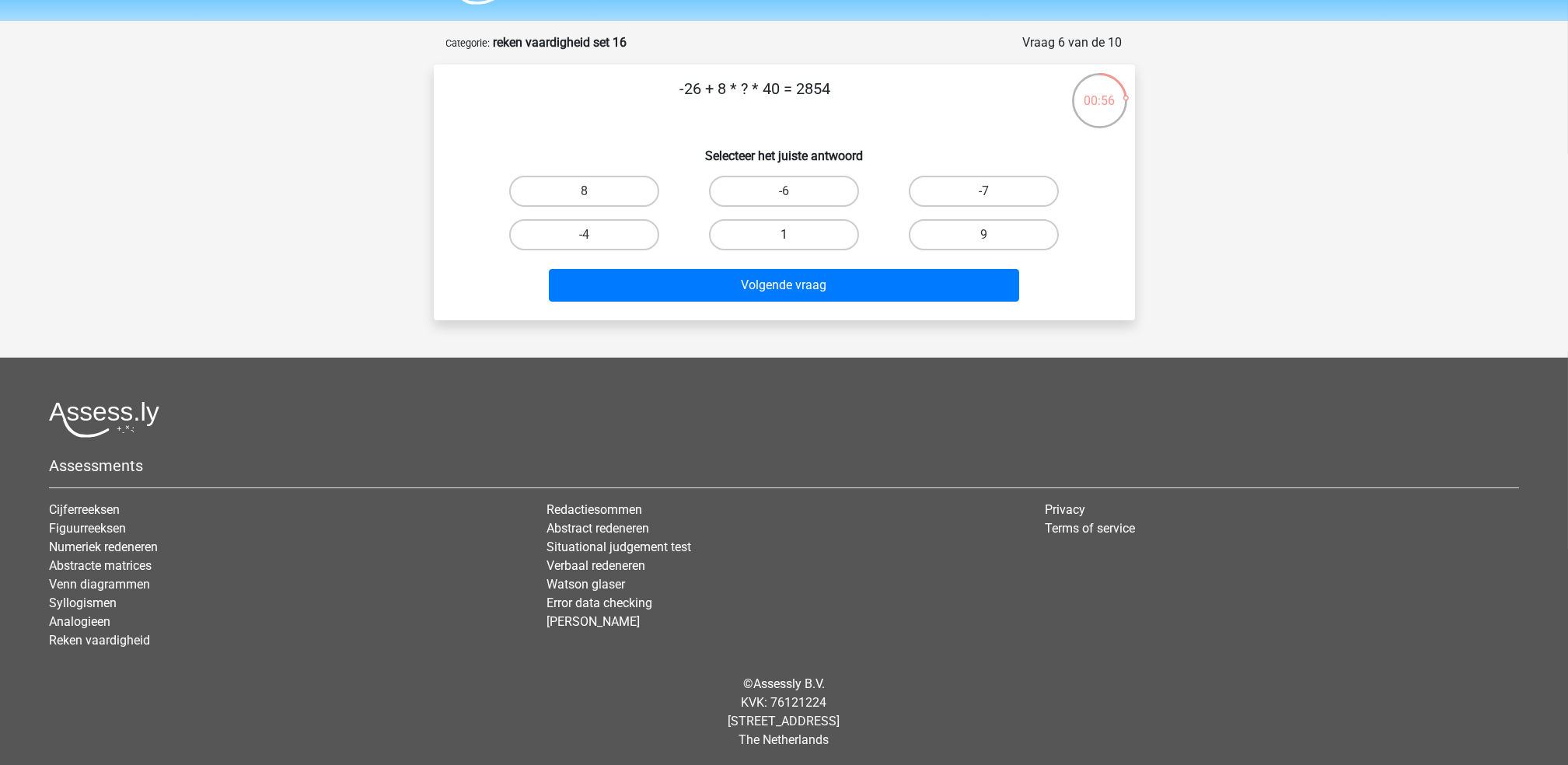
click at [742, 233] on label "1" at bounding box center [784, 234] width 150 height 31
click at [784, 234] on input "1" at bounding box center [788, 239] width 10 height 10
radio input "true"
click at [925, 224] on label "9" at bounding box center [983, 234] width 150 height 31
click at [984, 234] on input "9" at bounding box center [989, 239] width 10 height 10
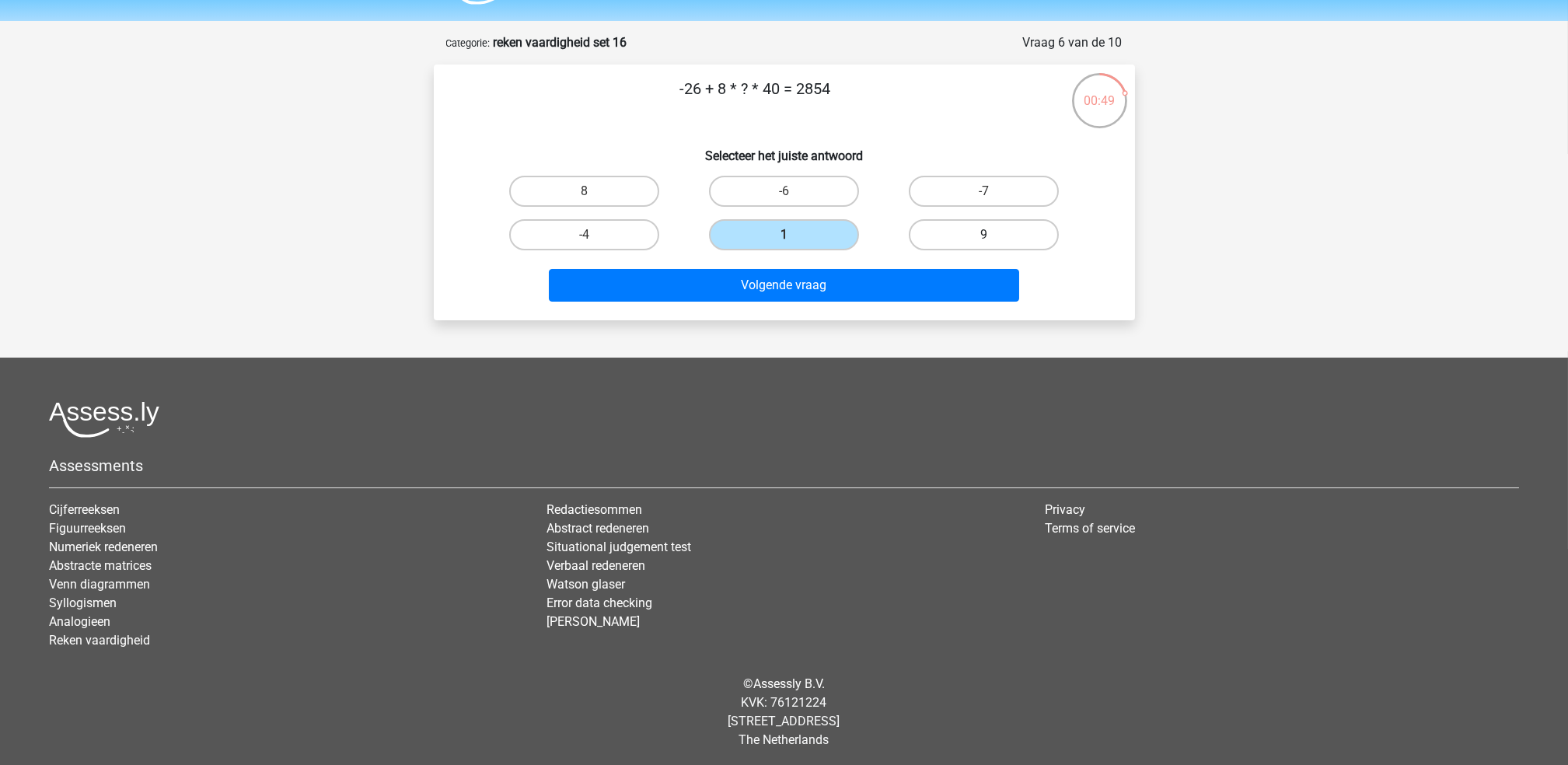
radio input "true"
click at [616, 178] on label "8" at bounding box center [584, 191] width 150 height 31
click at [594, 191] on input "8" at bounding box center [588, 196] width 10 height 10
radio input "true"
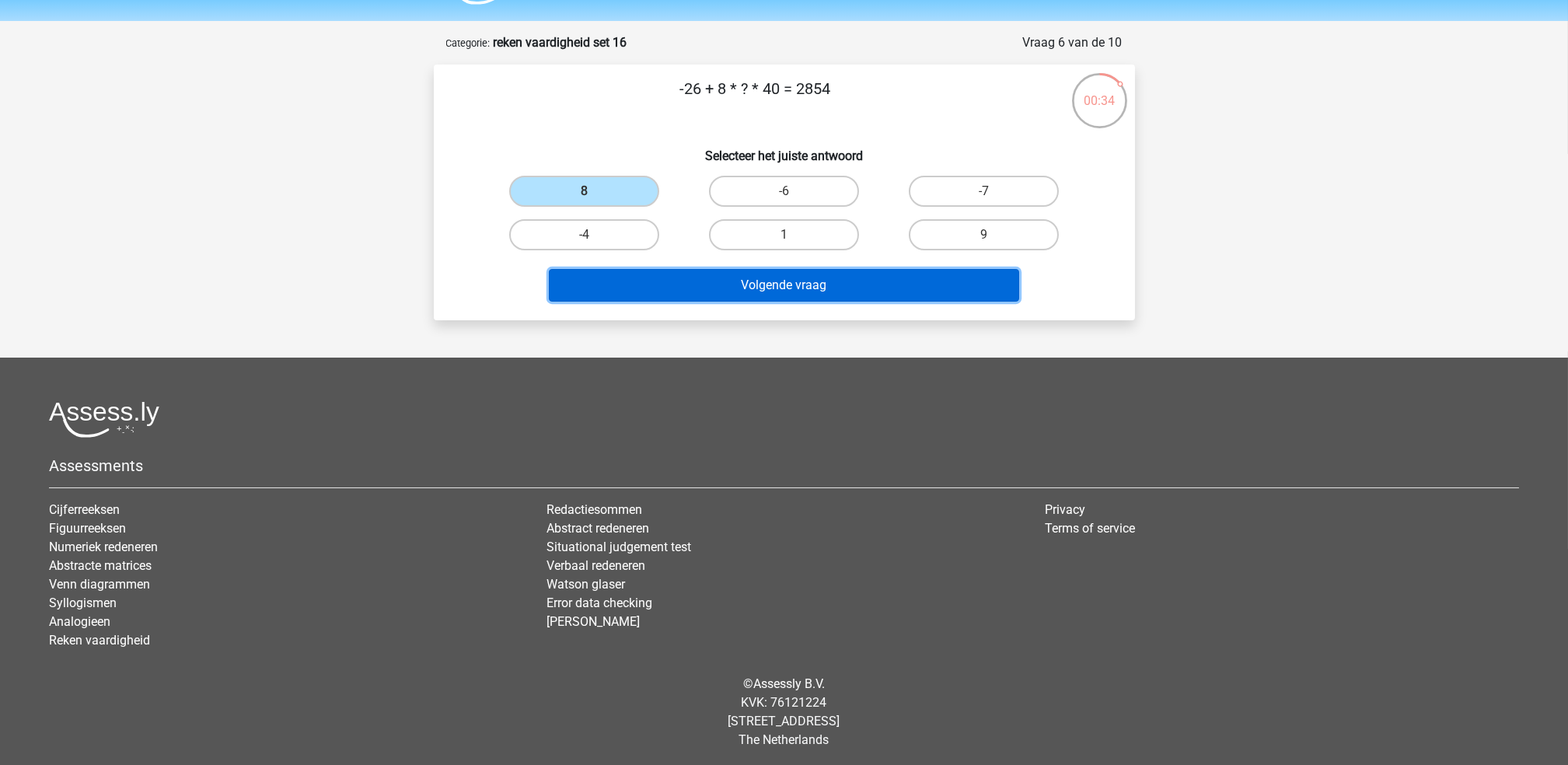
click at [737, 270] on button "Volgende vraag" at bounding box center [784, 285] width 471 height 33
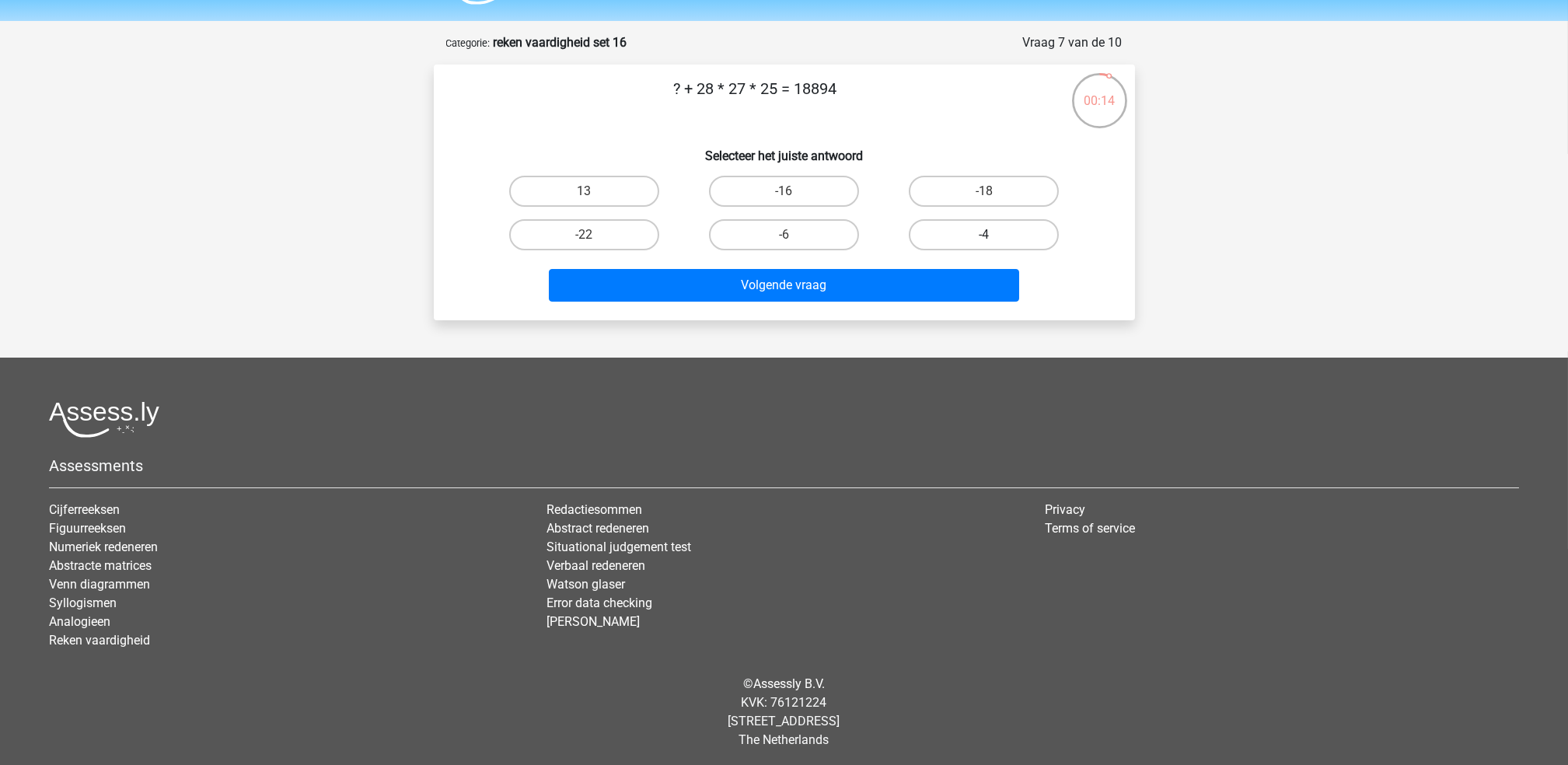
click at [935, 227] on label "-4" at bounding box center [983, 234] width 150 height 31
click at [984, 234] on input "-4" at bounding box center [989, 239] width 10 height 10
radio input "true"
click at [805, 234] on label "-6" at bounding box center [784, 234] width 150 height 31
click at [794, 234] on input "-6" at bounding box center [788, 239] width 10 height 10
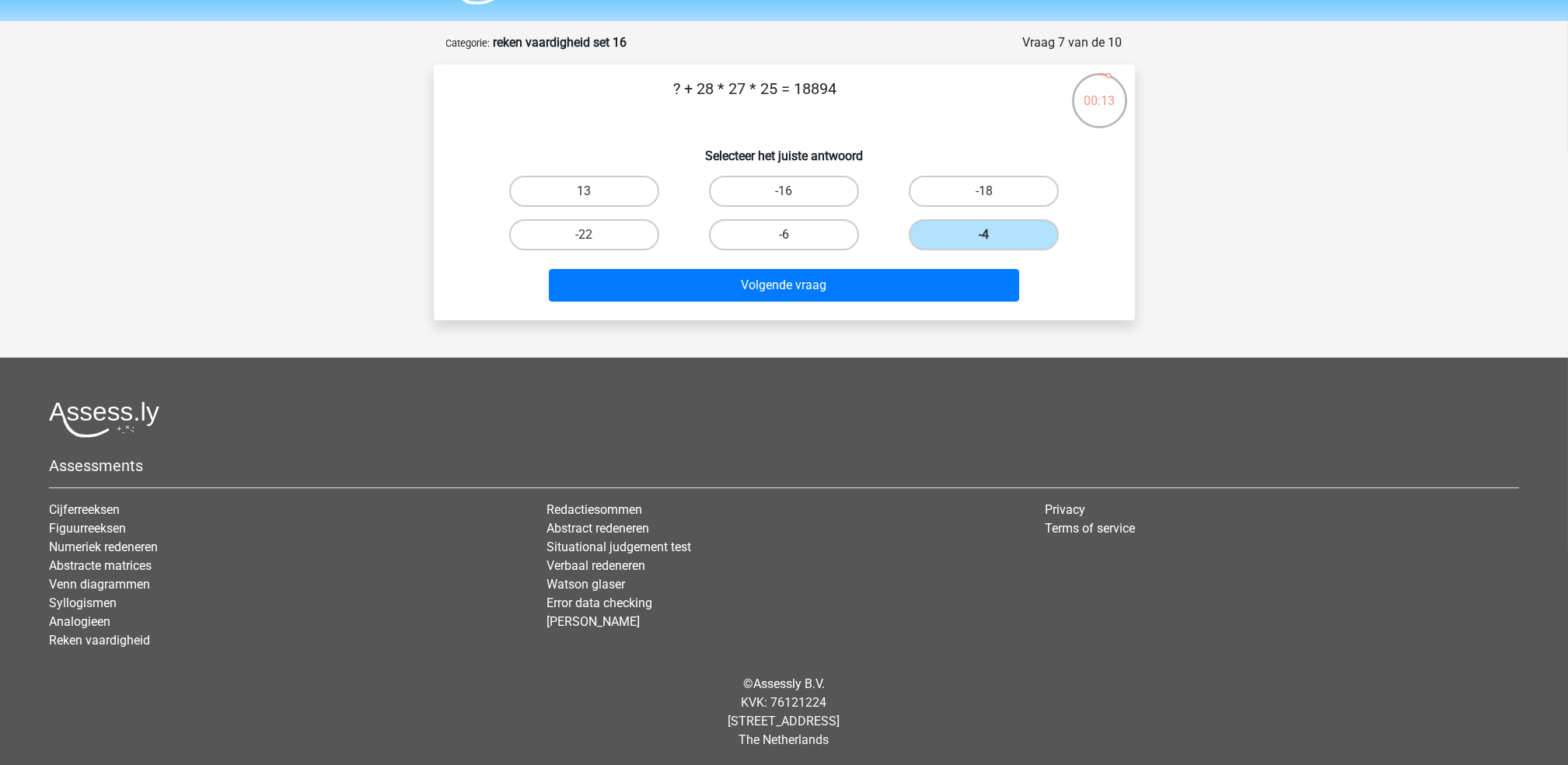
radio input "true"
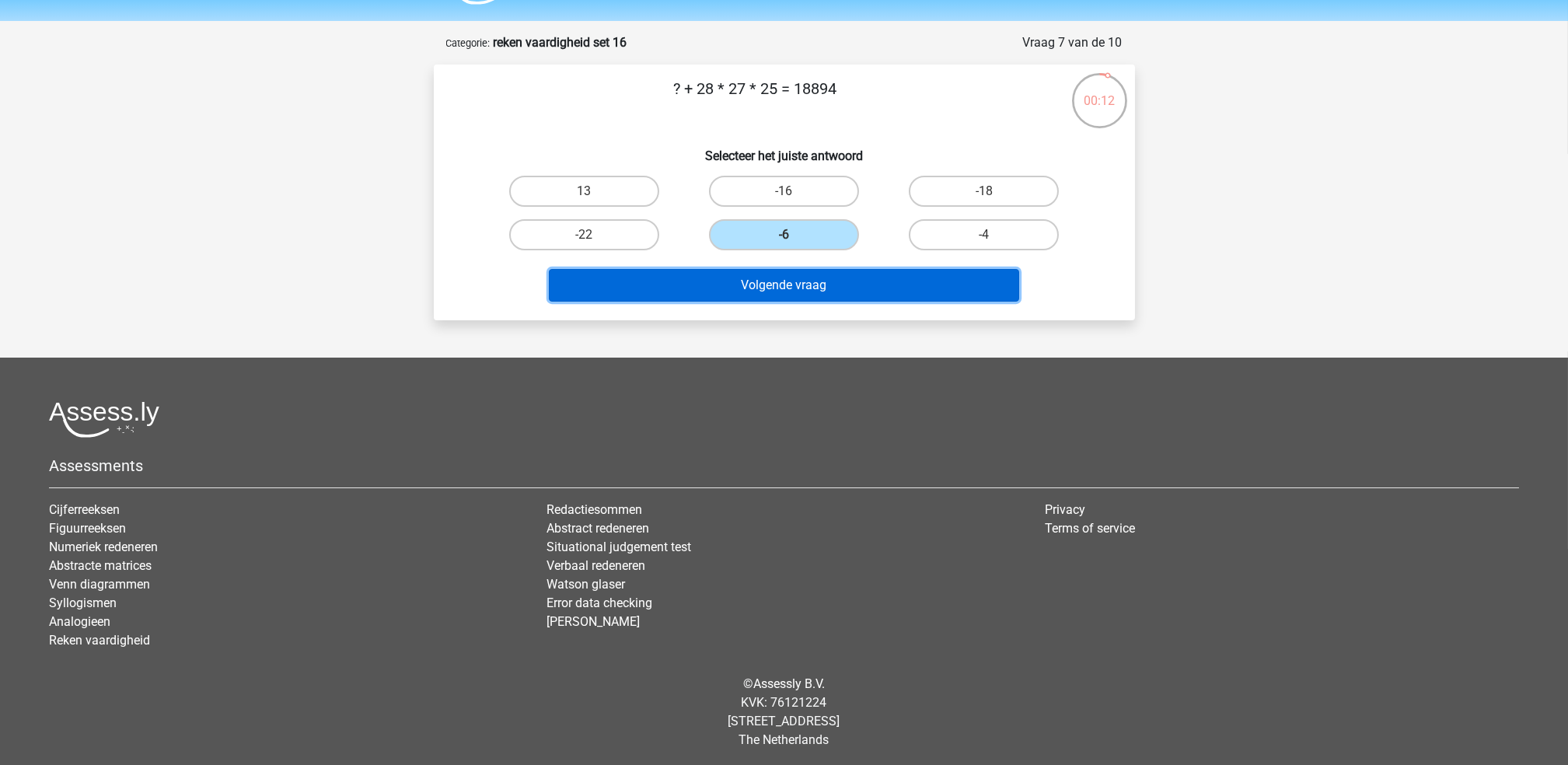
click at [819, 270] on button "Volgende vraag" at bounding box center [784, 285] width 471 height 33
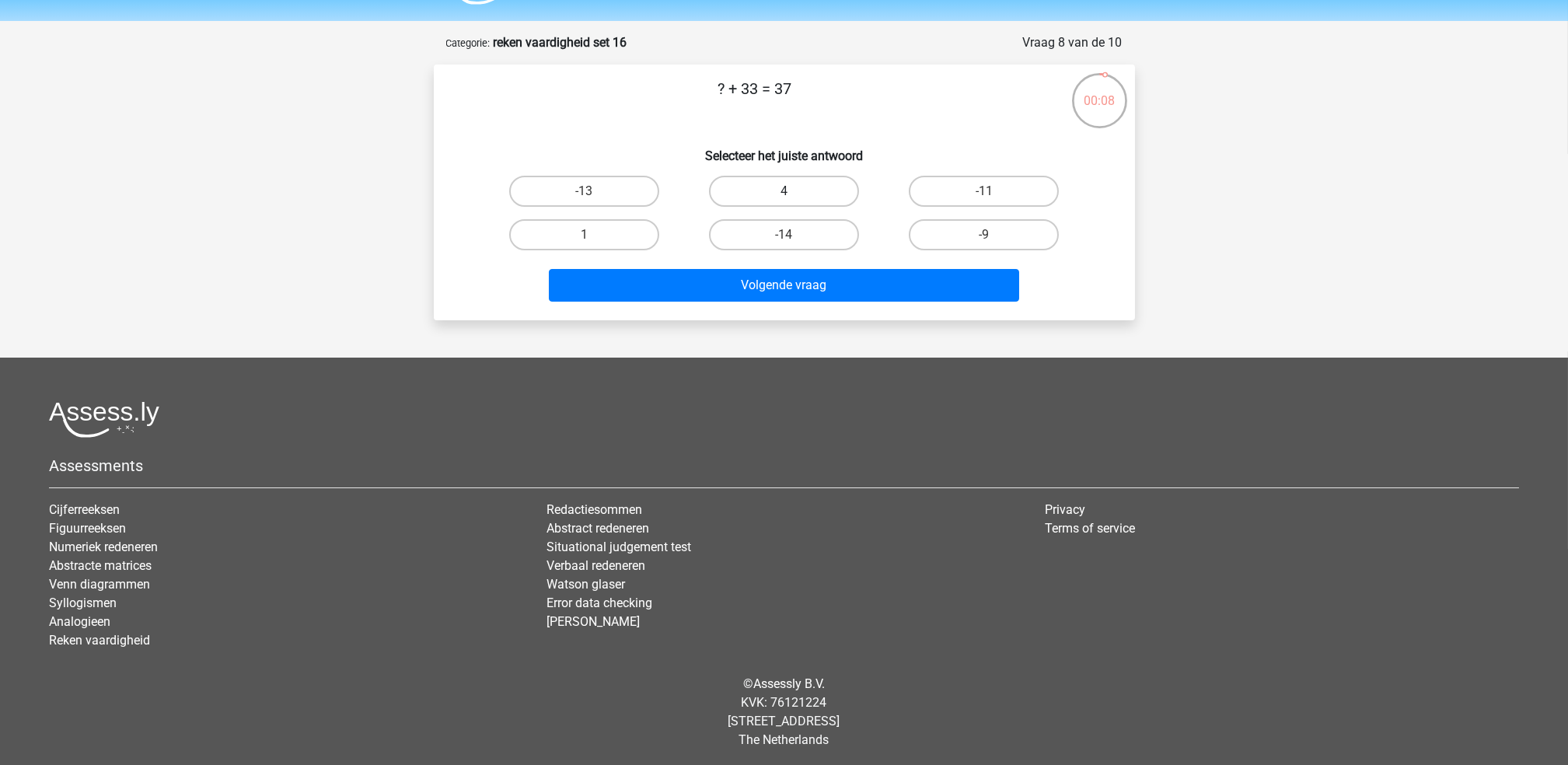
click at [797, 184] on label "4" at bounding box center [784, 191] width 150 height 31
click at [794, 191] on input "4" at bounding box center [788, 196] width 10 height 10
radio input "true"
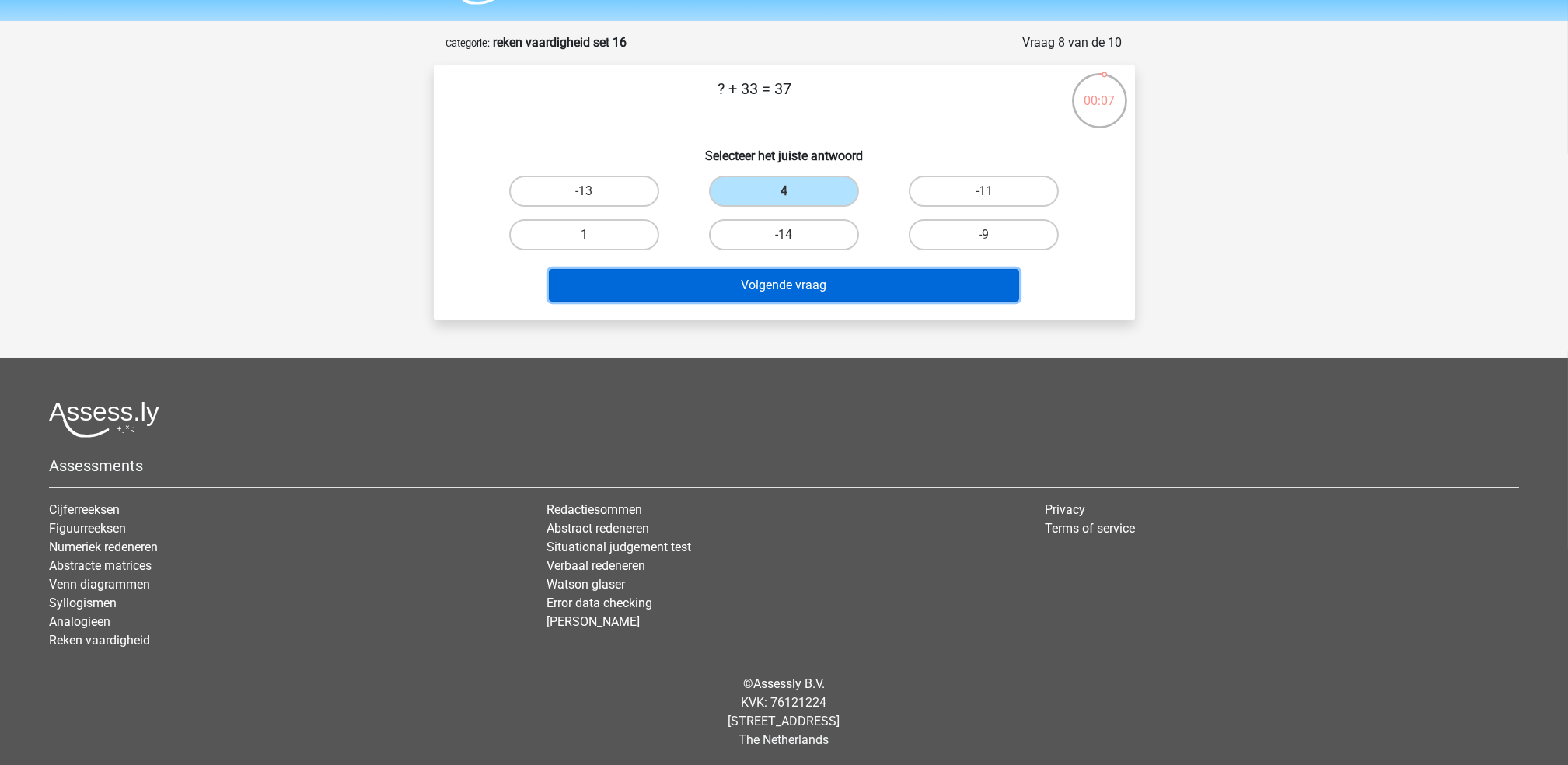
click at [829, 269] on button "Volgende vraag" at bounding box center [784, 285] width 471 height 33
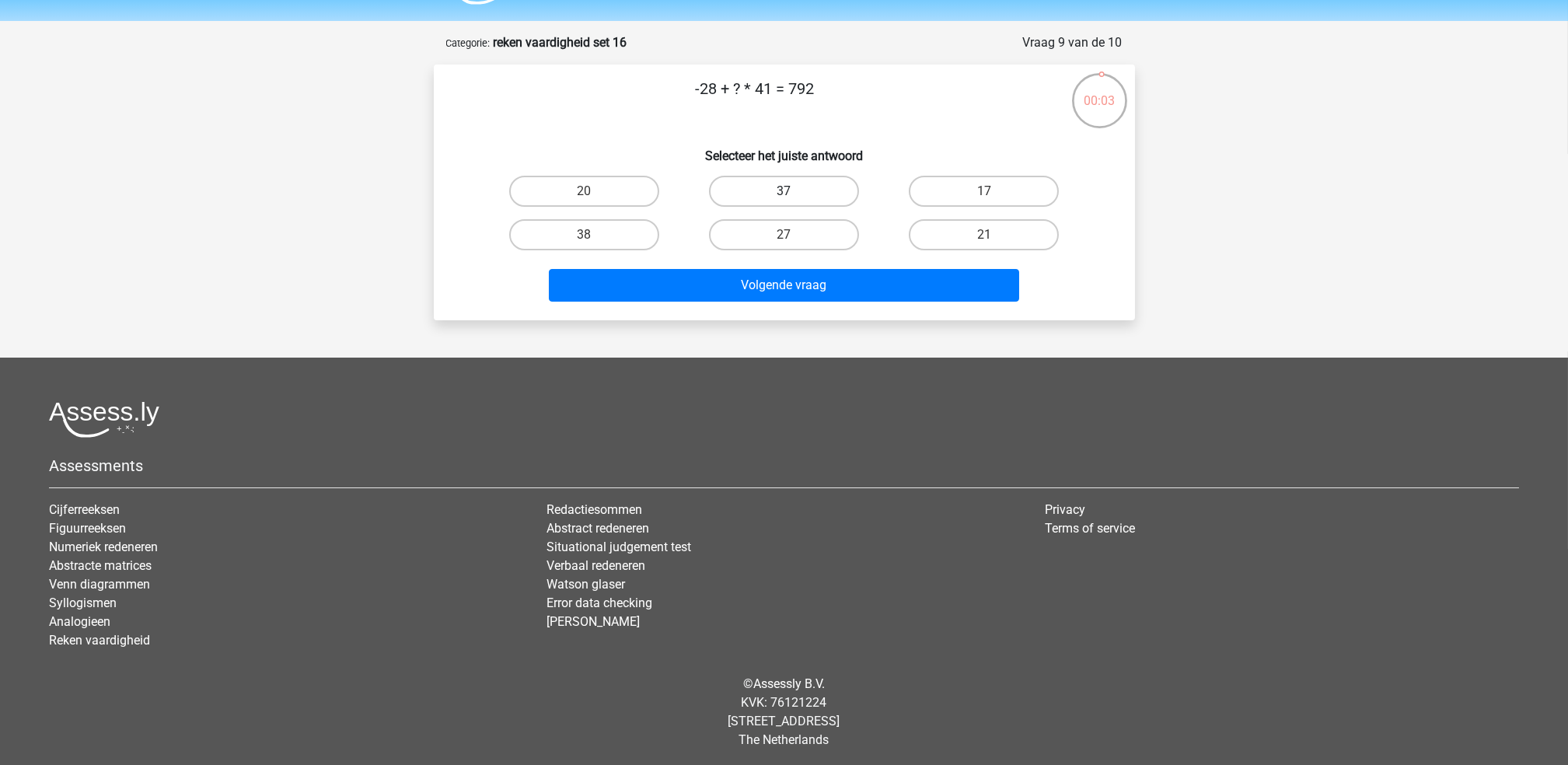
click at [803, 194] on label "37" at bounding box center [784, 191] width 150 height 31
click at [794, 194] on input "37" at bounding box center [788, 196] width 10 height 10
radio input "true"
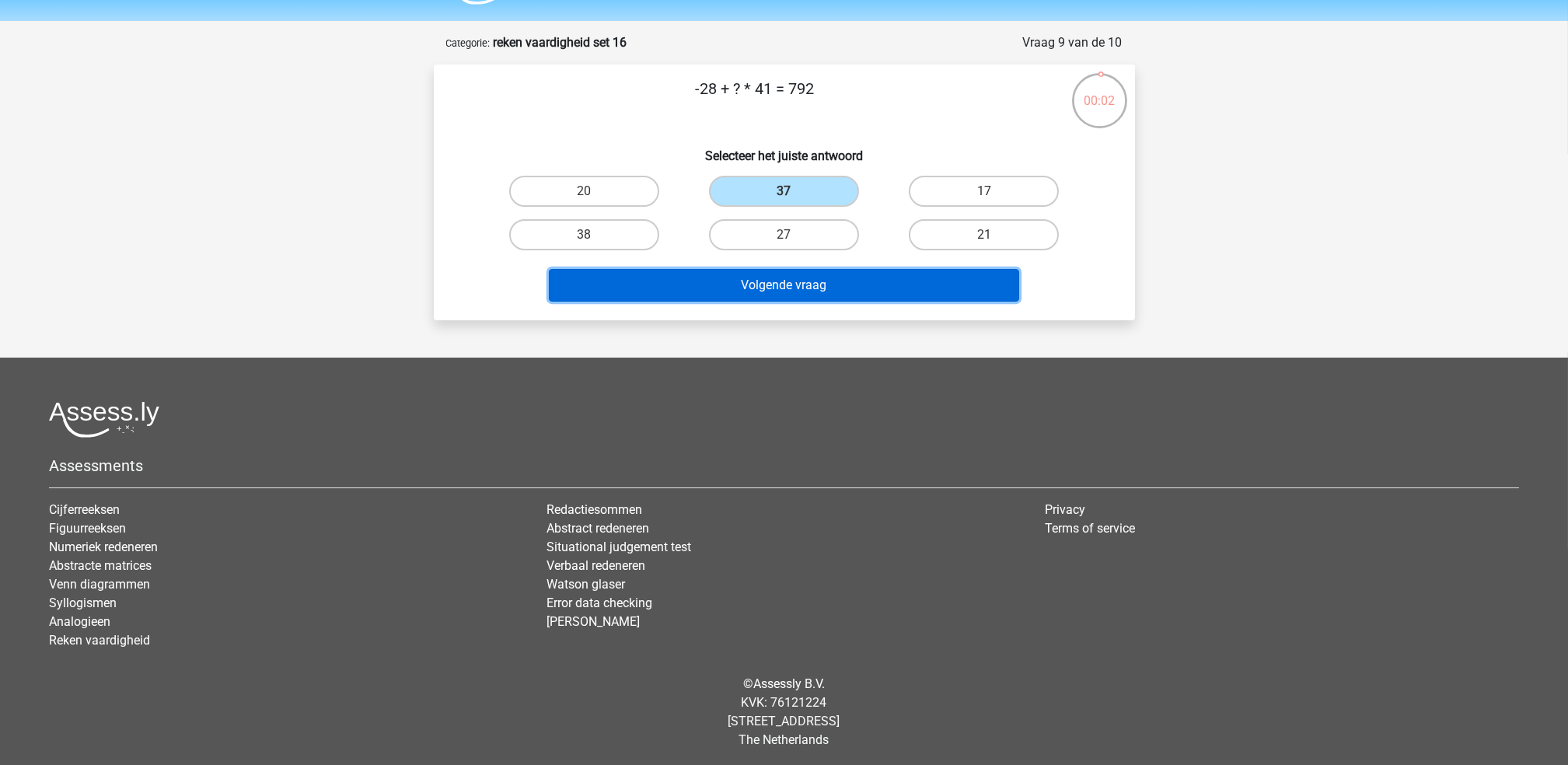
click at [854, 274] on button "Volgende vraag" at bounding box center [784, 285] width 471 height 33
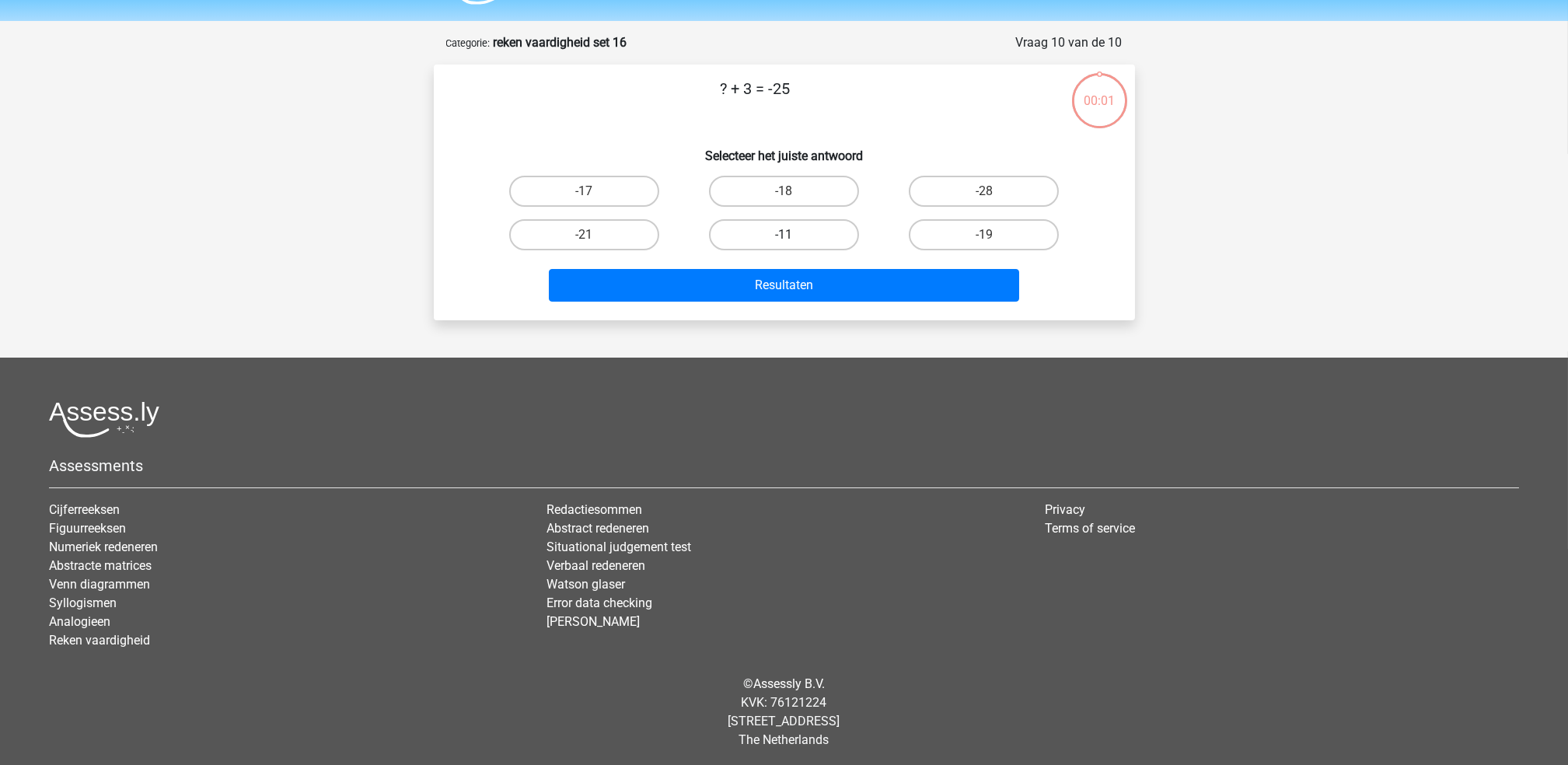
click at [813, 245] on label "-11" at bounding box center [784, 234] width 150 height 31
click at [794, 245] on input "-11" at bounding box center [788, 239] width 10 height 10
radio input "true"
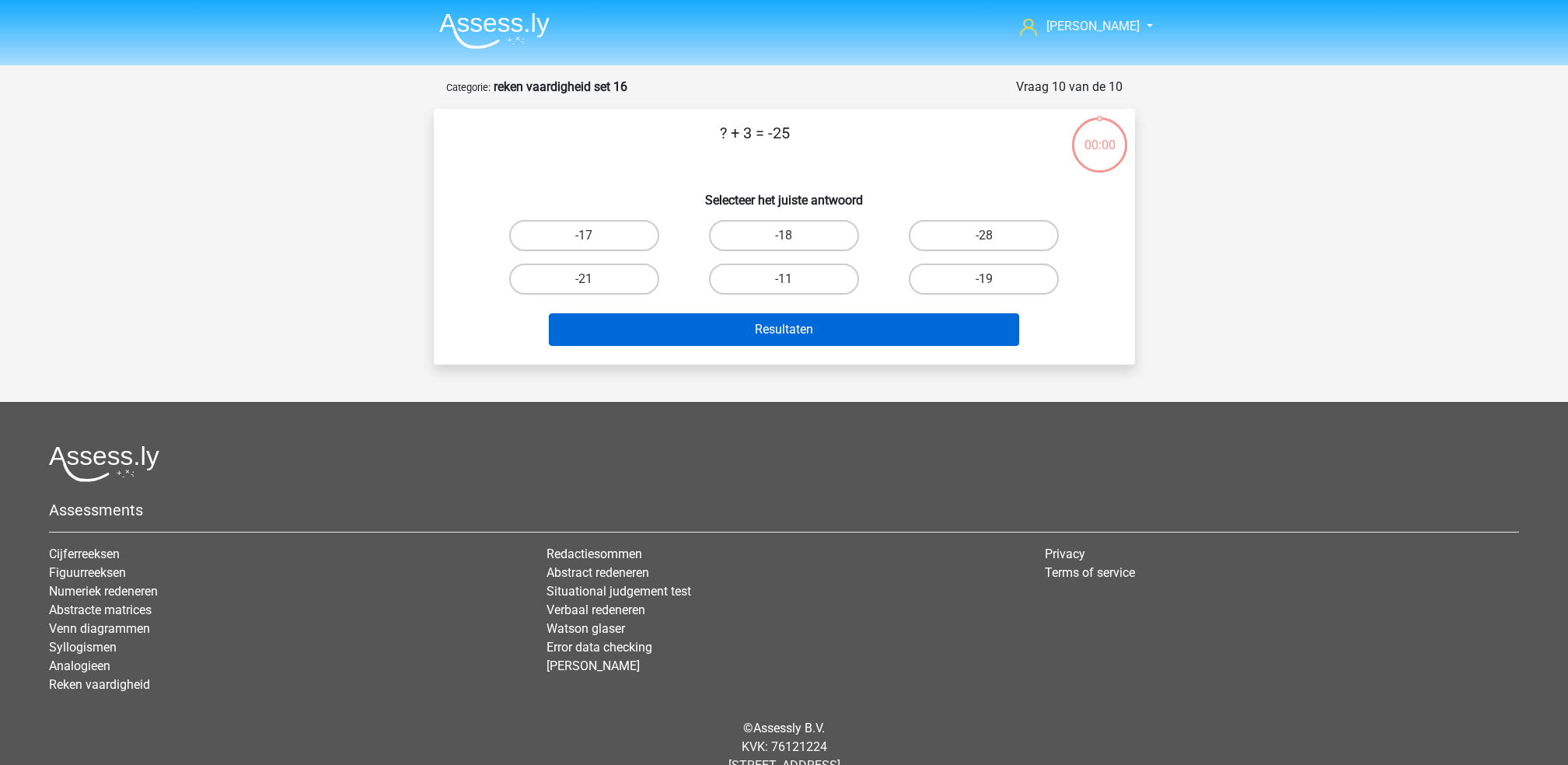
scroll to position [44, 0]
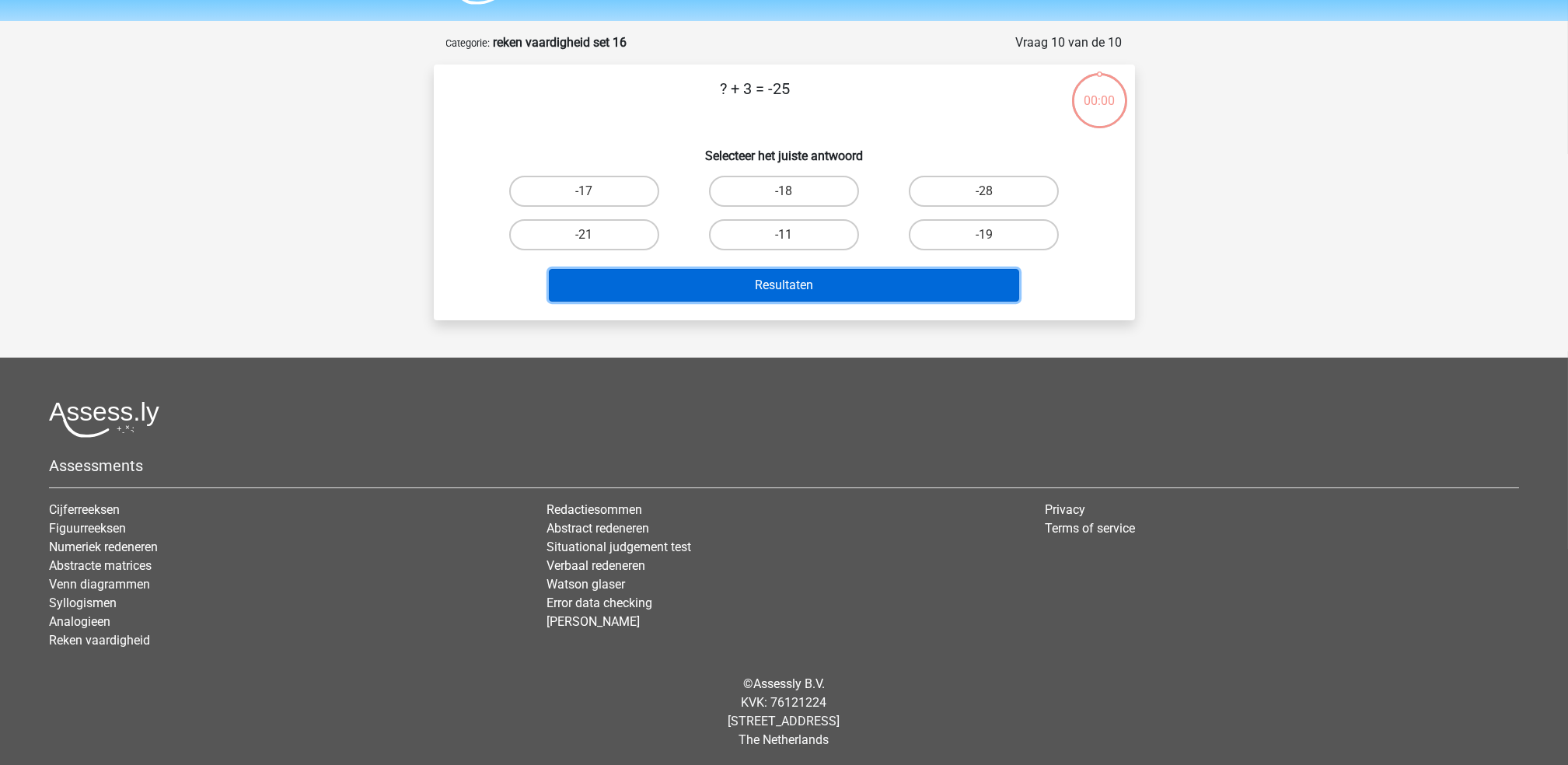
click at [831, 286] on button "Resultaten" at bounding box center [784, 285] width 471 height 33
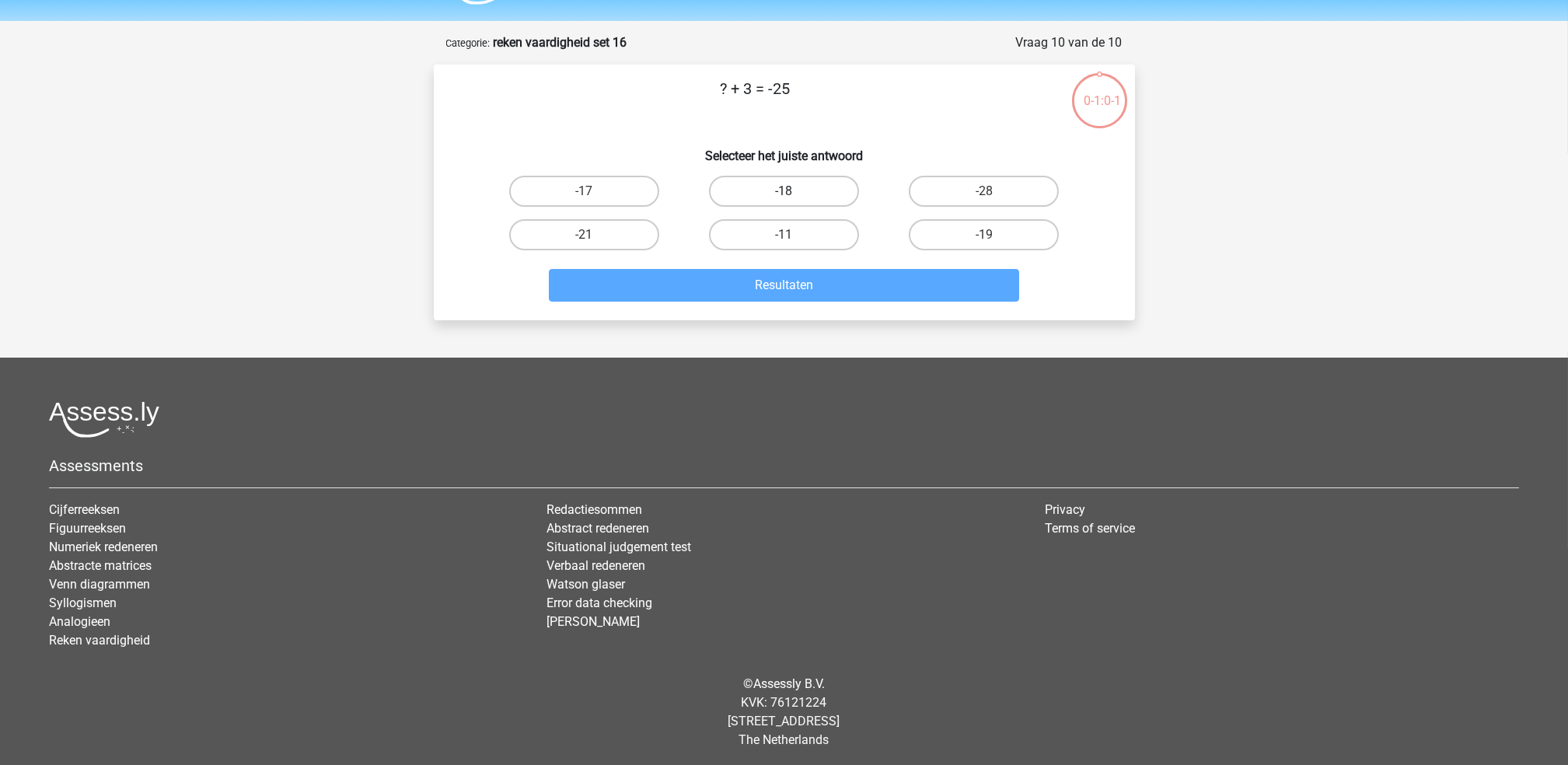
click at [849, 192] on label "-18" at bounding box center [784, 191] width 150 height 31
click at [794, 192] on input "-18" at bounding box center [788, 196] width 10 height 10
radio input "true"
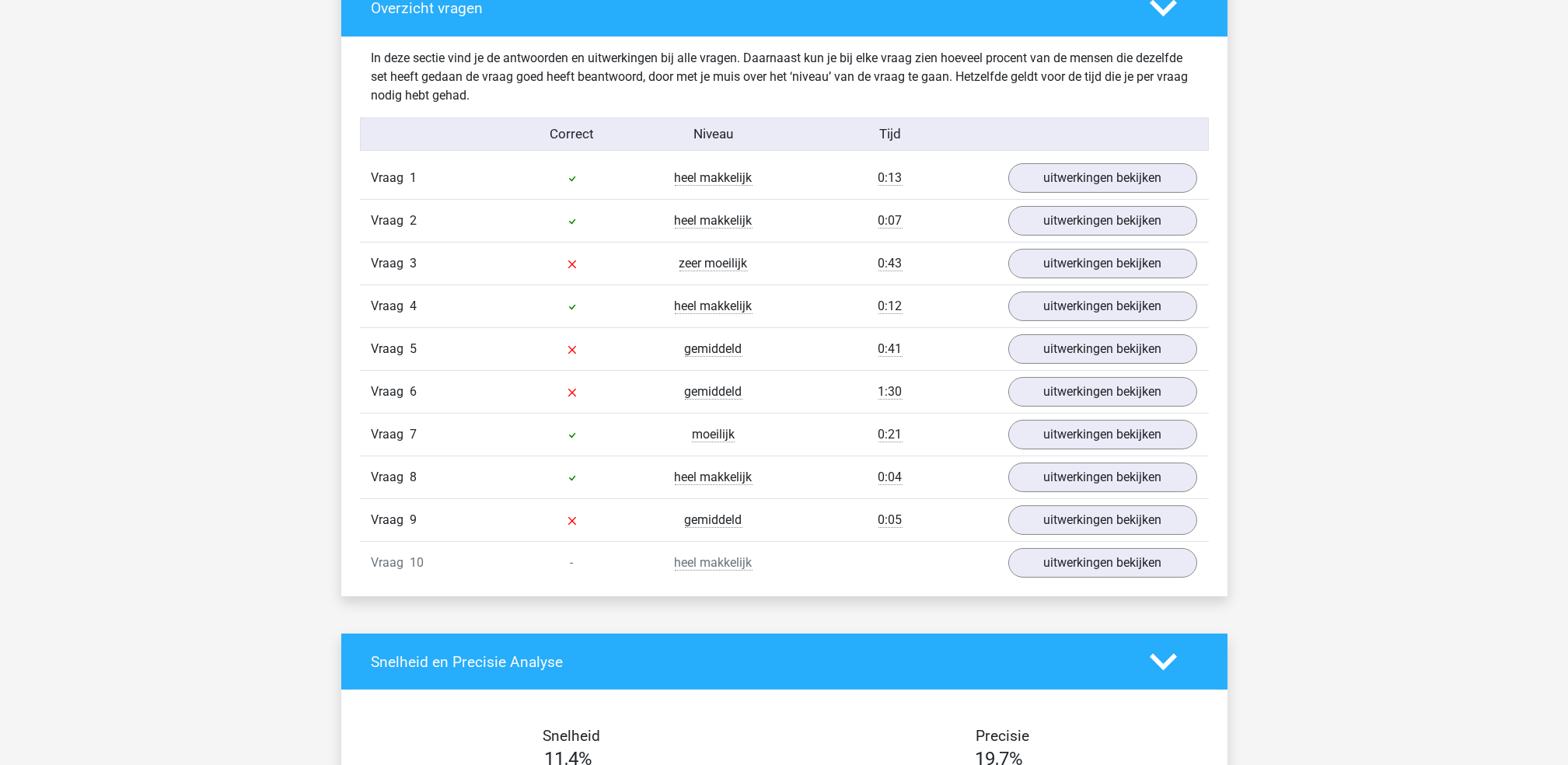
scroll to position [918, 0]
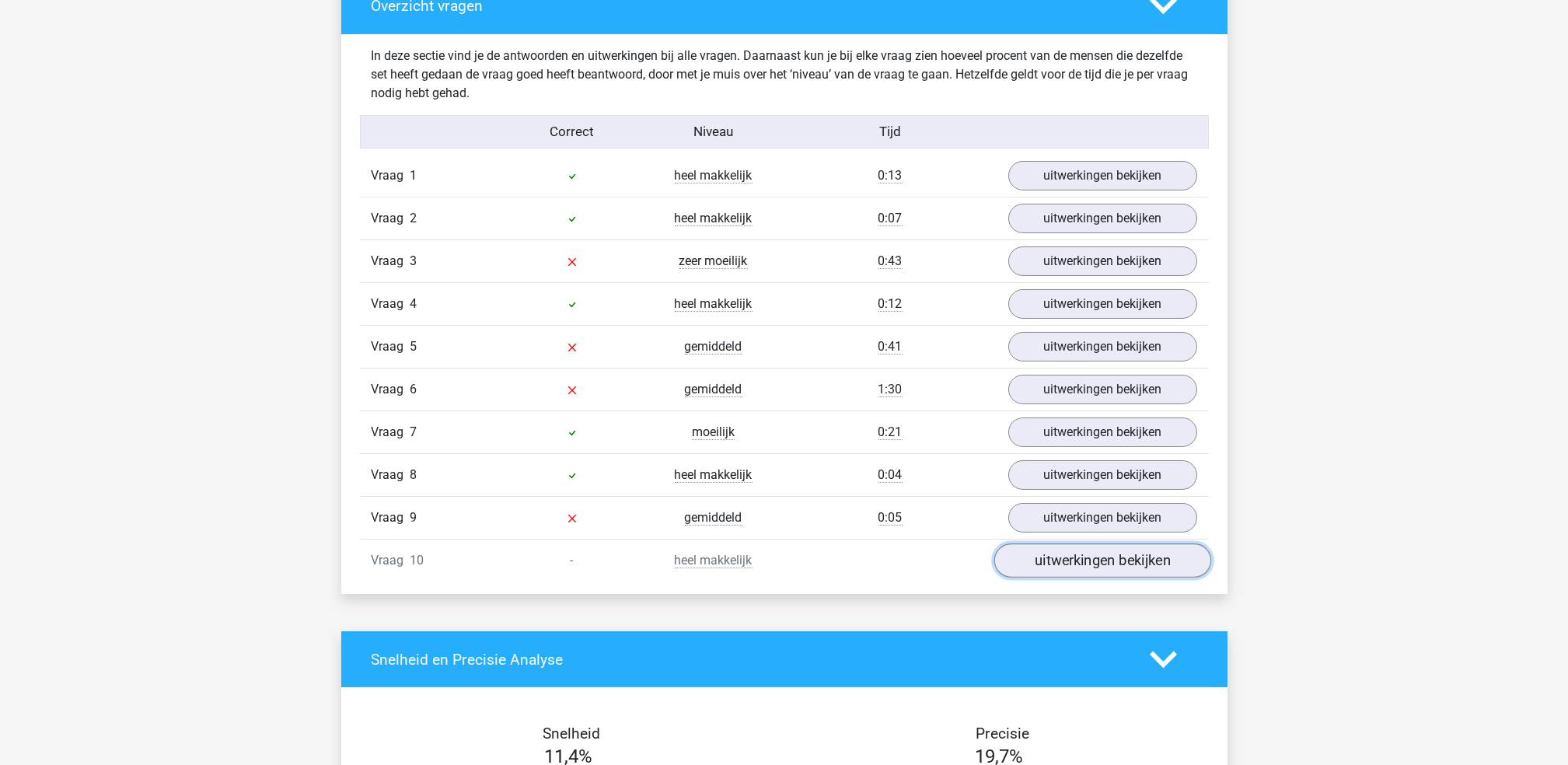
click at [1054, 566] on link "uitwerkingen bekijken" at bounding box center [1102, 561] width 217 height 35
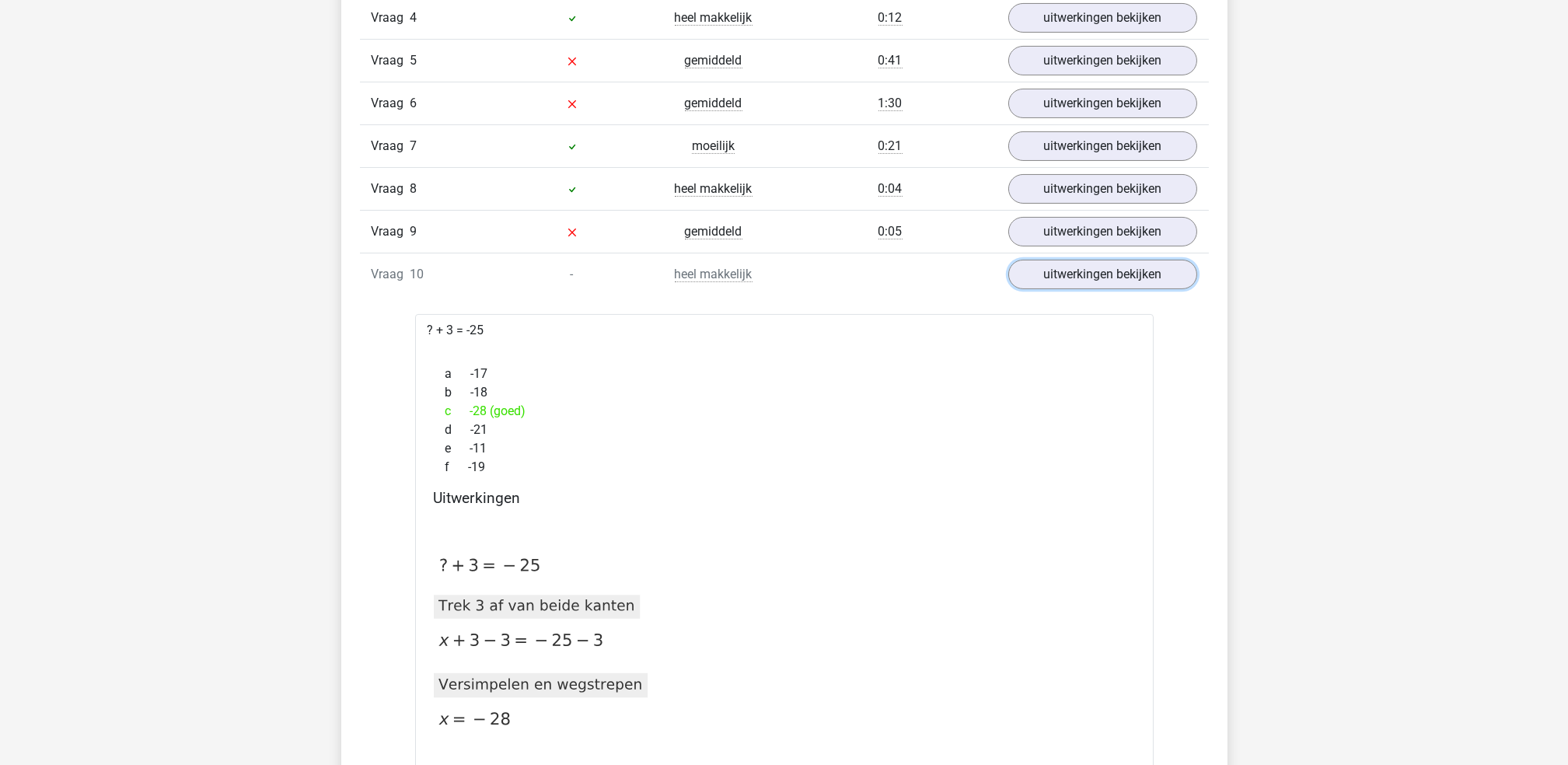
scroll to position [1205, 0]
click at [1066, 278] on link "uitwerkingen bekijken" at bounding box center [1102, 275] width 217 height 35
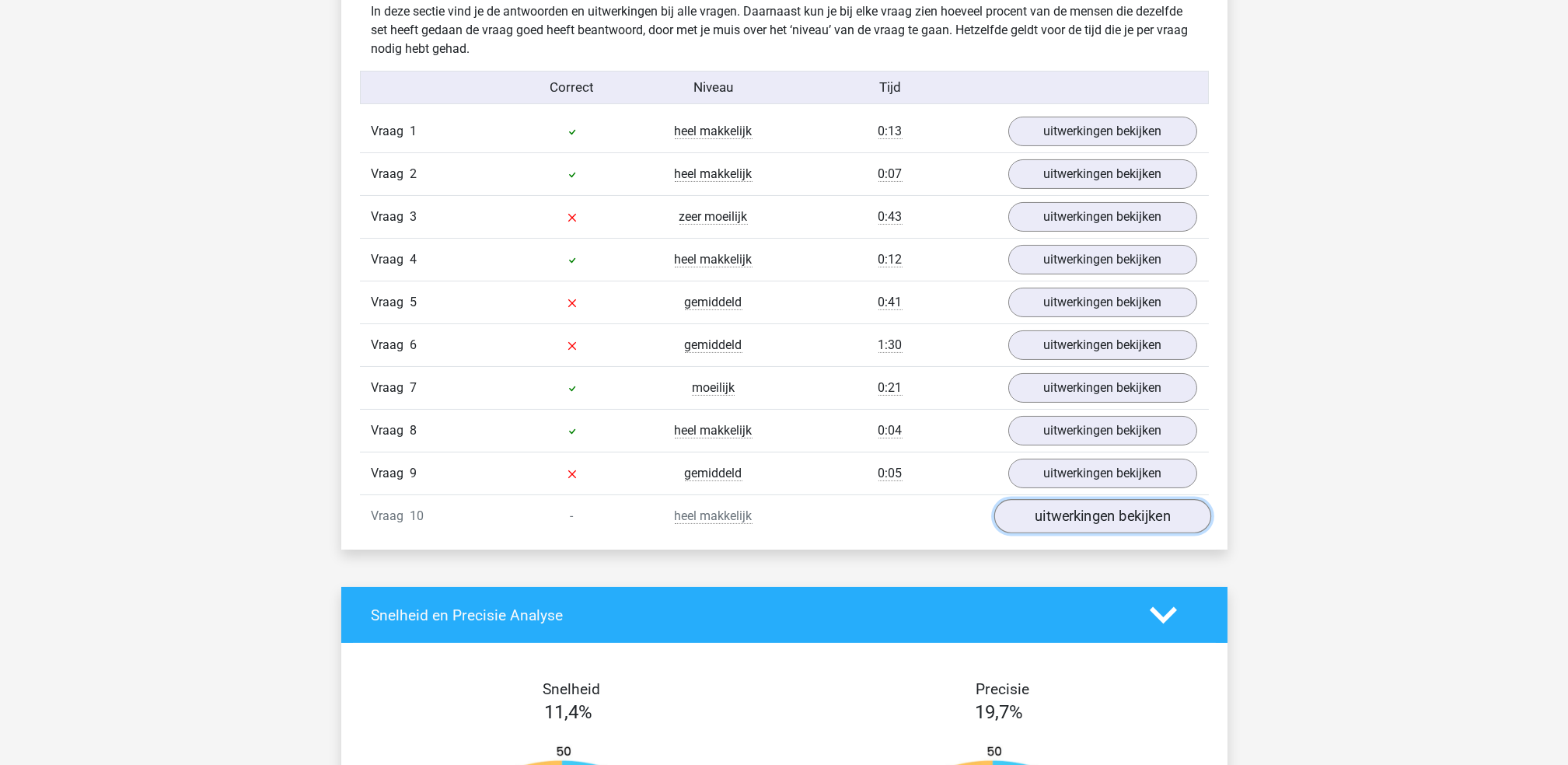
scroll to position [962, 0]
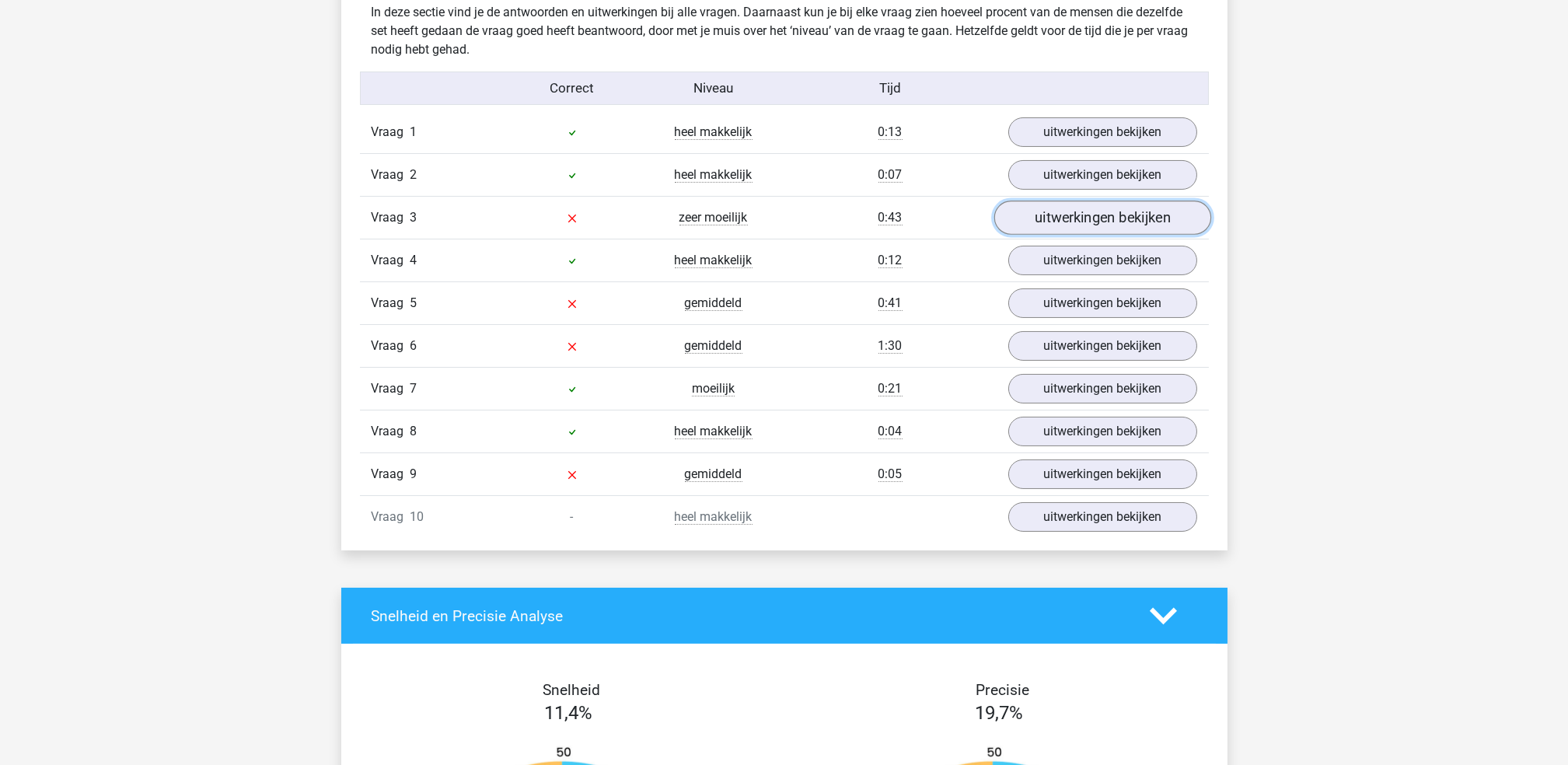
click at [1070, 222] on link "uitwerkingen bekijken" at bounding box center [1102, 219] width 217 height 35
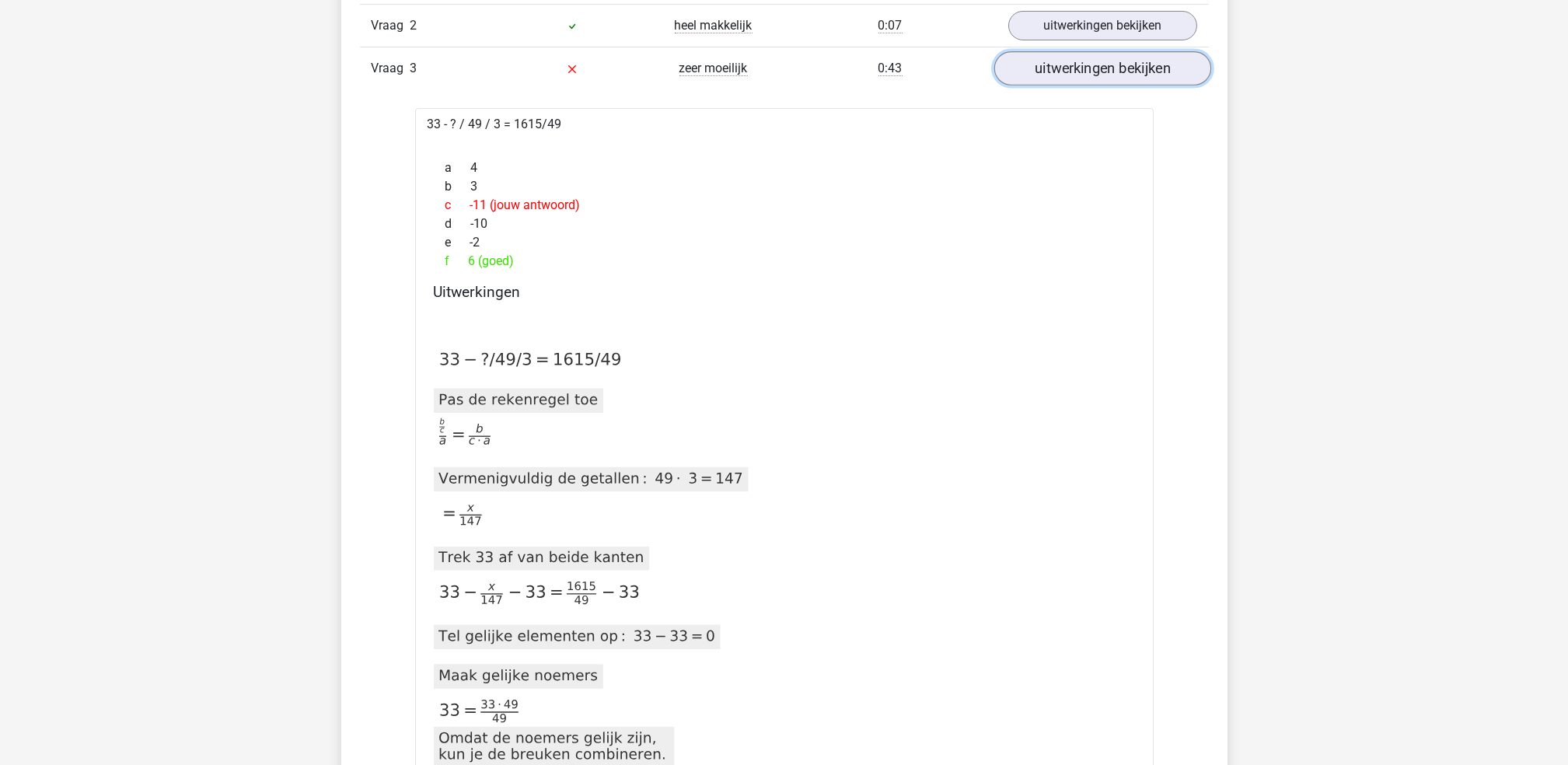
scroll to position [1114, 0]
click at [1066, 69] on link "uitwerkingen bekijken" at bounding box center [1102, 65] width 217 height 35
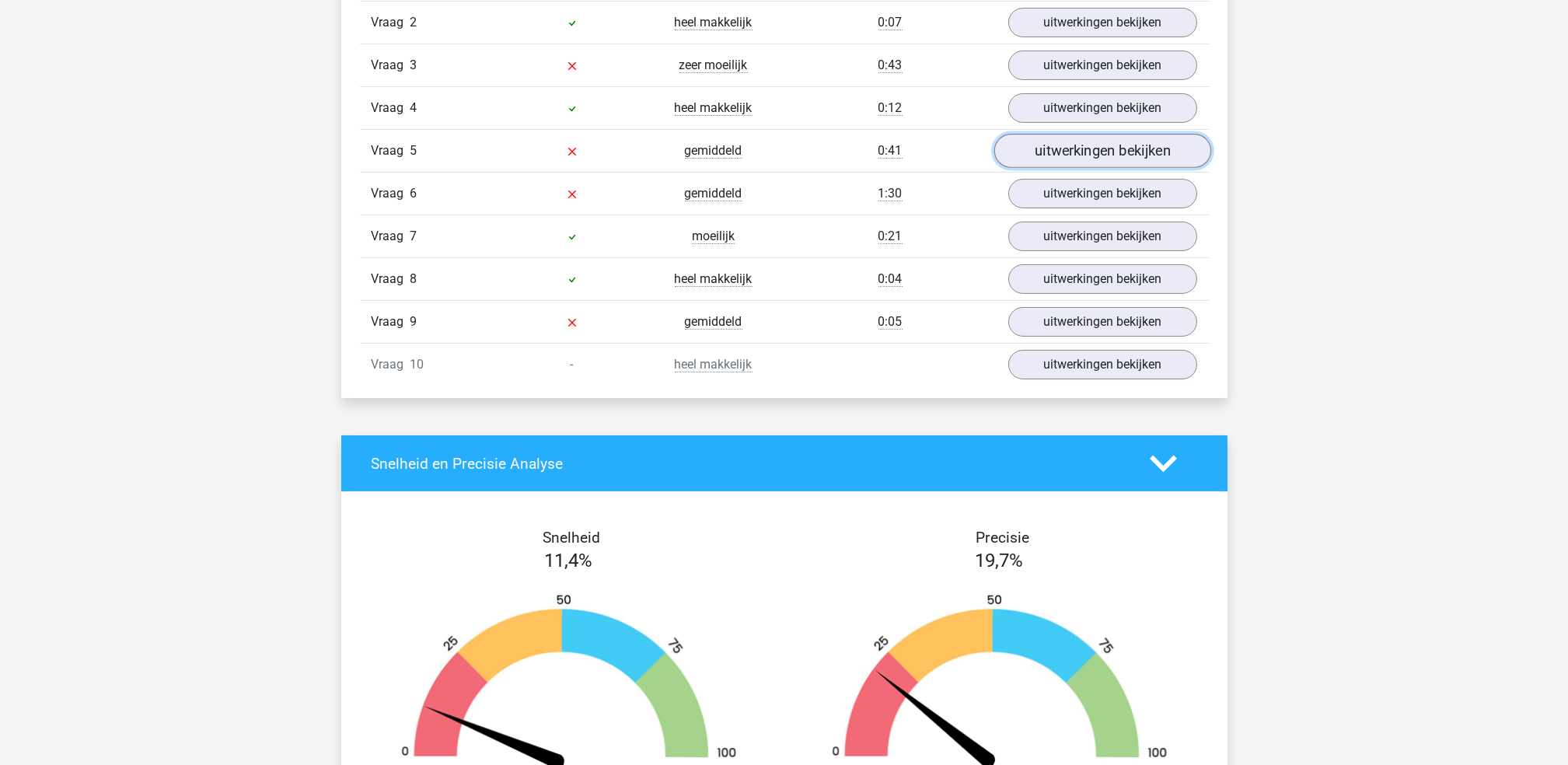
click at [1092, 145] on link "uitwerkingen bekijken" at bounding box center [1102, 151] width 217 height 35
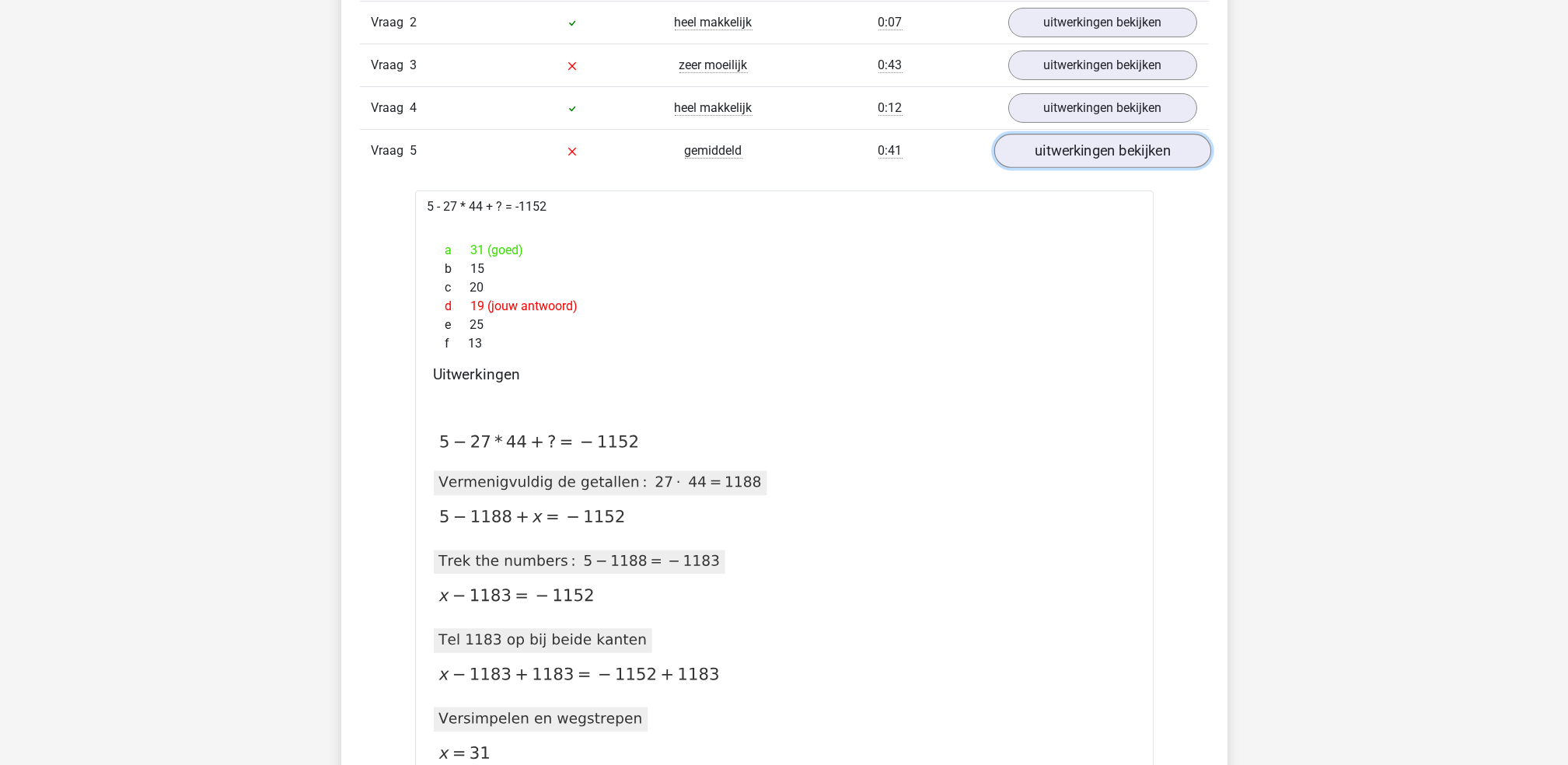
click at [1089, 142] on link "uitwerkingen bekijken" at bounding box center [1102, 151] width 217 height 35
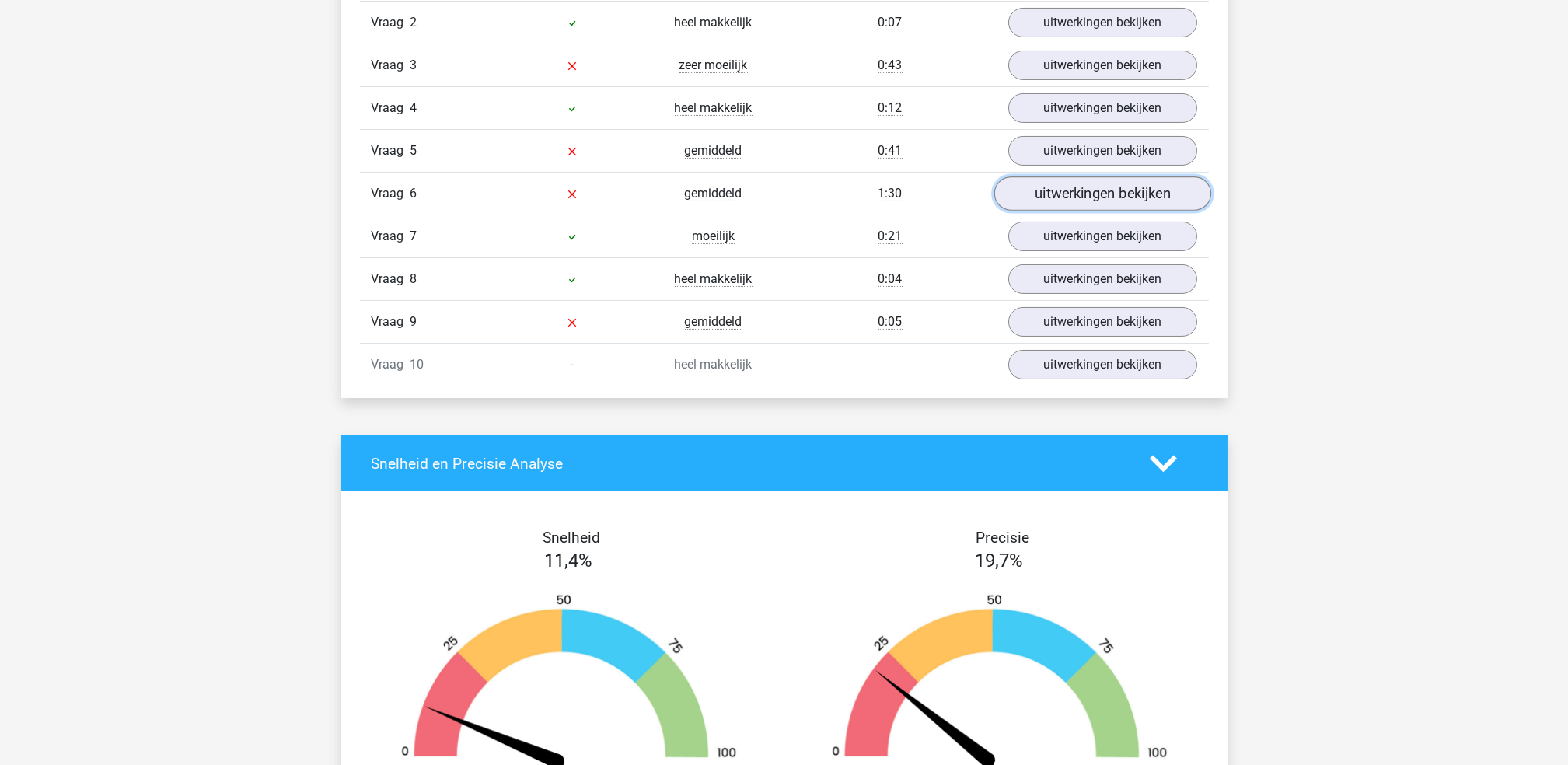
click at [1088, 188] on link "uitwerkingen bekijken" at bounding box center [1102, 194] width 217 height 35
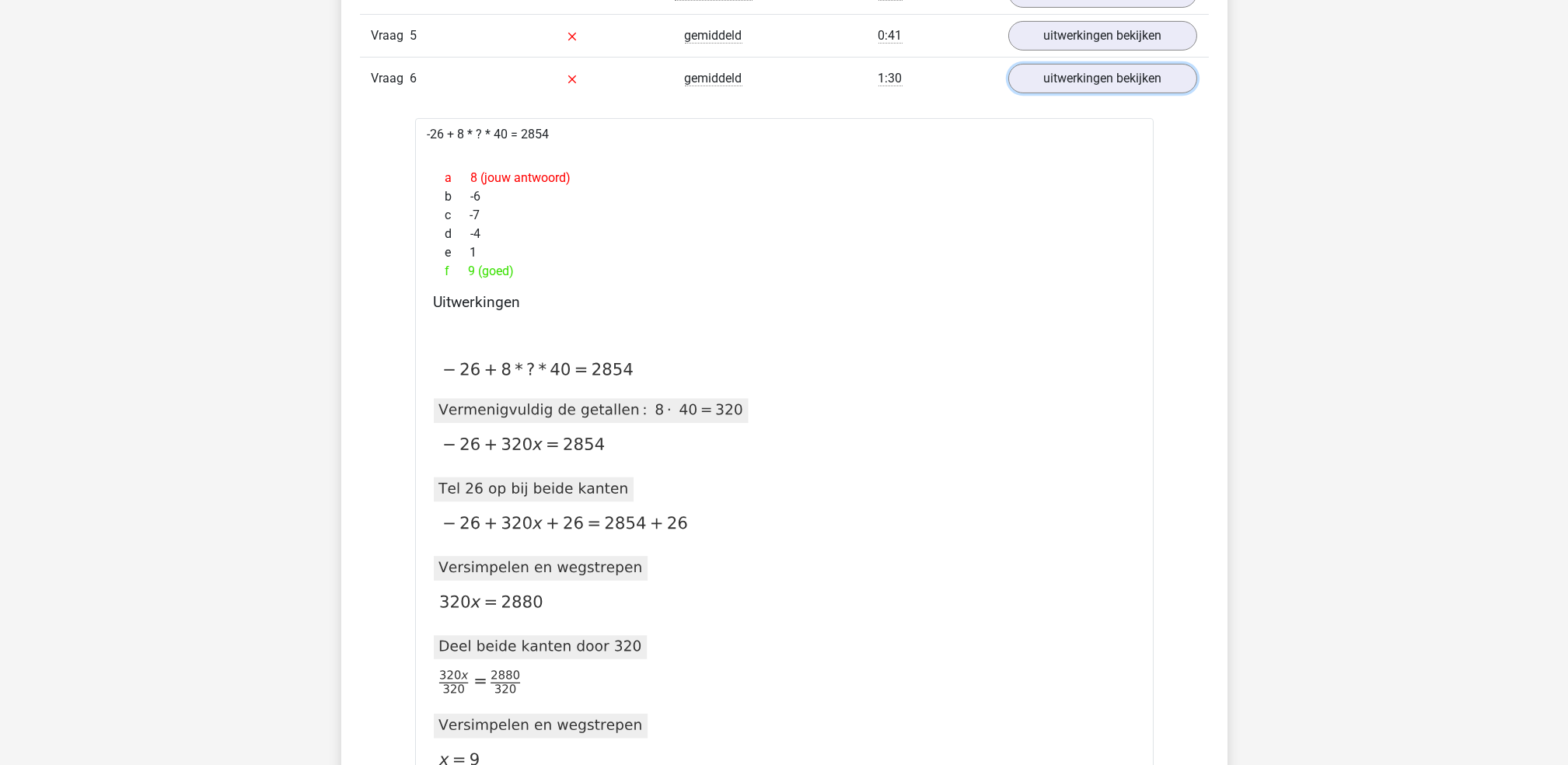
scroll to position [1235, 0]
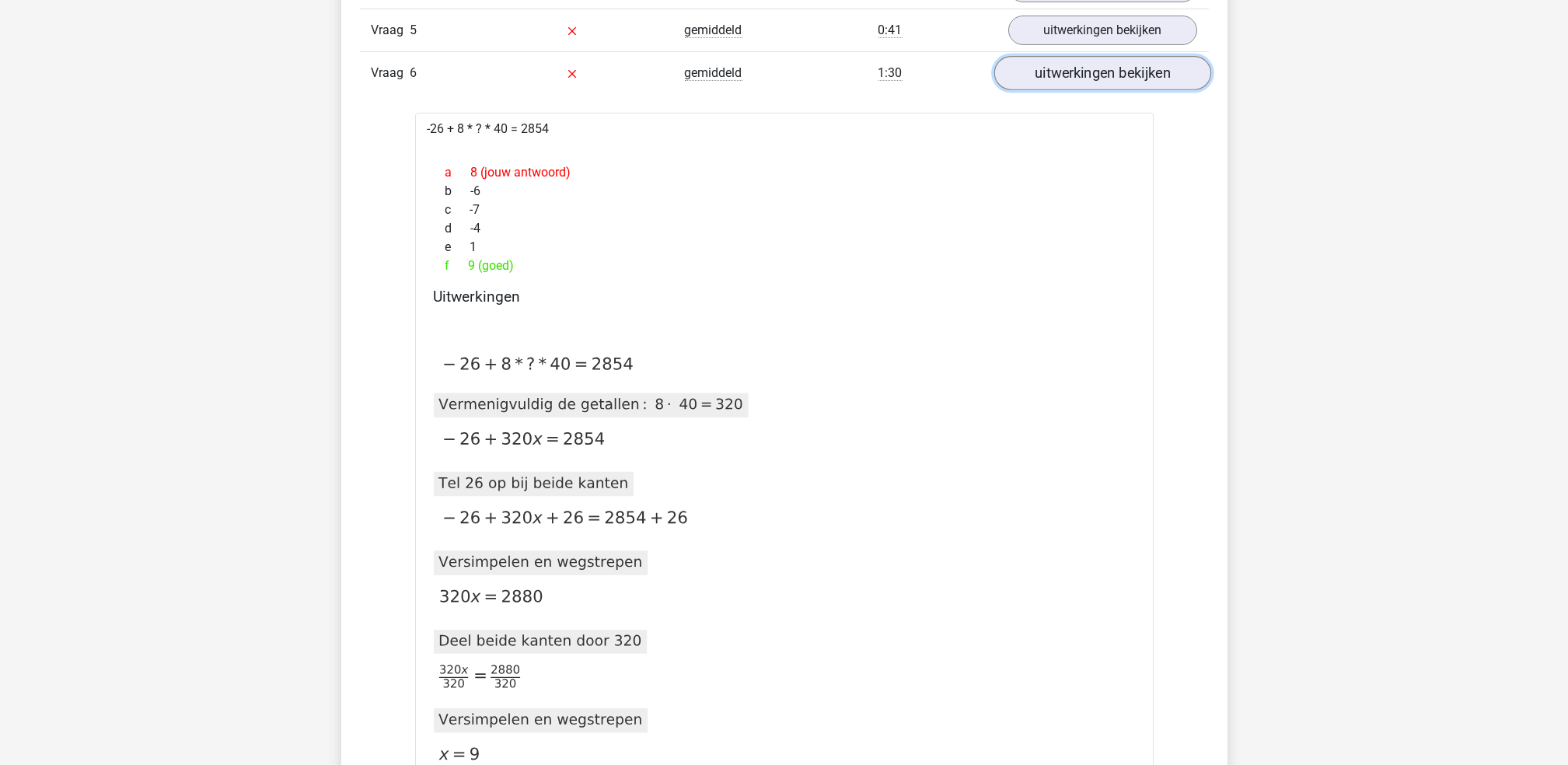
click at [1056, 75] on link "uitwerkingen bekijken" at bounding box center [1102, 74] width 217 height 35
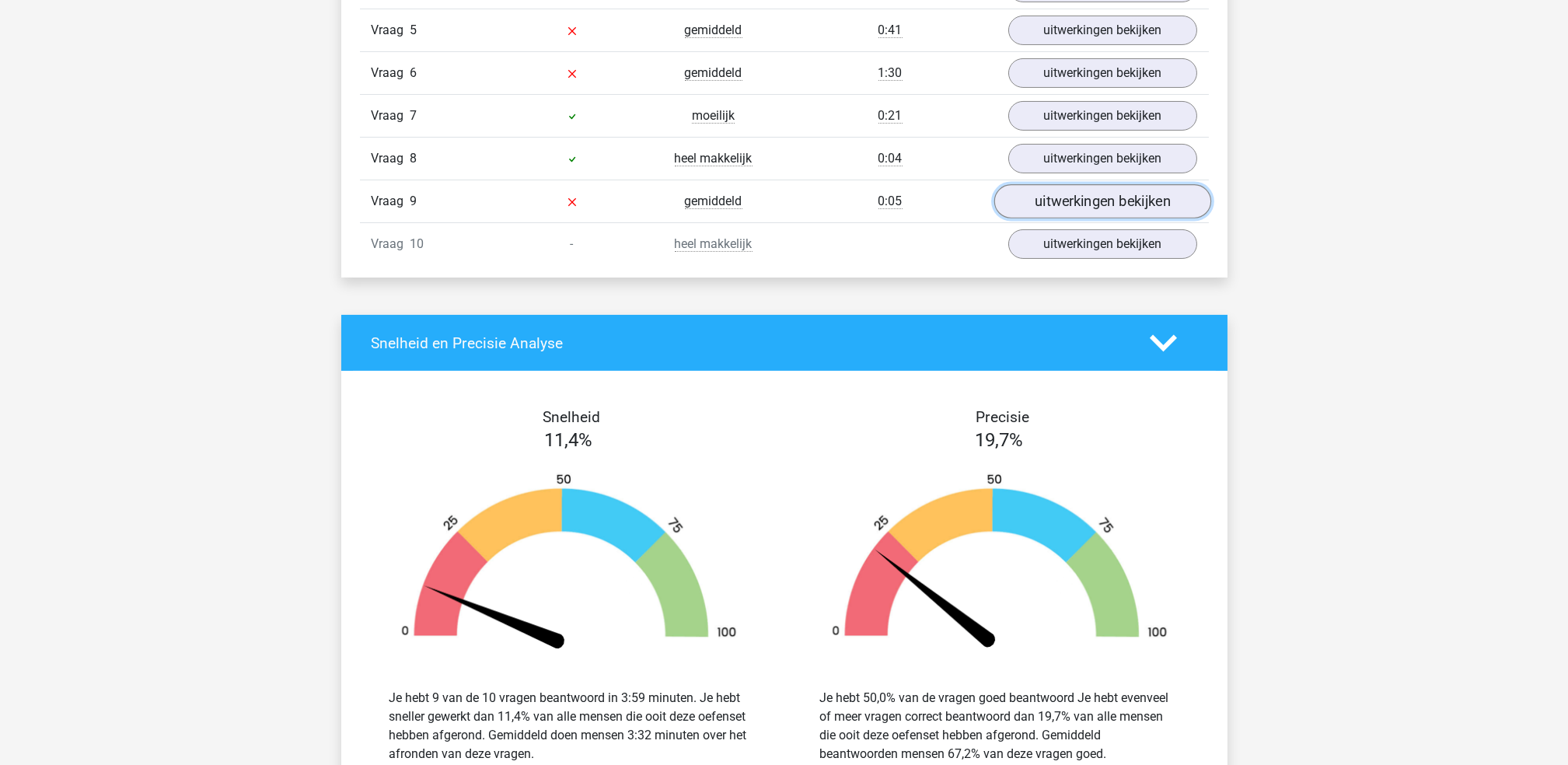
click at [1038, 211] on link "uitwerkingen bekijken" at bounding box center [1102, 202] width 217 height 35
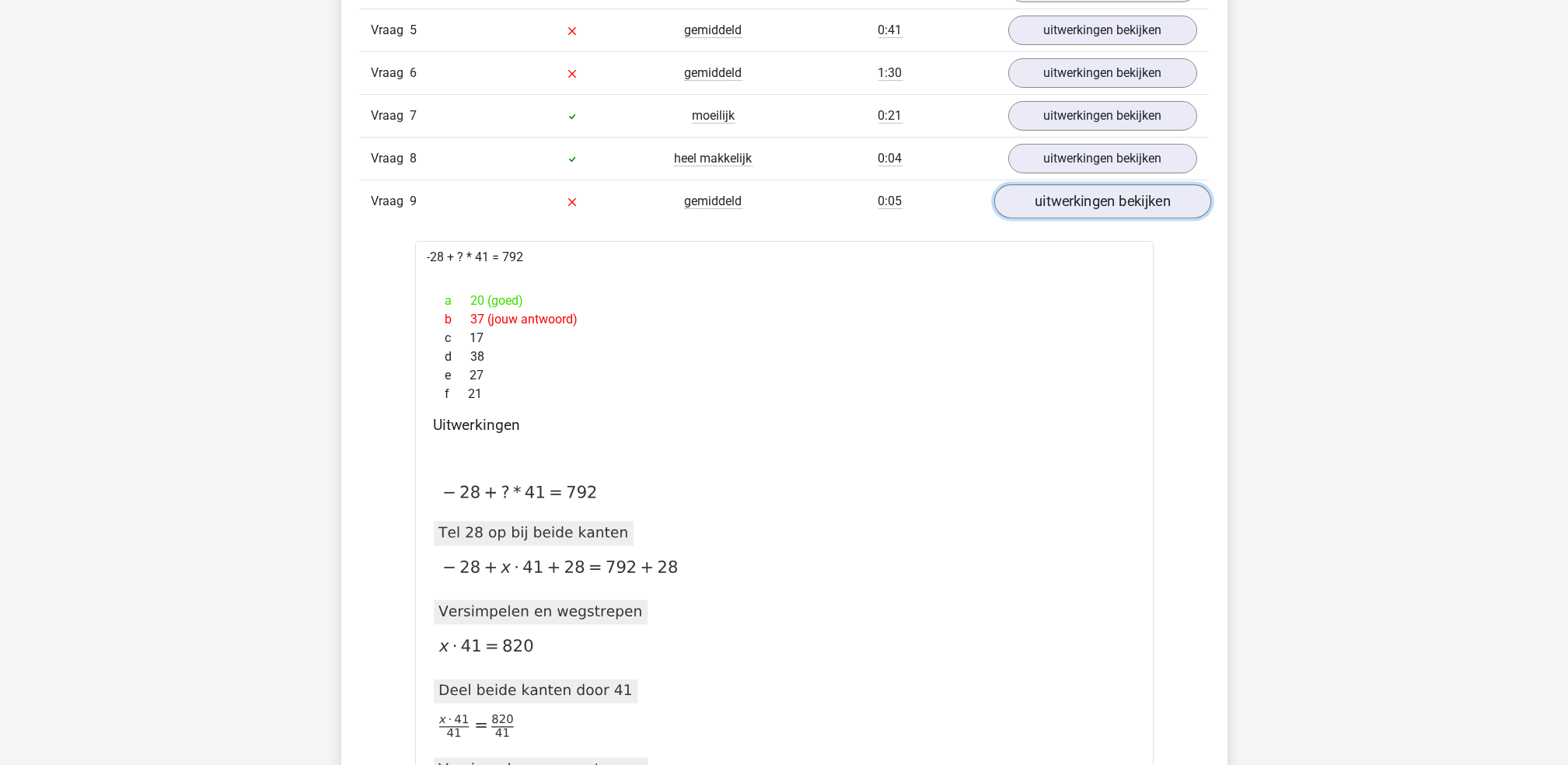
click at [1040, 211] on link "uitwerkingen bekijken" at bounding box center [1102, 202] width 217 height 35
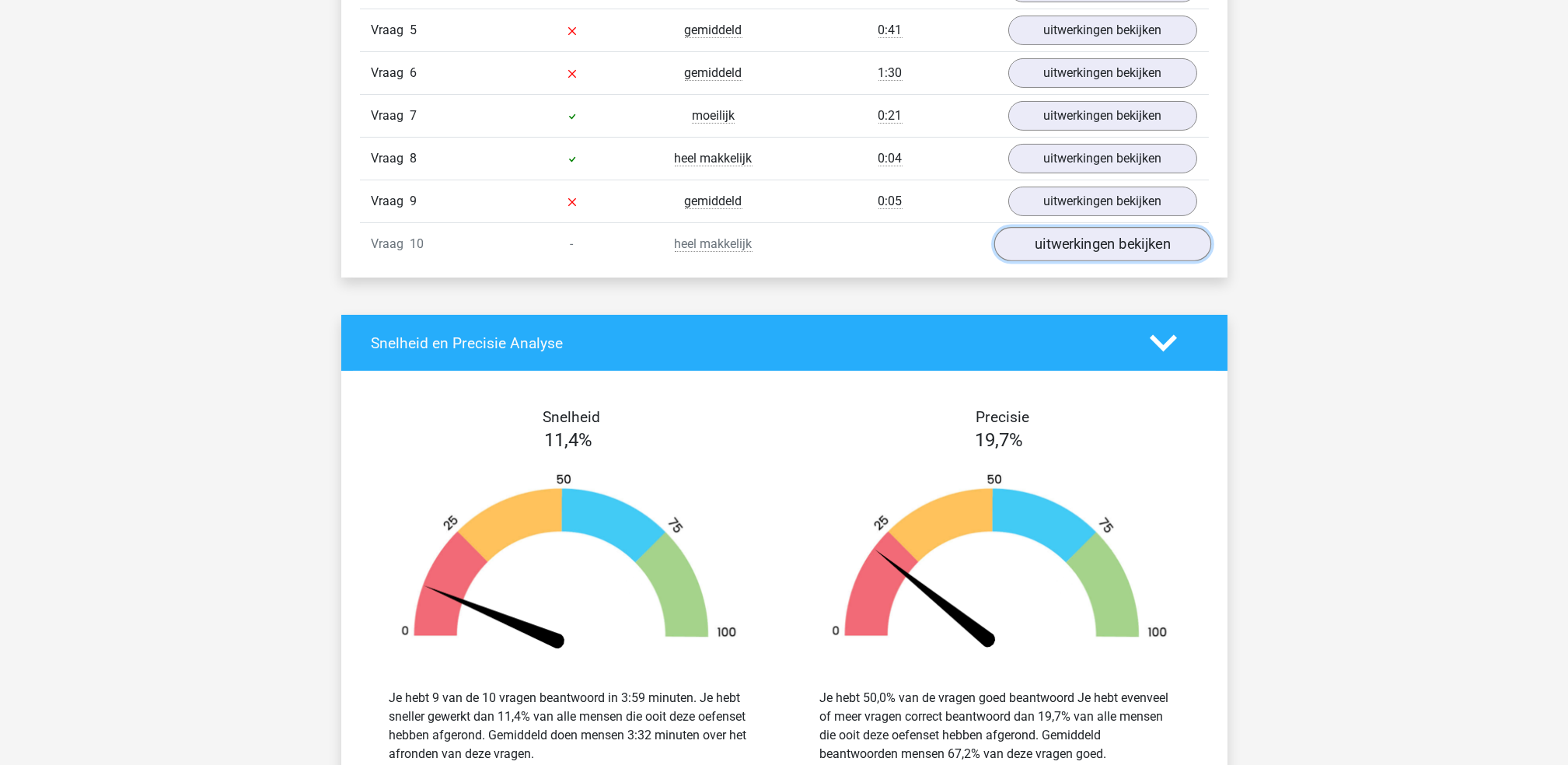
click at [1037, 244] on link "uitwerkingen bekijken" at bounding box center [1102, 245] width 217 height 35
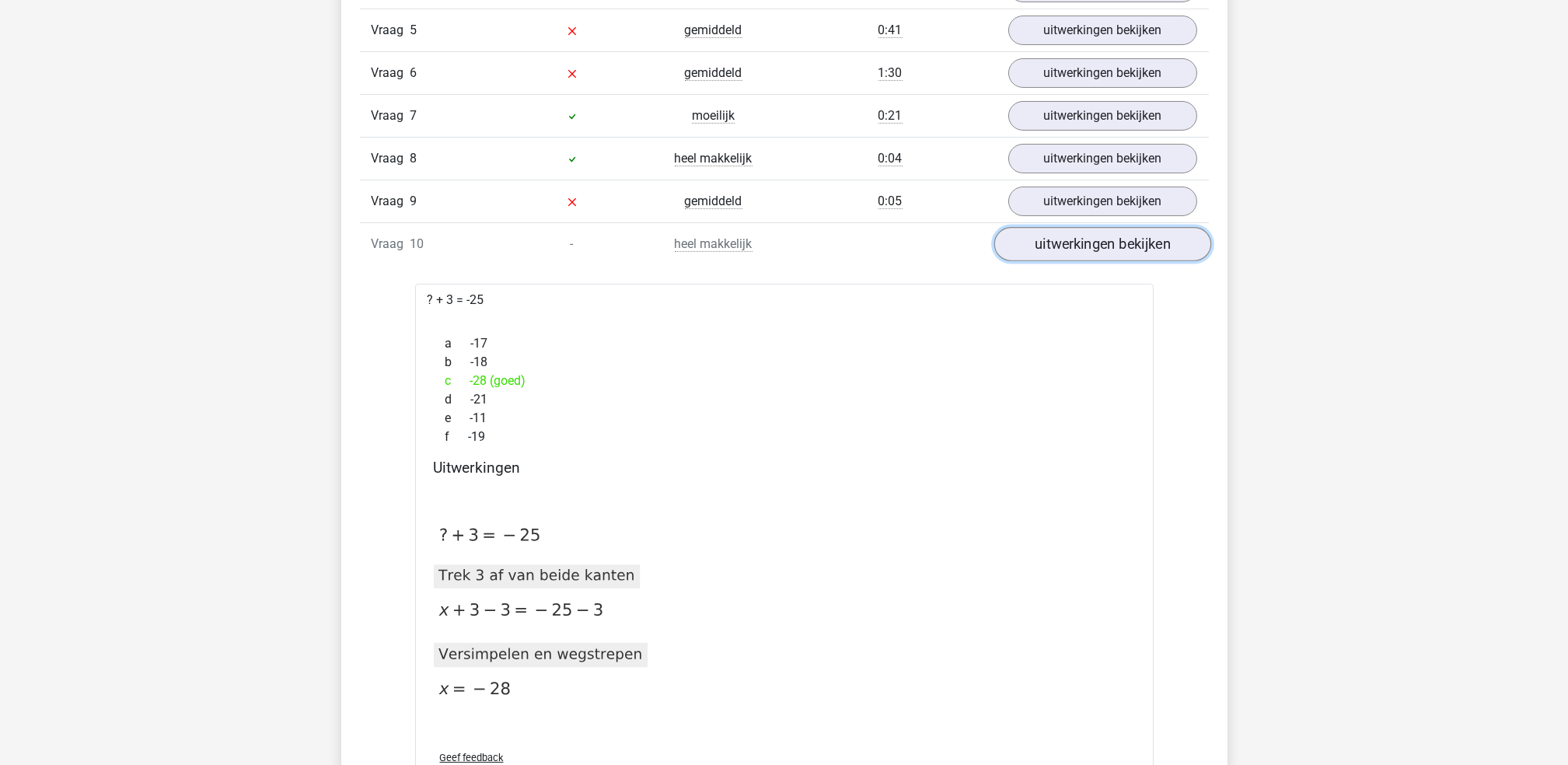
click at [1037, 244] on link "uitwerkingen bekijken" at bounding box center [1102, 245] width 217 height 35
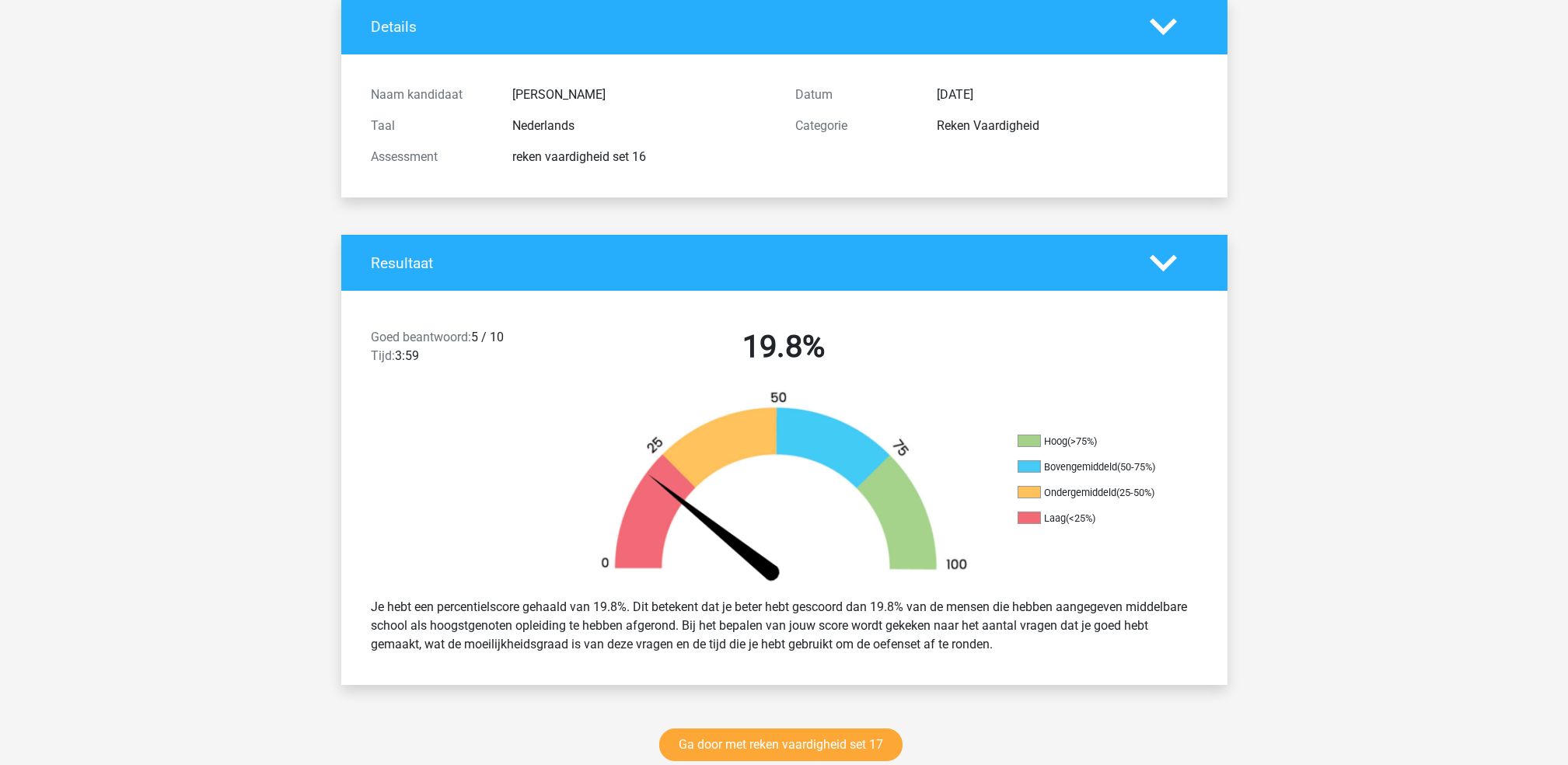
scroll to position [0, 0]
